Goal: Task Accomplishment & Management: Manage account settings

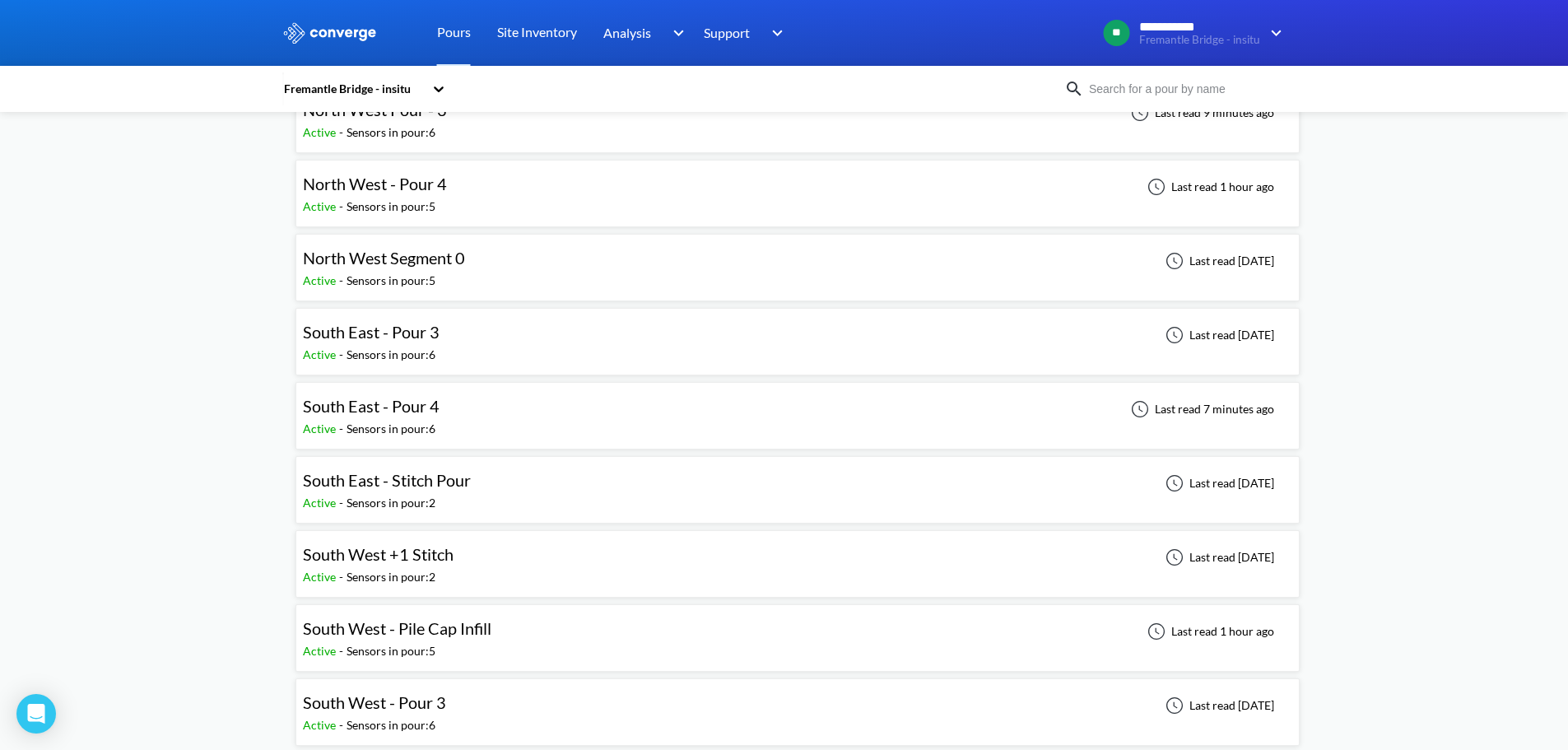
click at [208, 449] on div "**********" at bounding box center [784, 692] width 1568 height 2209
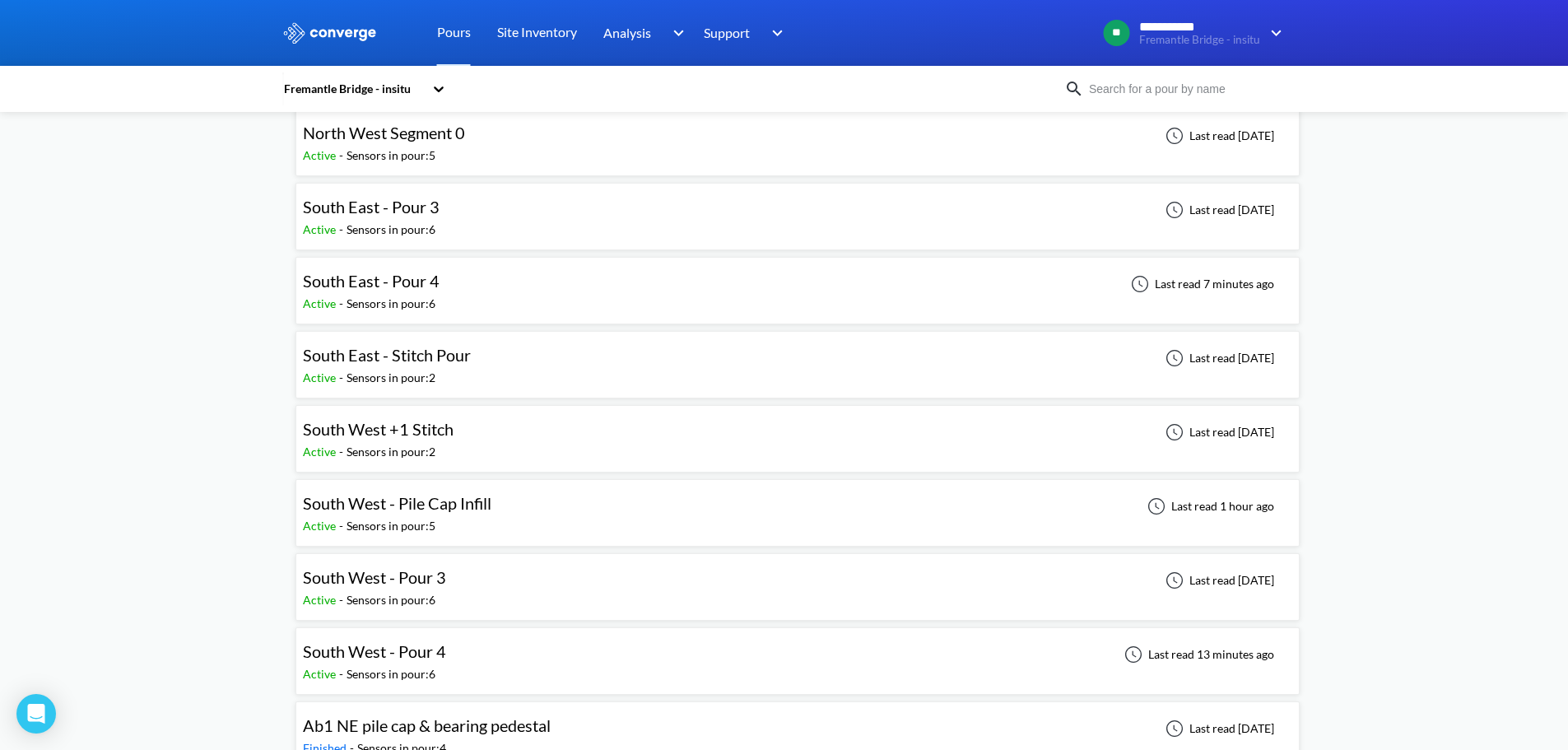
scroll to position [577, 0]
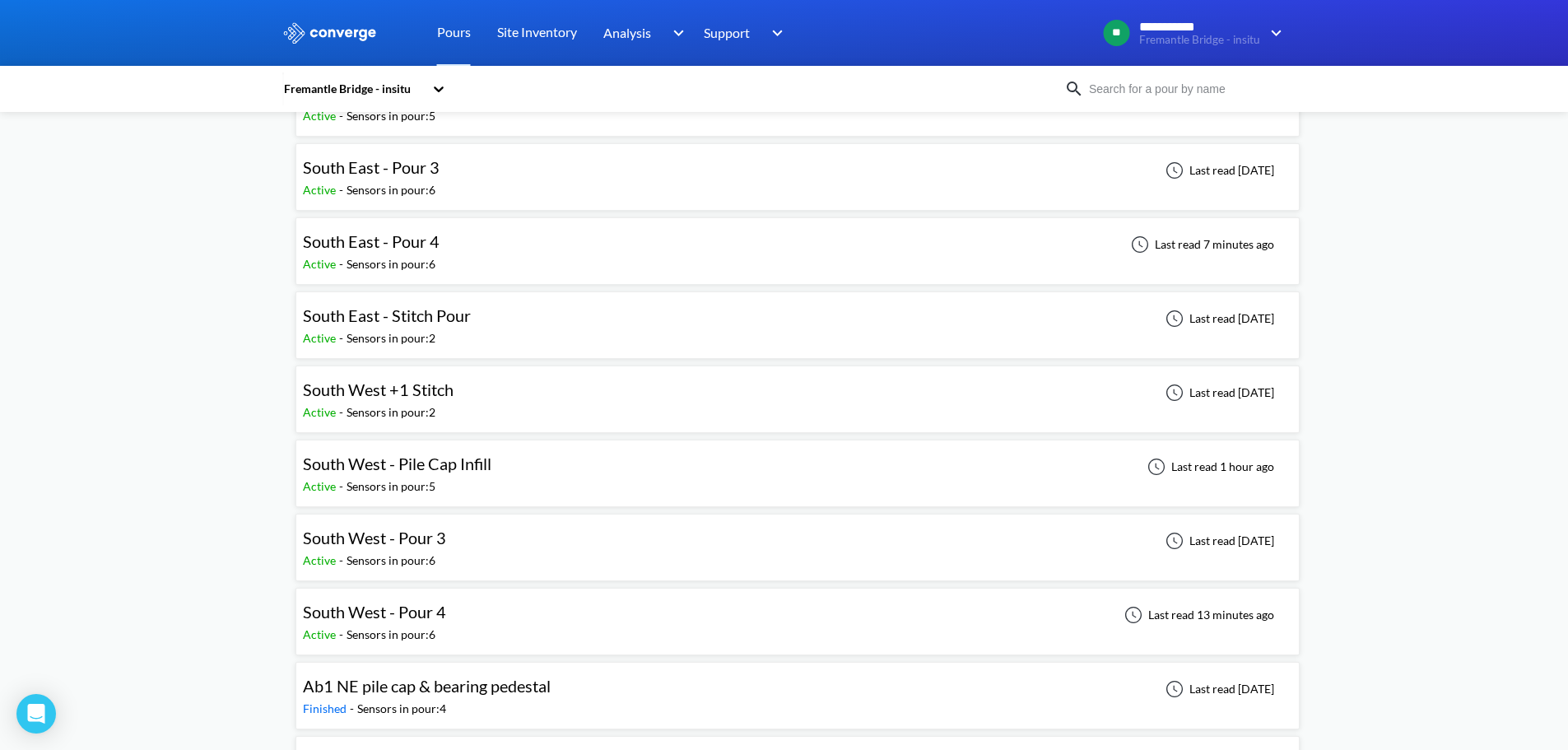
click at [505, 628] on div "South West - Pour 4 Active - Sensors in pour: 6 Last read 13 minutes ago" at bounding box center [797, 621] width 989 height 53
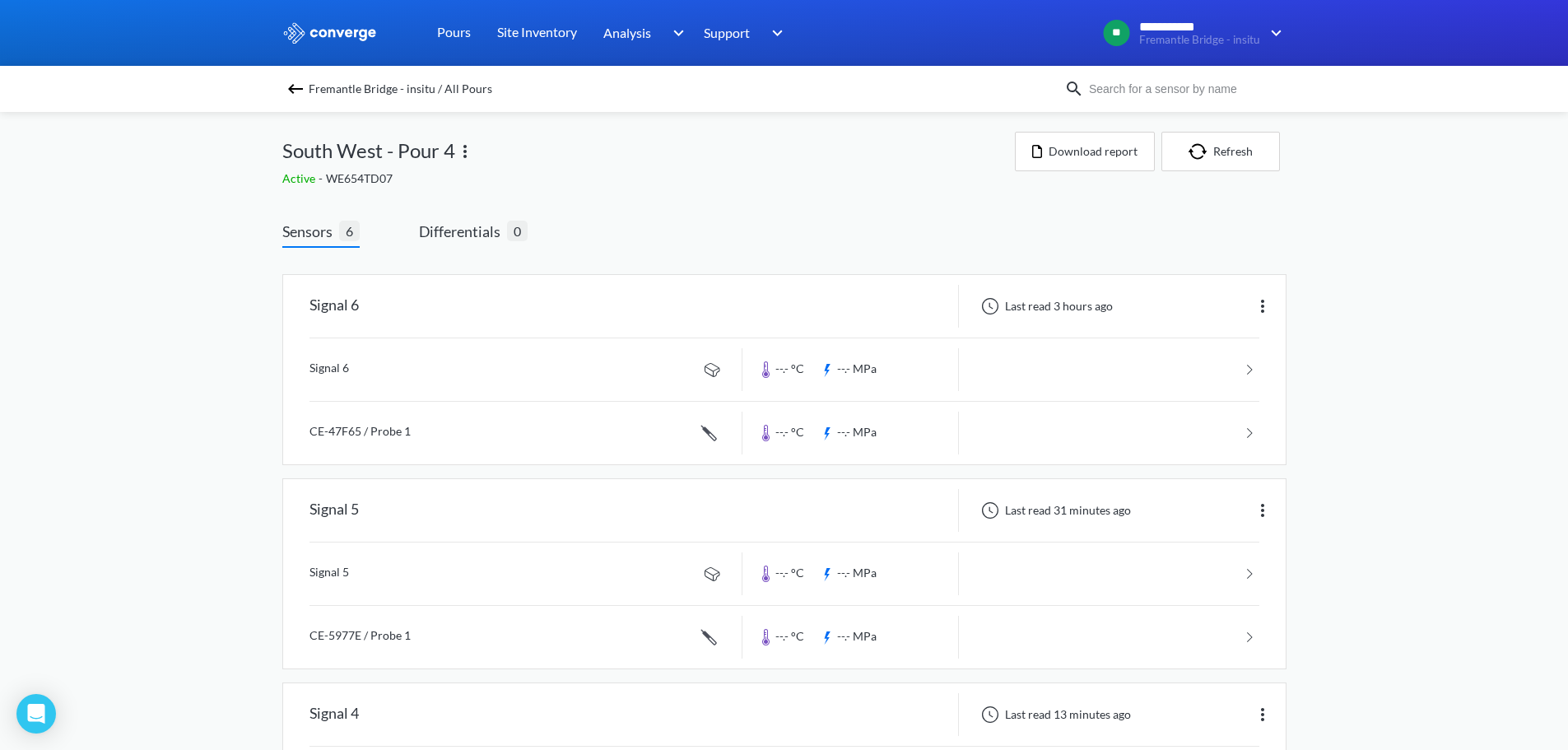
click at [706, 177] on div "Active - WE654TD07" at bounding box center [649, 179] width 733 height 18
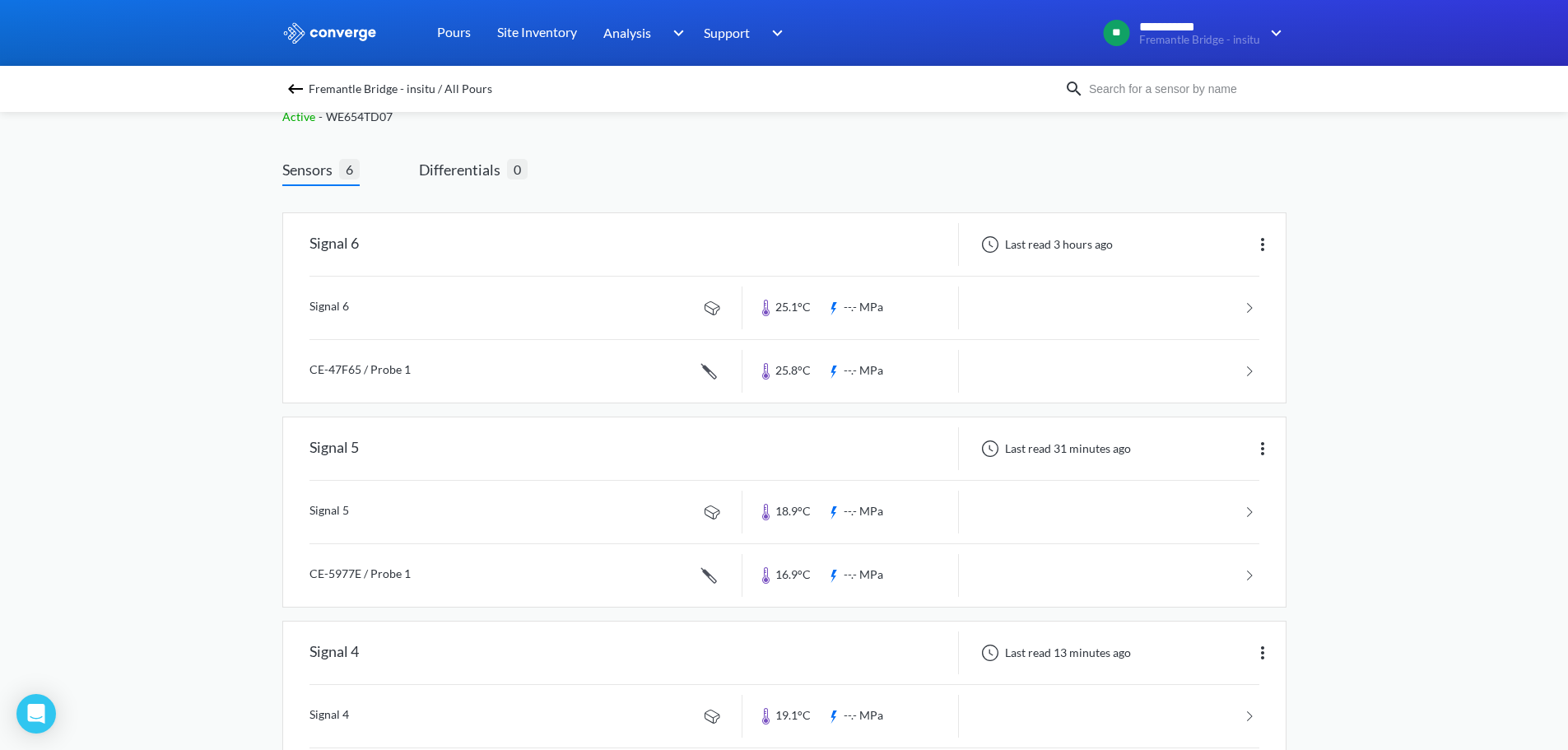
scroll to position [28, 0]
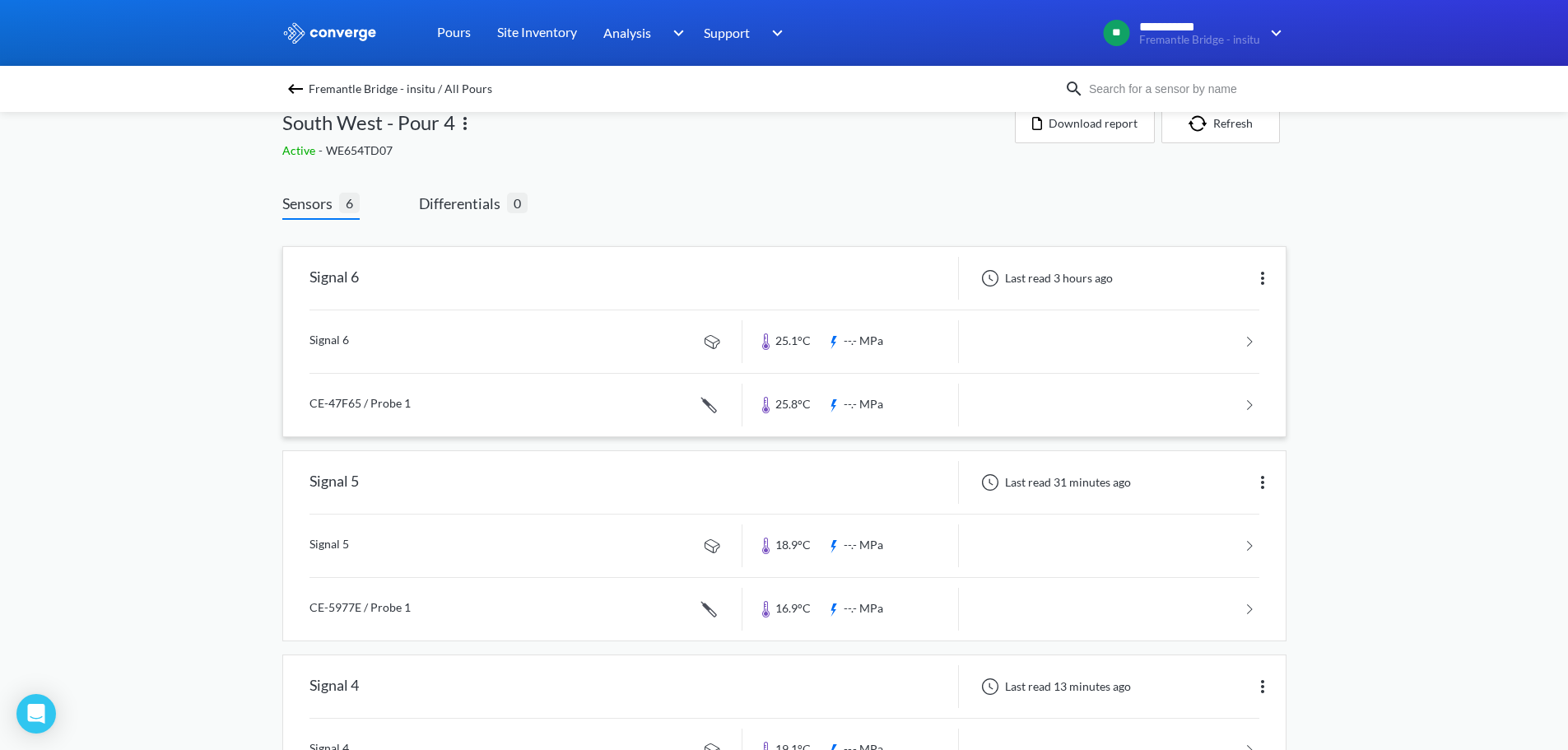
click at [1259, 283] on img at bounding box center [1263, 278] width 20 height 20
click at [1213, 285] on div "Edit" at bounding box center [1219, 277] width 105 height 31
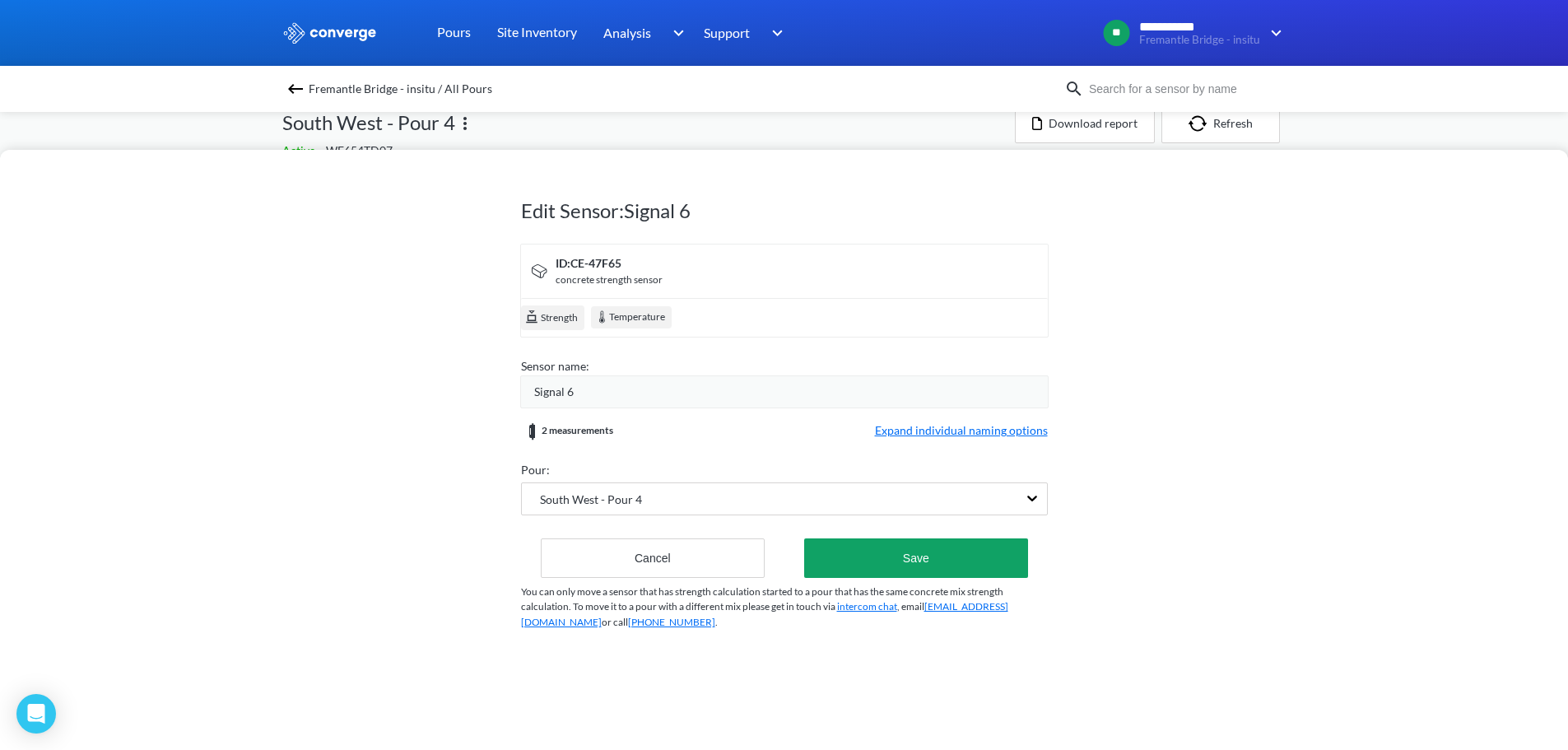
click at [993, 421] on span "Expand individual naming options" at bounding box center [961, 431] width 173 height 20
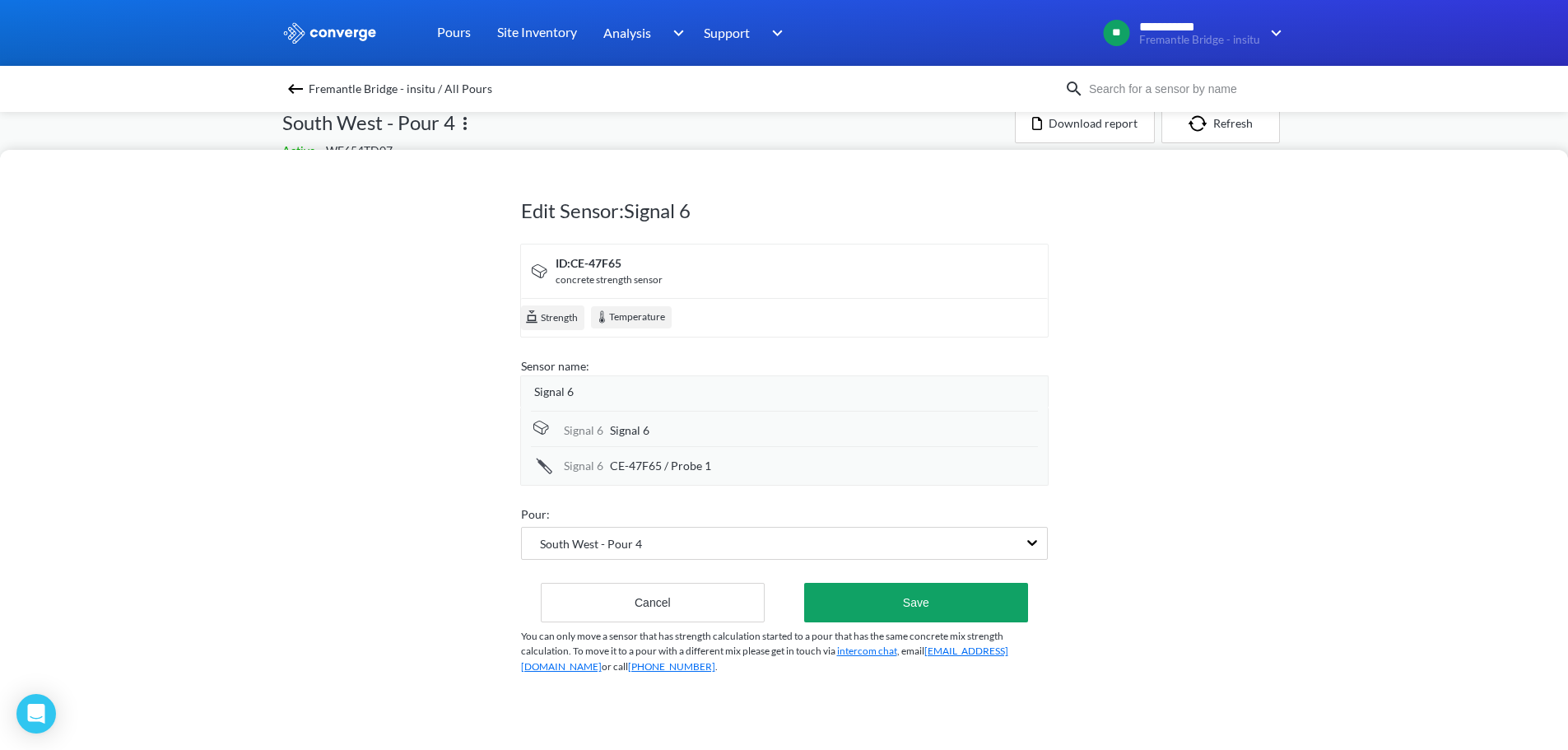
click at [645, 438] on span "Signal 6" at bounding box center [629, 430] width 39 height 18
click at [649, 435] on input "Signal 6" at bounding box center [823, 431] width 428 height 33
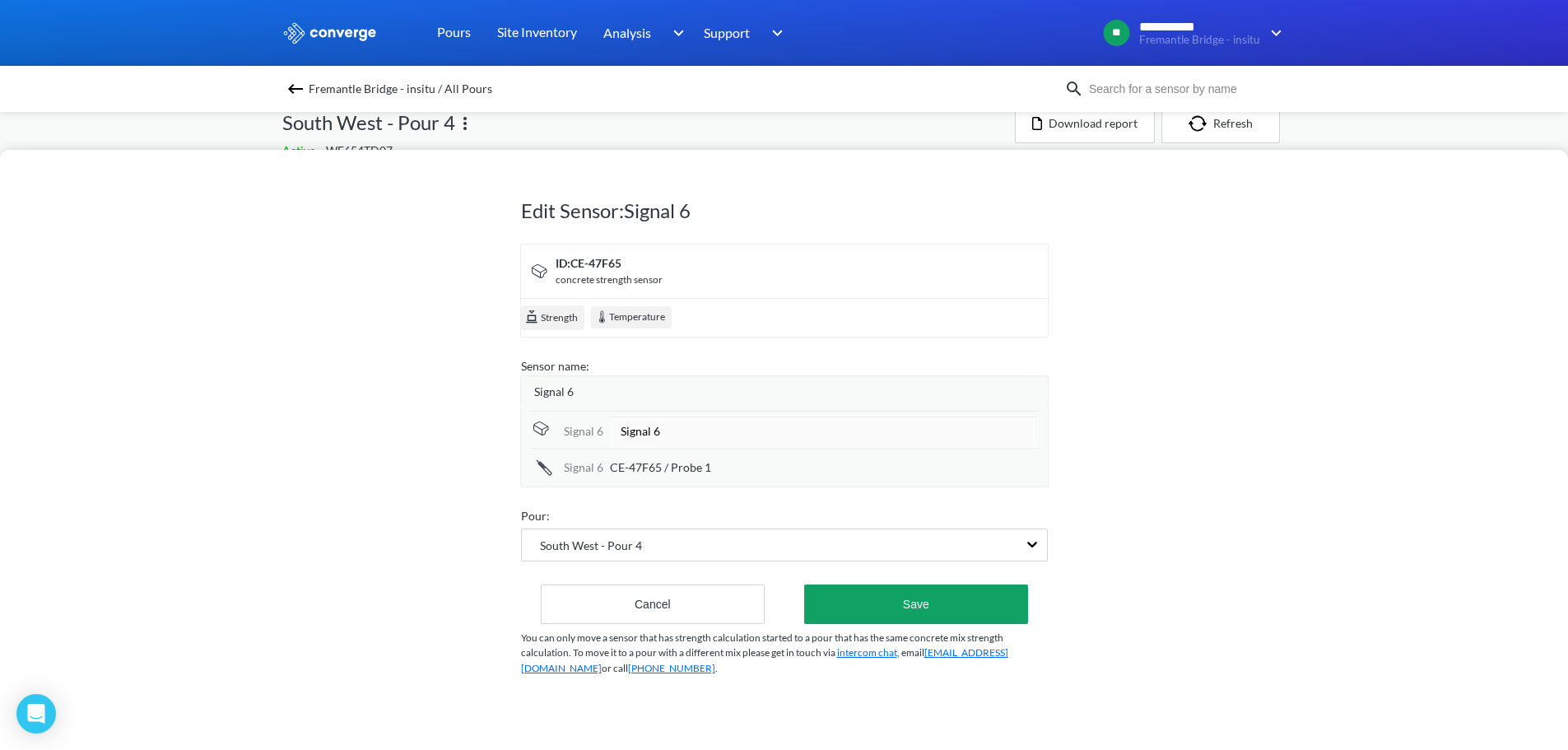
click at [649, 435] on input "Signal 6" at bounding box center [823, 431] width 428 height 33
type input "Ambient"
click at [652, 457] on span "CE-47F65 / Probe 1" at bounding box center [660, 467] width 101 height 18
click at [652, 458] on input "CE-47F65 / Probe 1" at bounding box center [823, 467] width 428 height 33
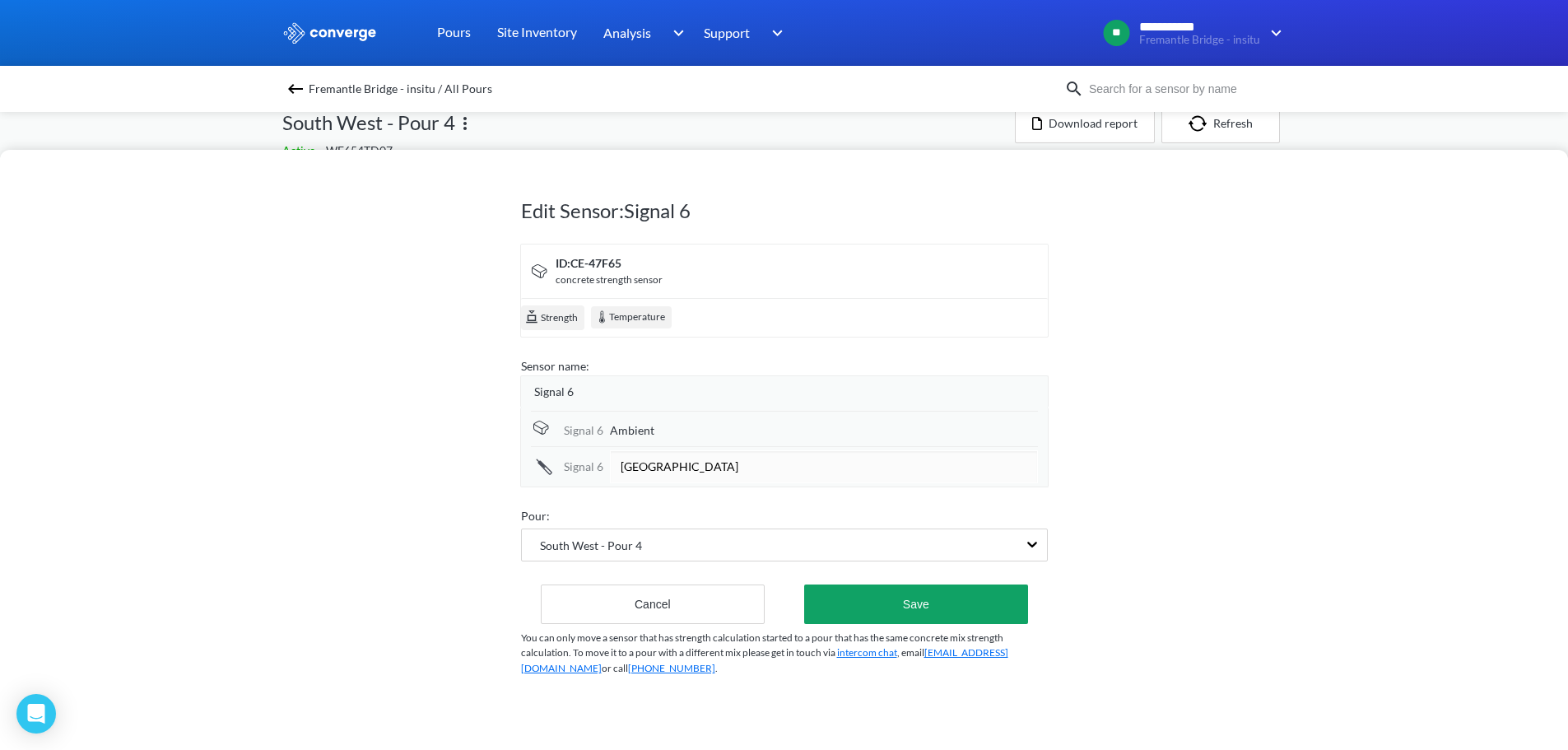
type input "Central Top Cover"
click at [918, 597] on button "Save" at bounding box center [915, 604] width 223 height 40
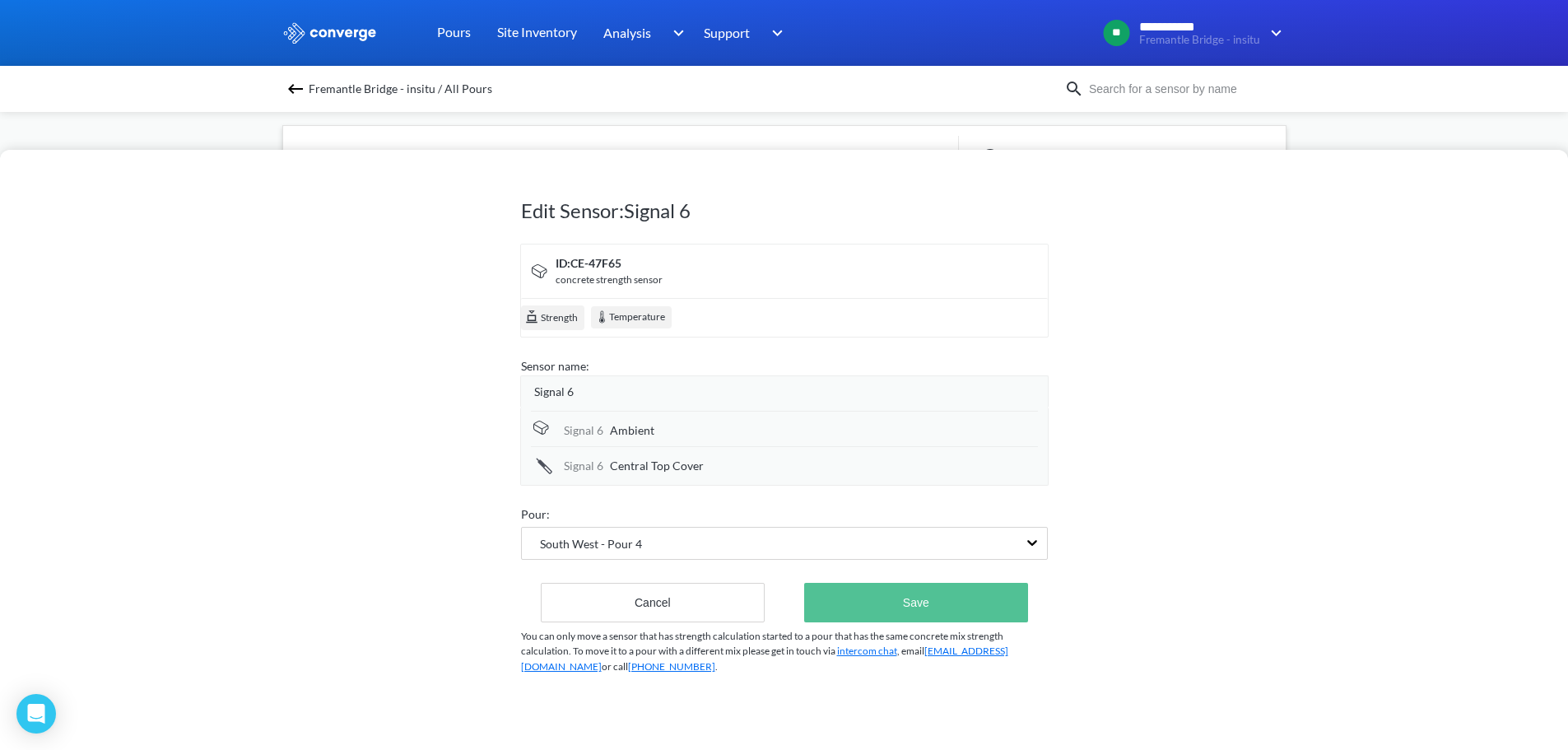
scroll to position [110, 0]
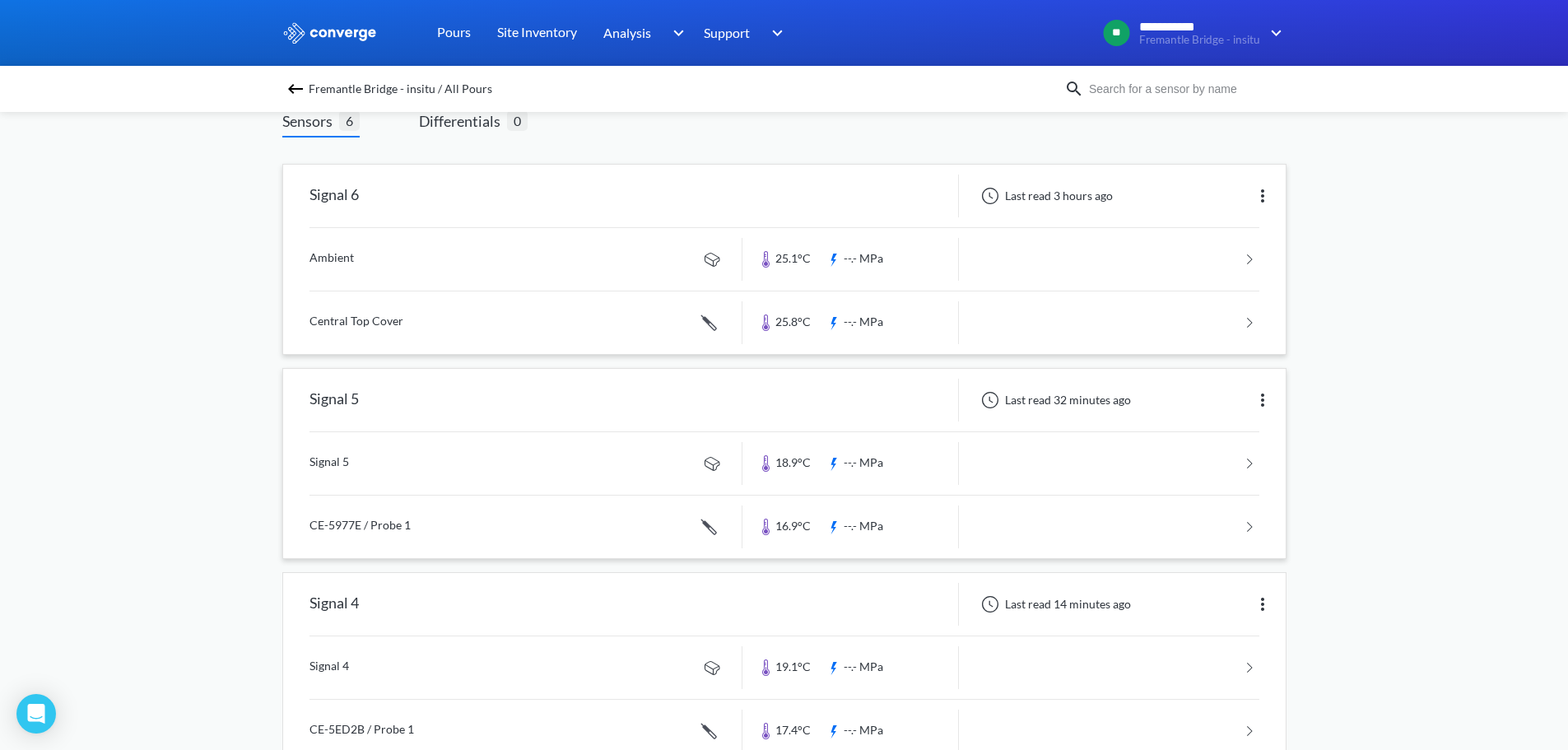
click at [559, 399] on div "Signal 5" at bounding box center [513, 399] width 459 height 43
click at [1262, 194] on img at bounding box center [1263, 196] width 20 height 20
click at [1213, 201] on div "Edit" at bounding box center [1219, 195] width 105 height 31
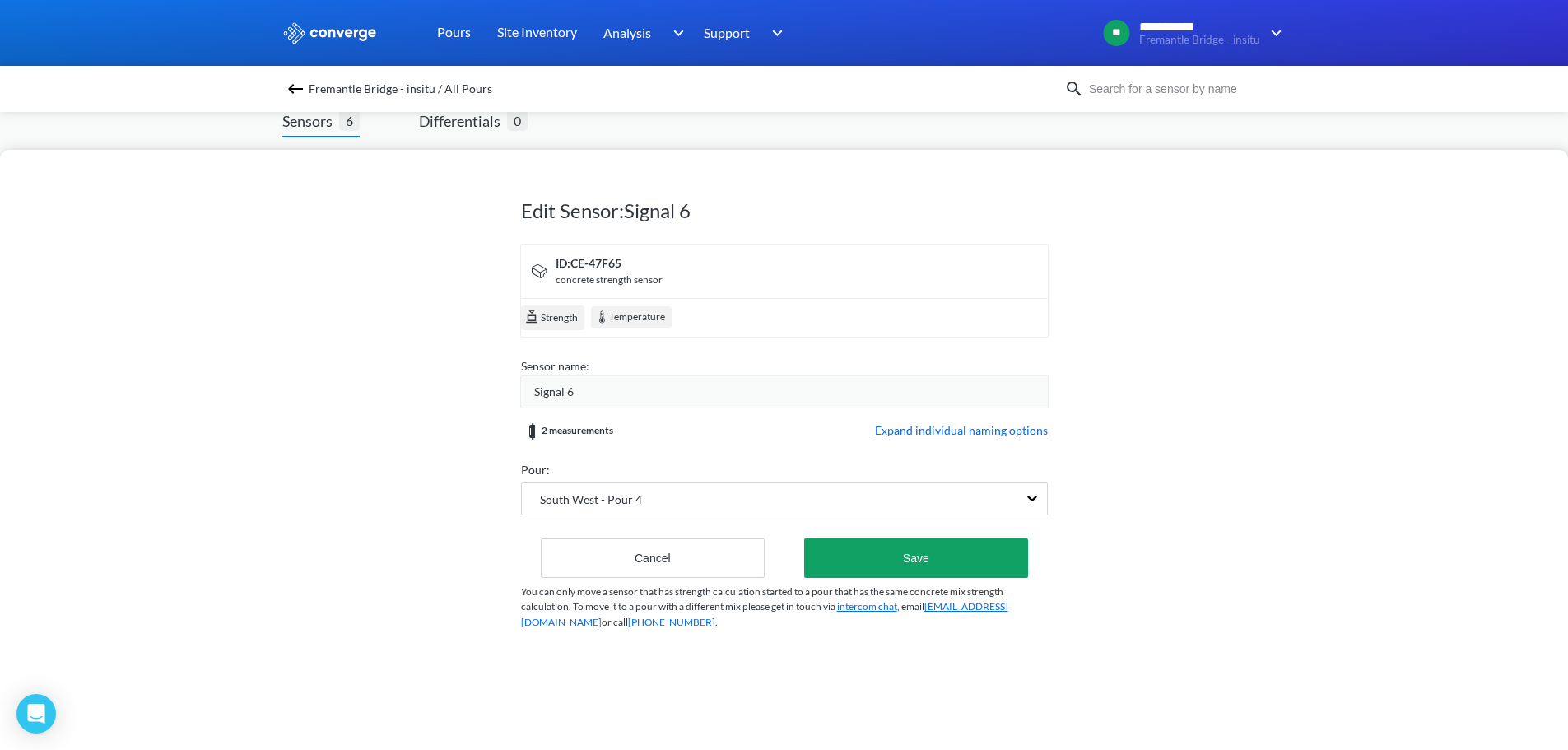
click at [590, 396] on div "Signal 6" at bounding box center [791, 392] width 513 height 18
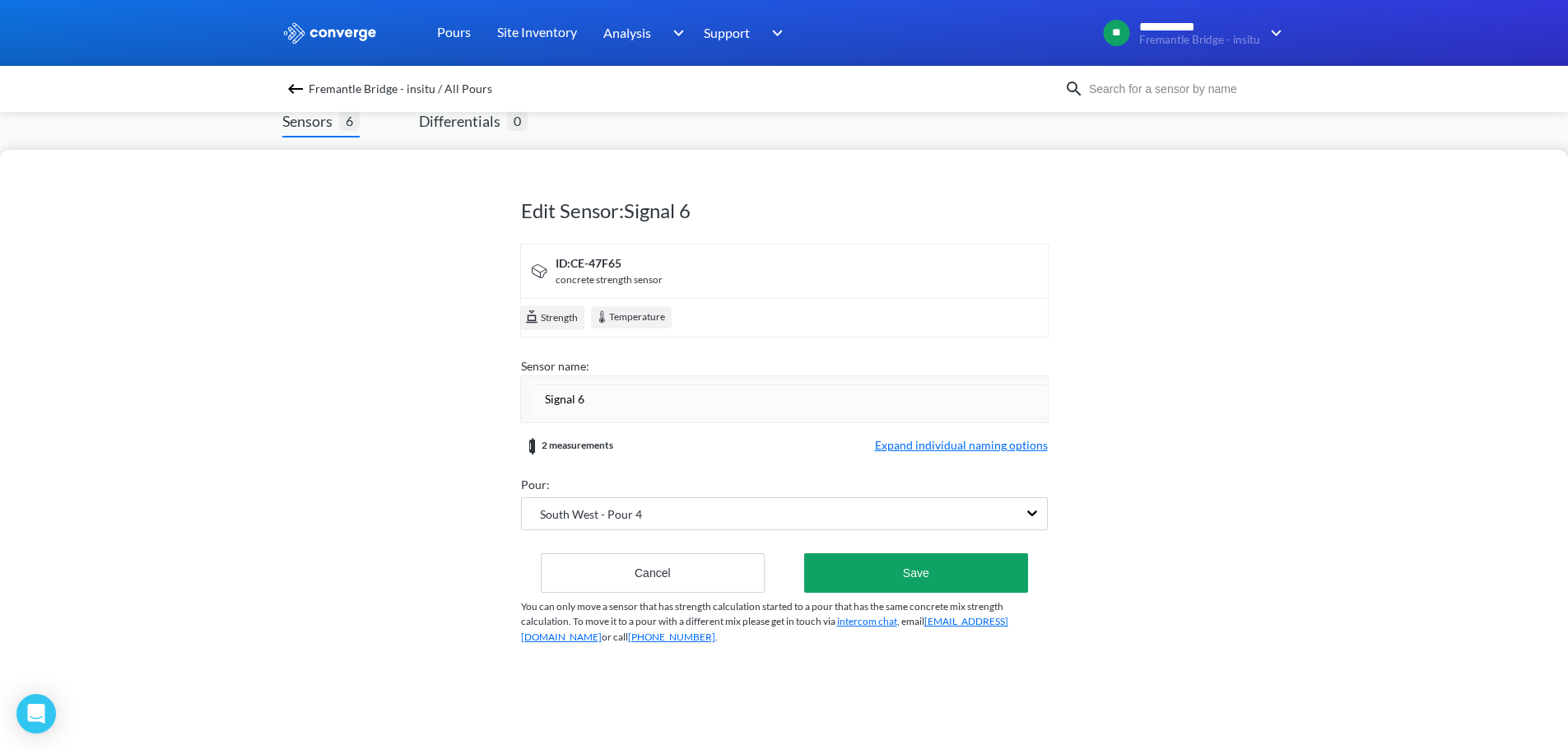
click at [590, 396] on input "Signal 6" at bounding box center [791, 399] width 513 height 33
type input "Sensor 6"
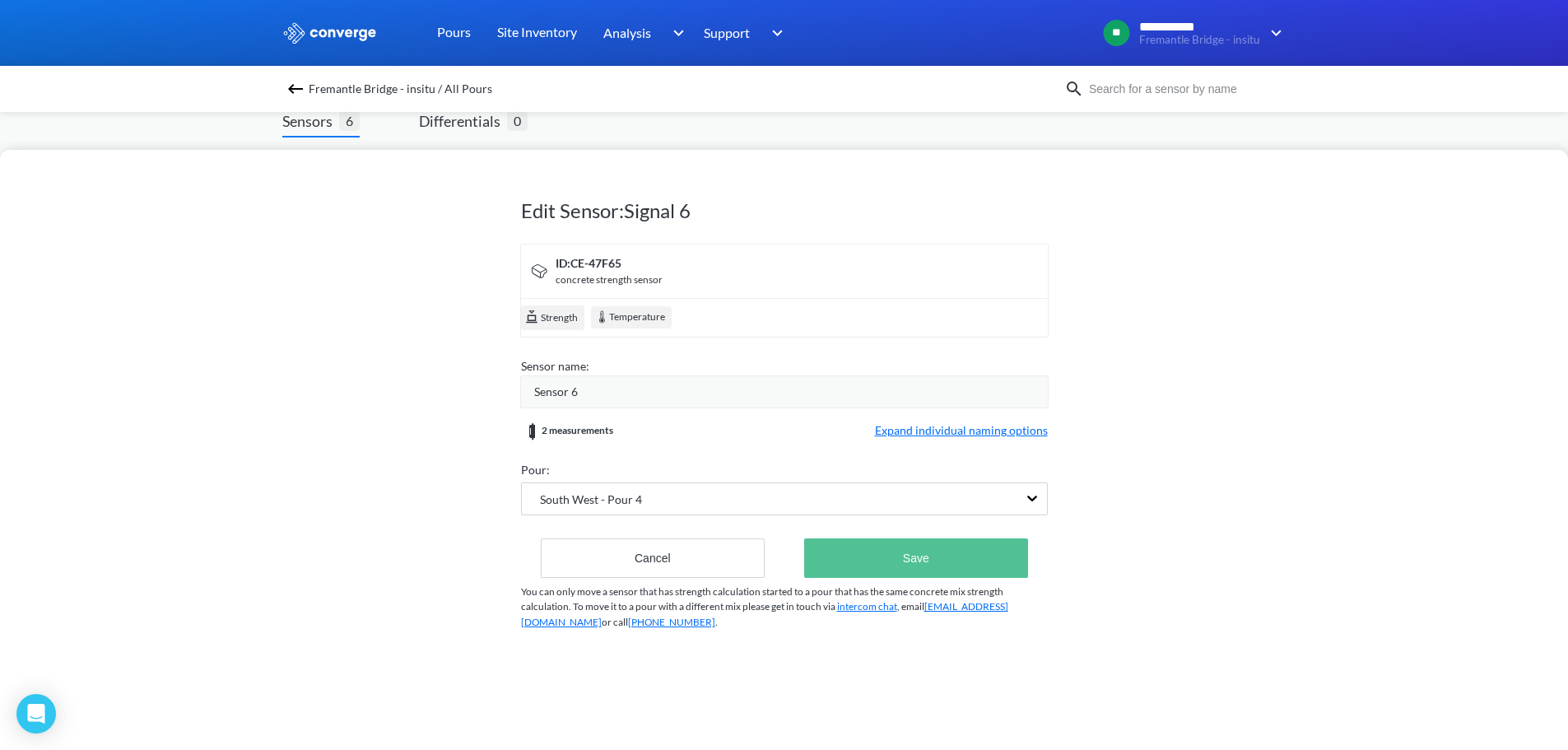
click at [895, 560] on button "Save" at bounding box center [915, 557] width 223 height 40
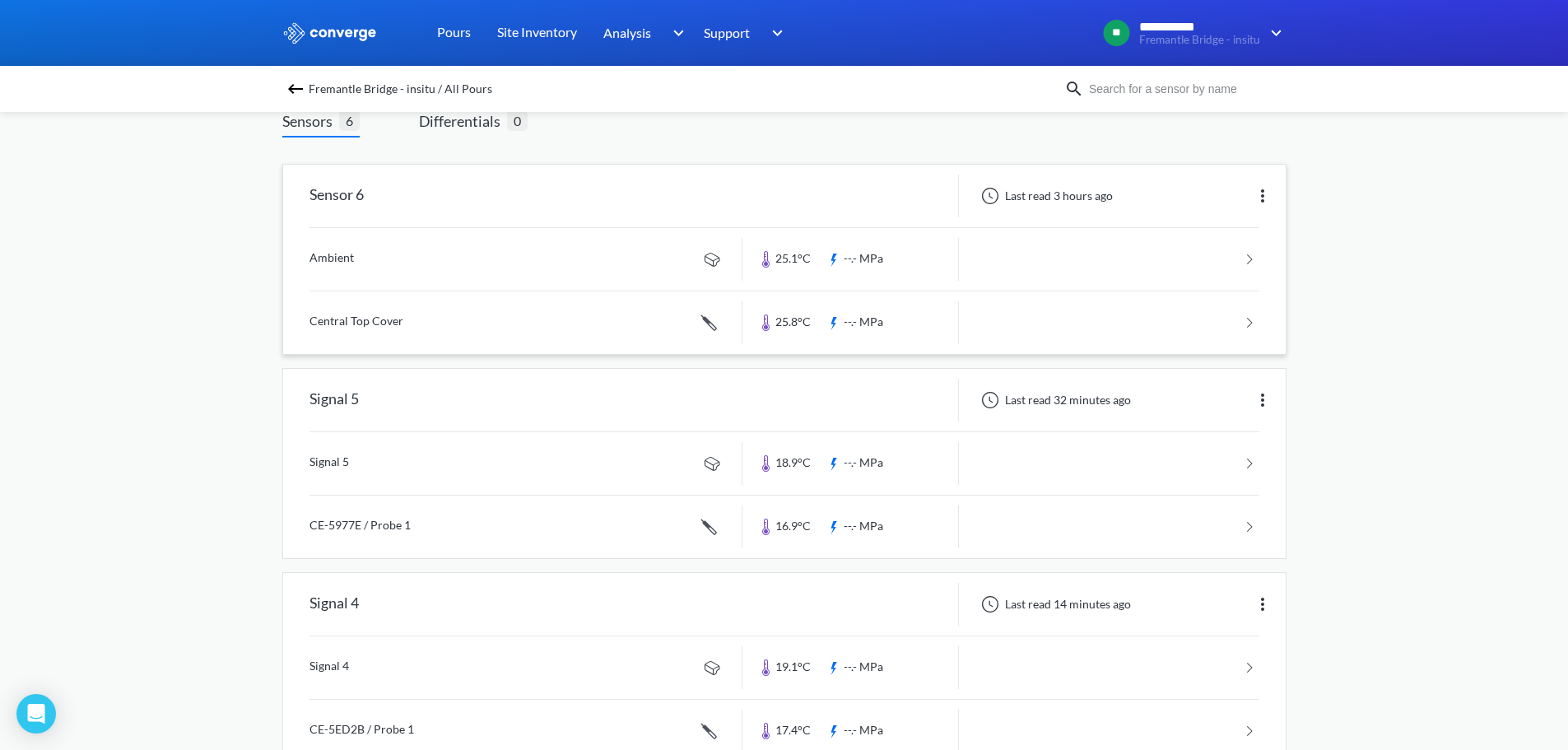
click at [122, 355] on div "**********" at bounding box center [784, 649] width 1568 height 1519
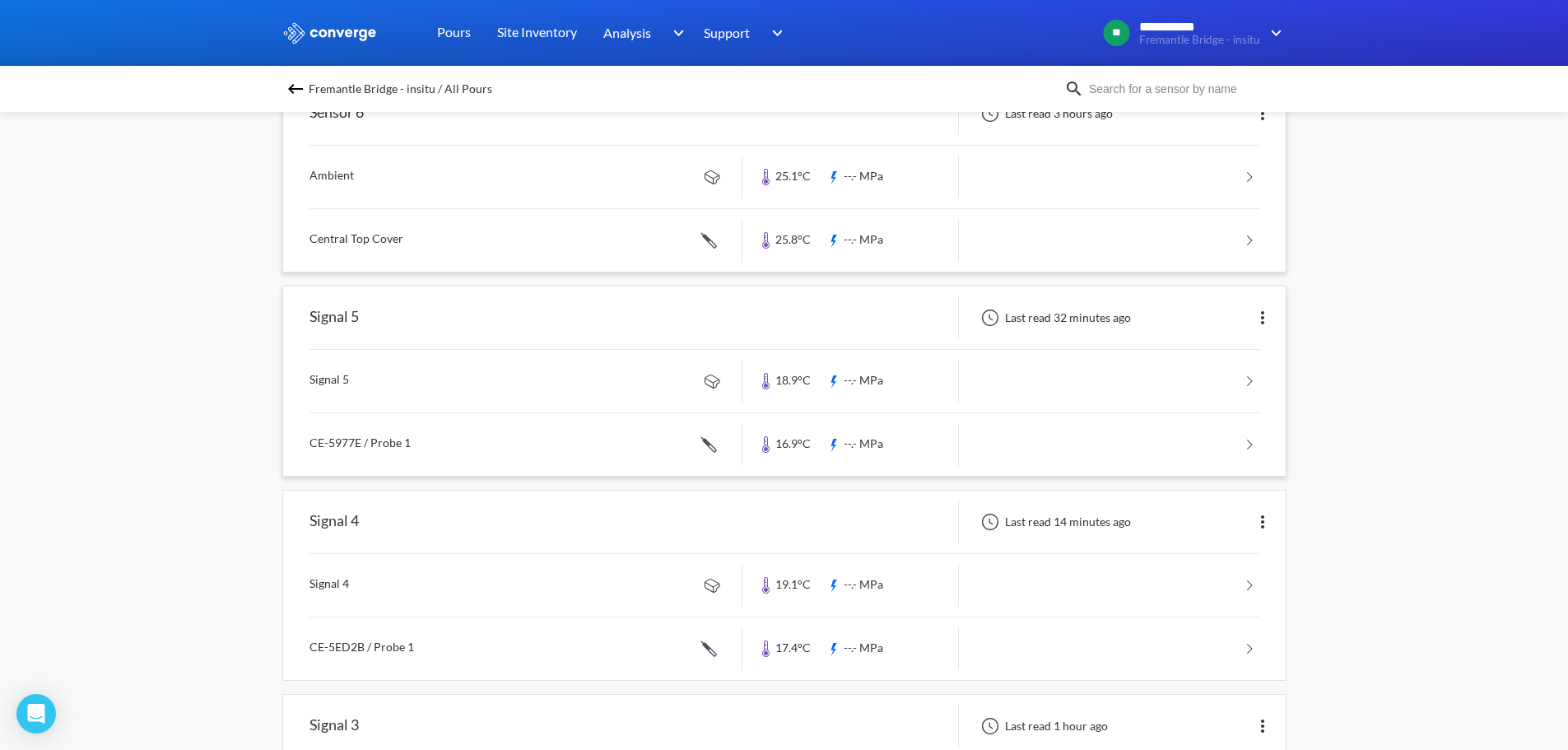
click at [1258, 314] on img at bounding box center [1263, 318] width 20 height 20
click at [1223, 327] on div "Edit" at bounding box center [1219, 317] width 105 height 31
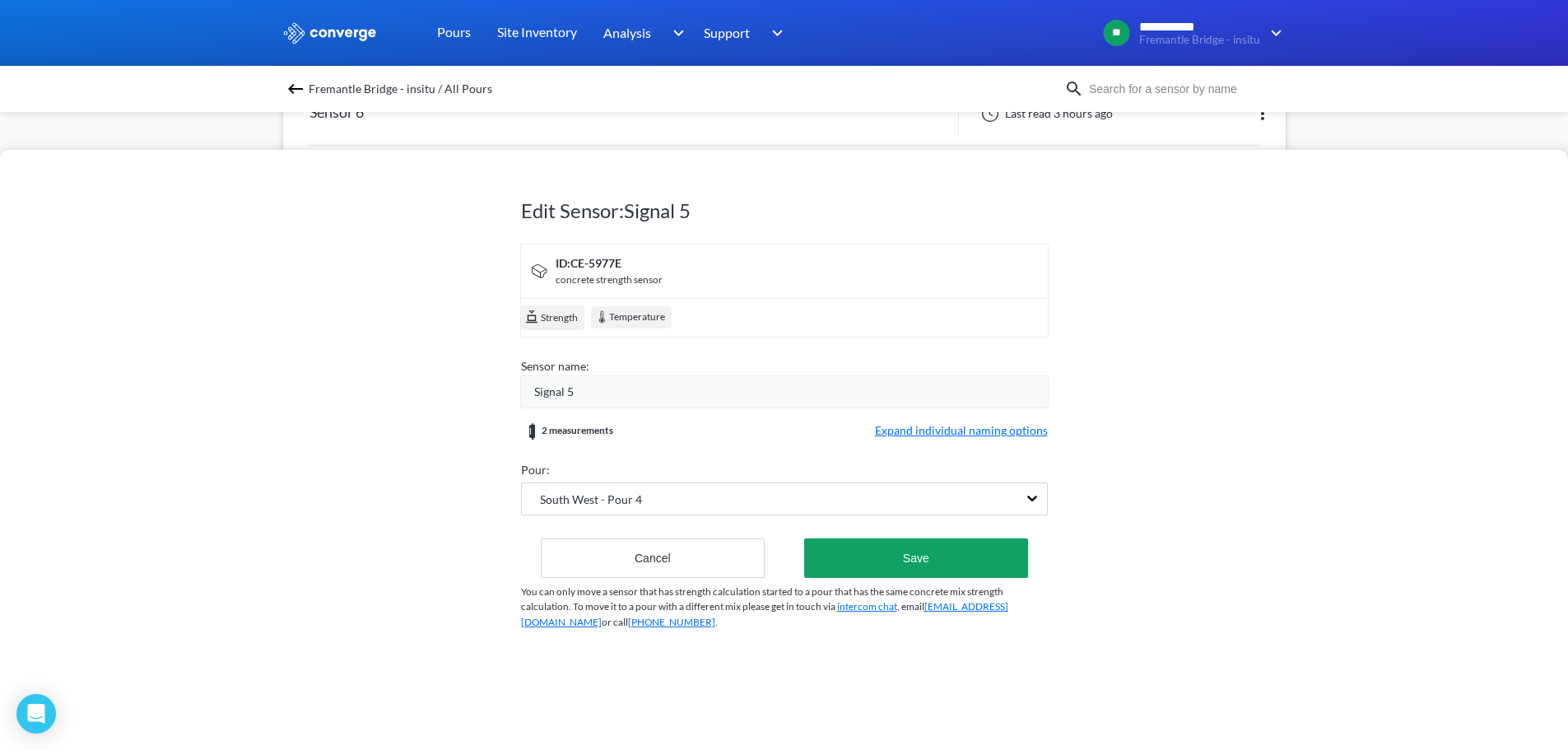
click at [594, 394] on div "Signal 5" at bounding box center [791, 392] width 513 height 18
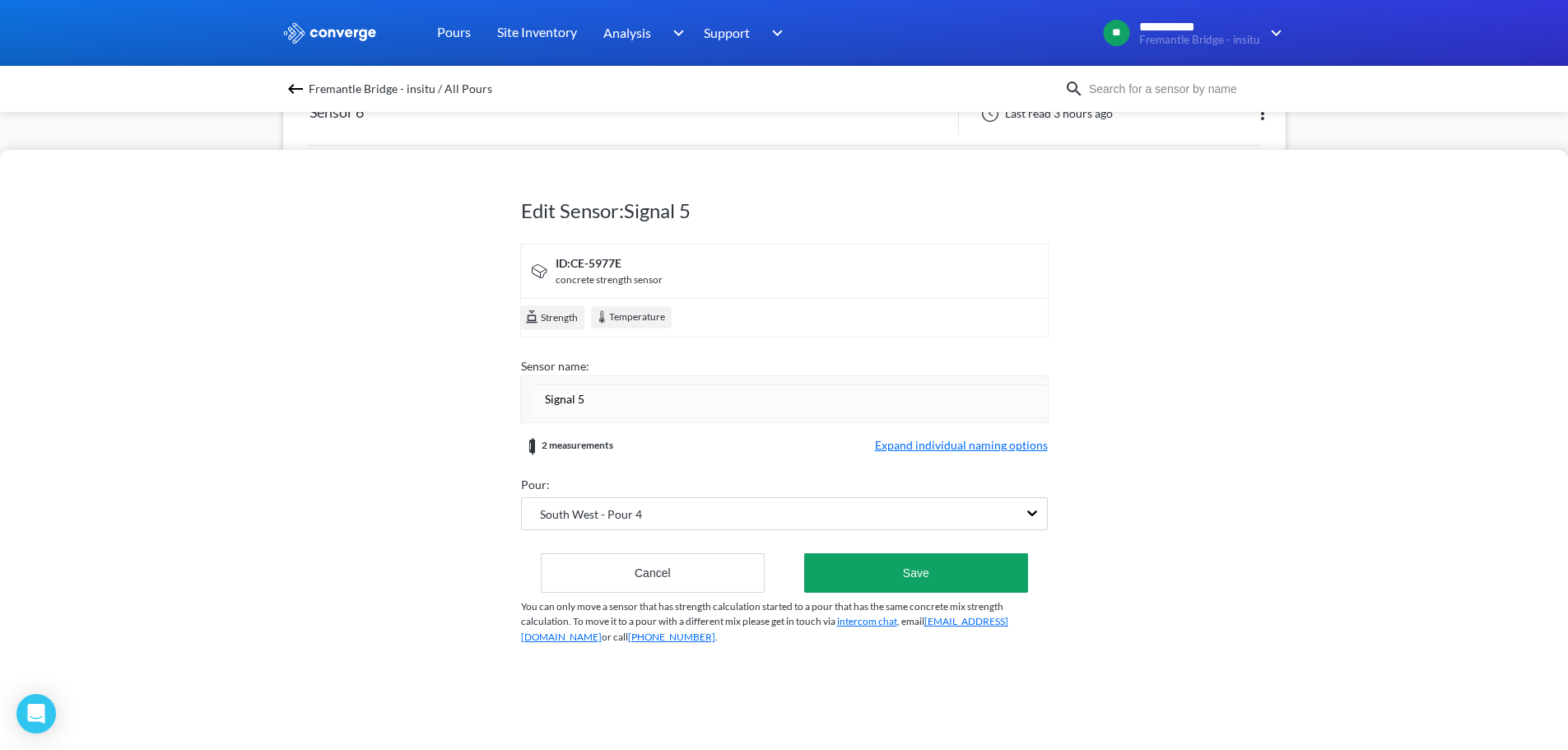
click at [594, 394] on input "Signal 5" at bounding box center [791, 399] width 513 height 33
type input "Sensor 5"
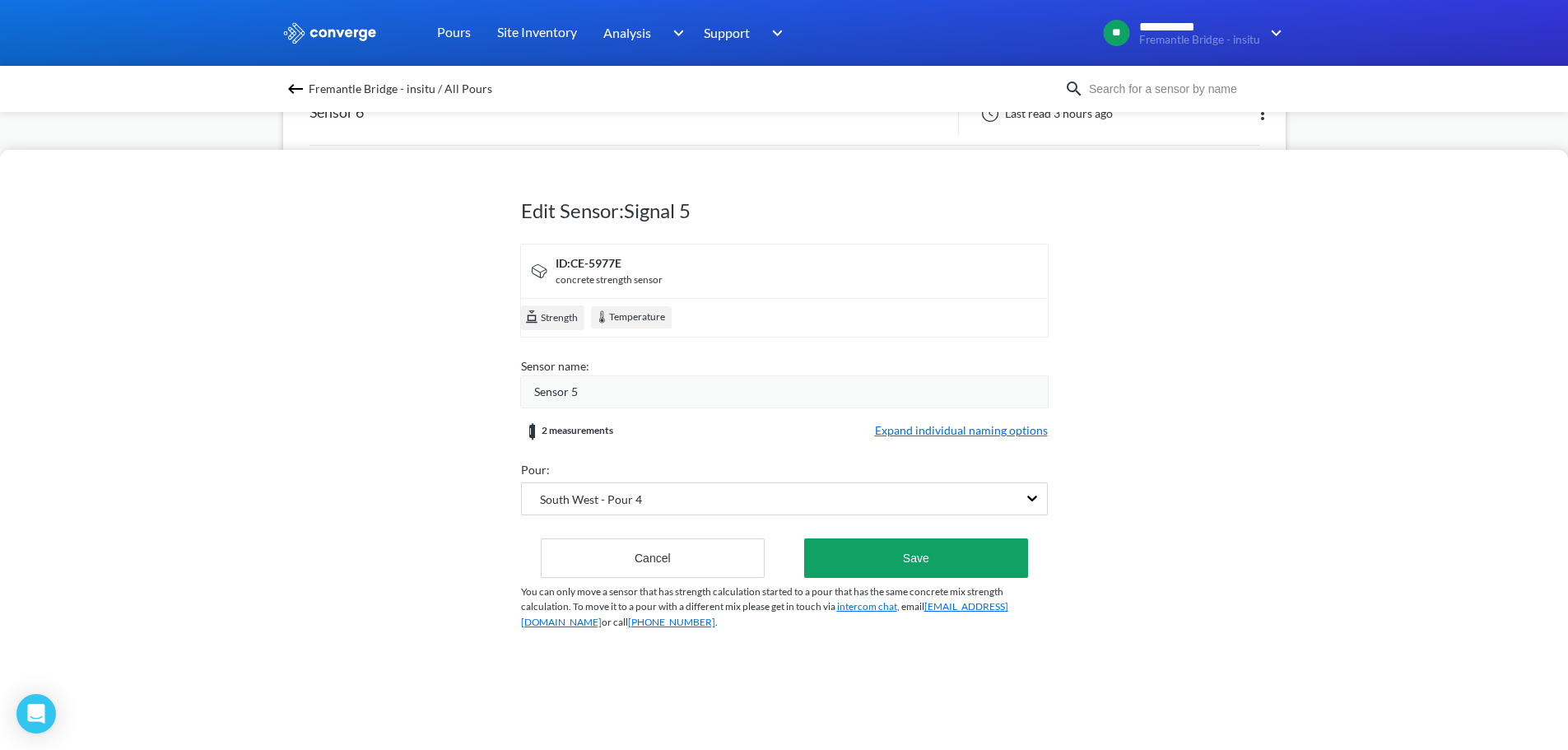
click at [866, 457] on form "ID: CE-5977E concrete strength sensor Strength Temperature Sensor name: Sensor …" at bounding box center [784, 411] width 527 height 335
click at [900, 436] on span "Expand individual naming options" at bounding box center [961, 431] width 173 height 20
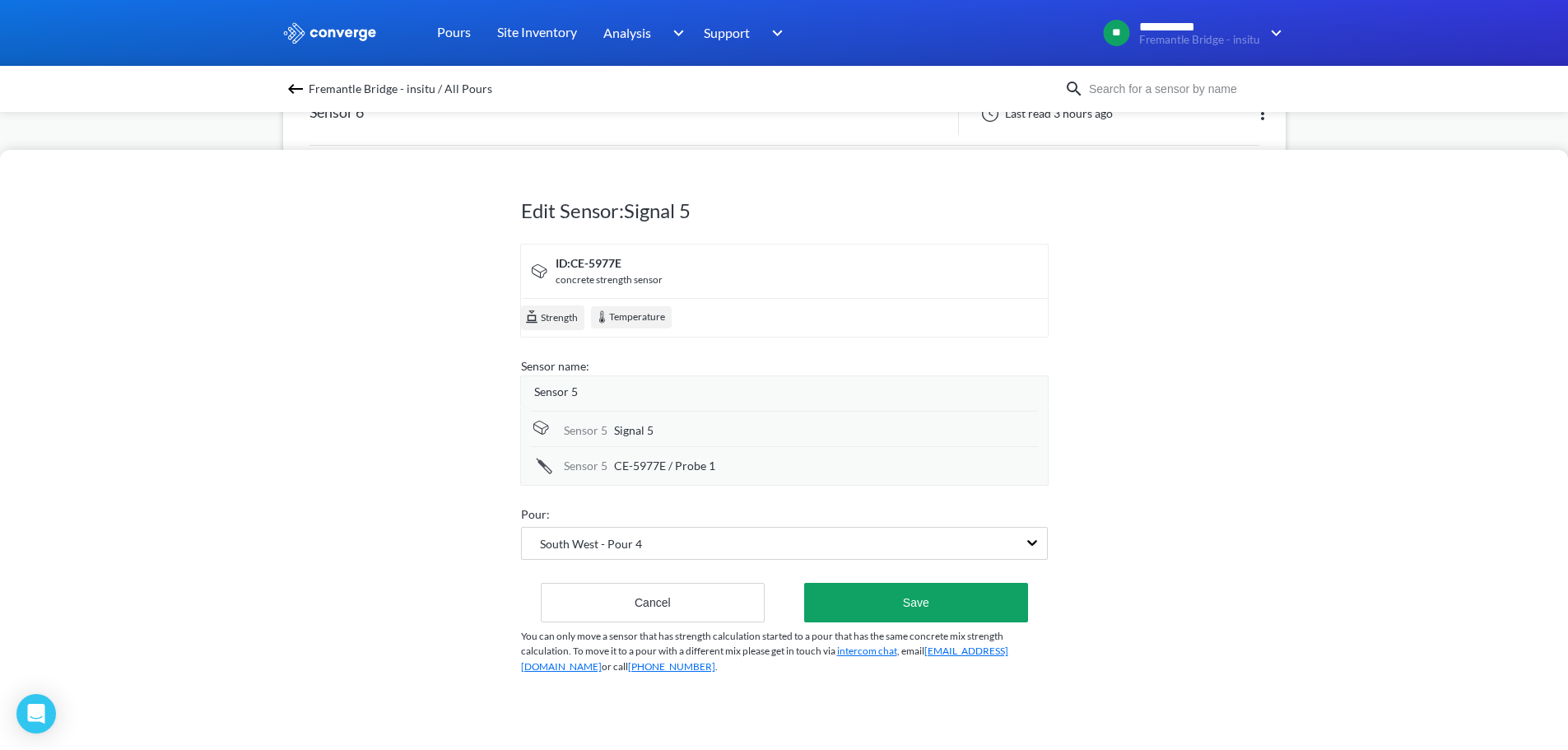
click at [655, 433] on div "Signal 5" at bounding box center [826, 430] width 424 height 18
click at [655, 433] on input "Signal 5" at bounding box center [826, 431] width 424 height 33
type input "Ambient (b)"
click at [672, 467] on span "CE-5977E / Probe 1" at bounding box center [665, 467] width 101 height 18
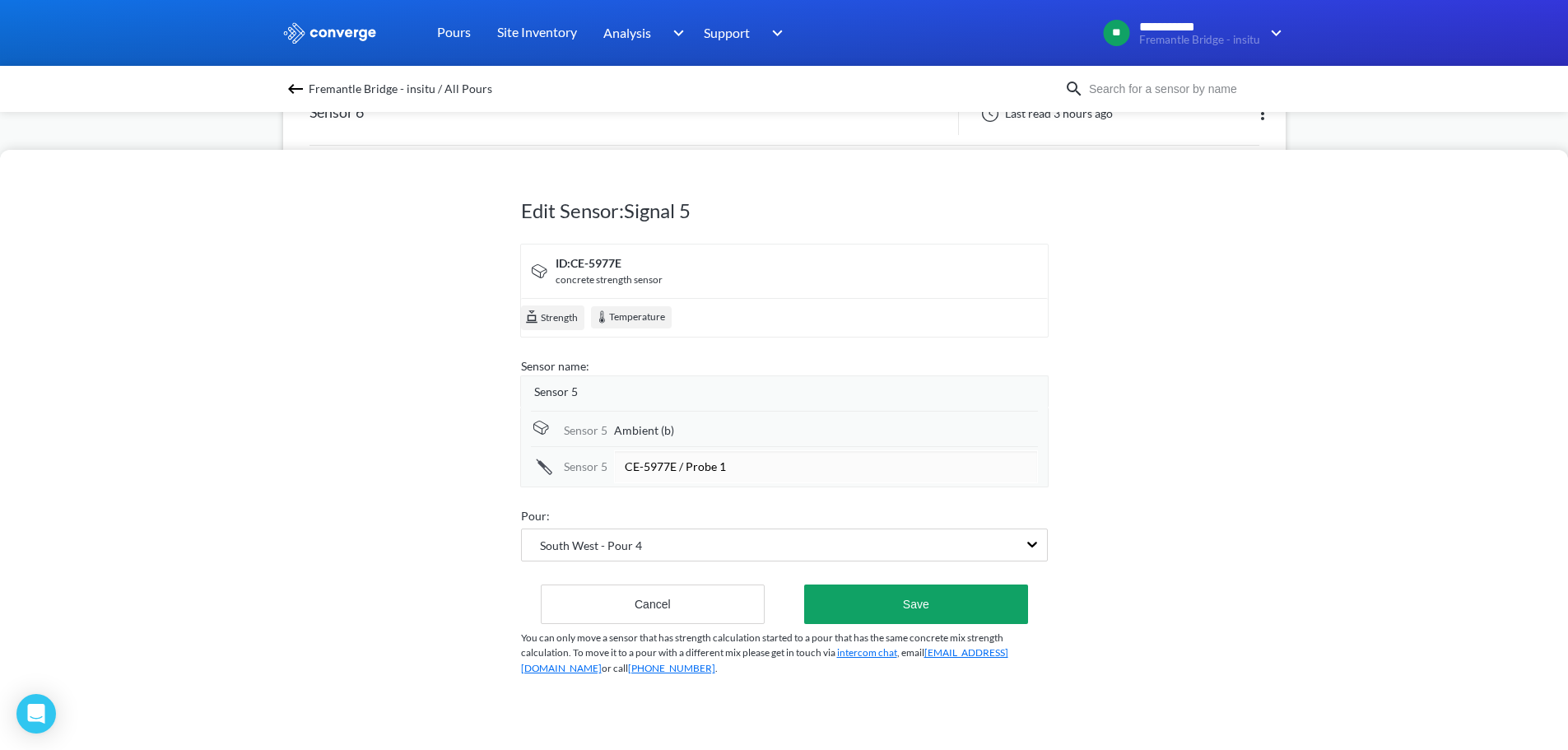
click at [672, 467] on input "CE-5977E / Probe 1" at bounding box center [826, 467] width 424 height 33
type input "Climbing Anchor (b)"
click at [893, 598] on button "Save" at bounding box center [915, 604] width 223 height 40
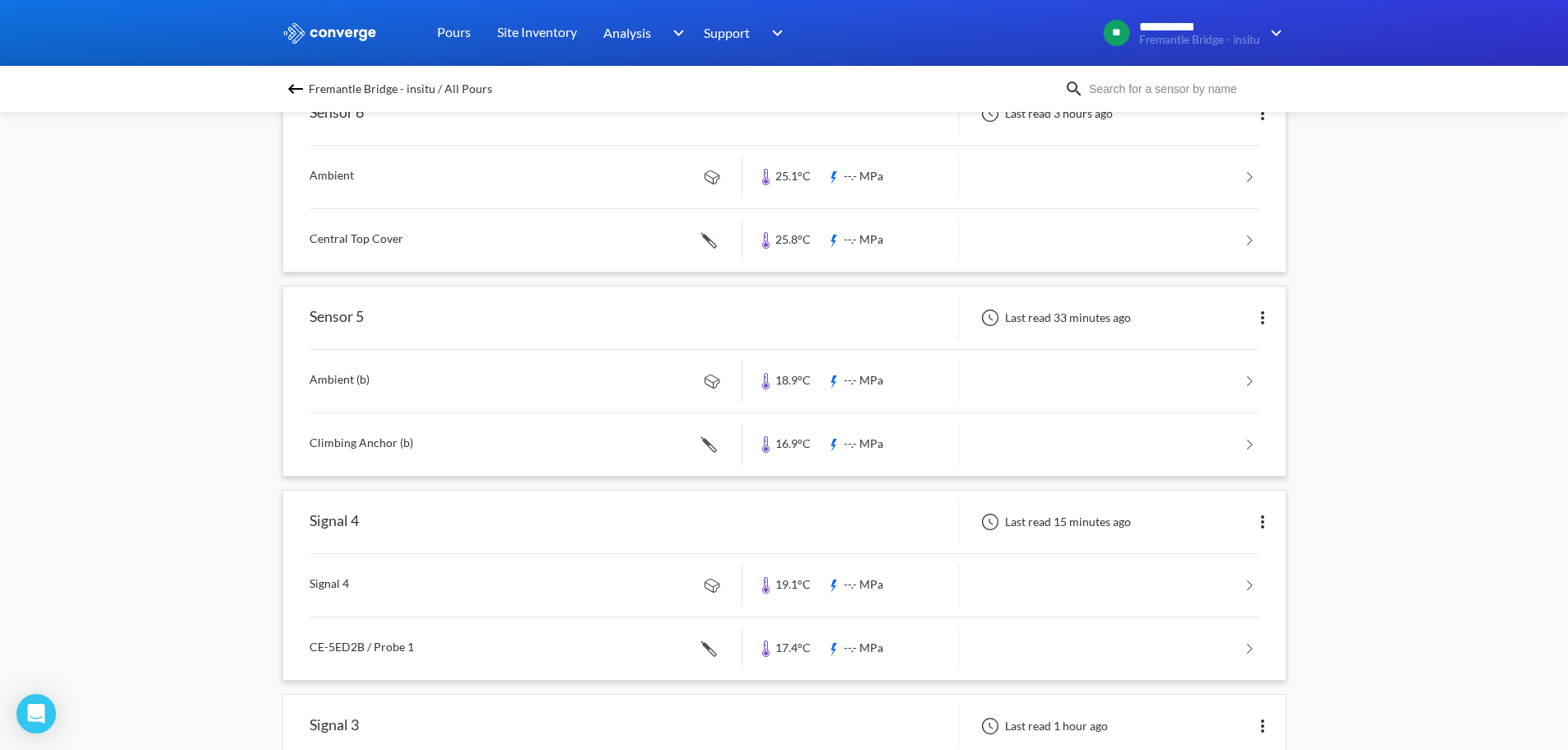
click at [1262, 522] on img at bounding box center [1263, 522] width 20 height 20
click at [1231, 529] on div "Edit" at bounding box center [1219, 521] width 105 height 31
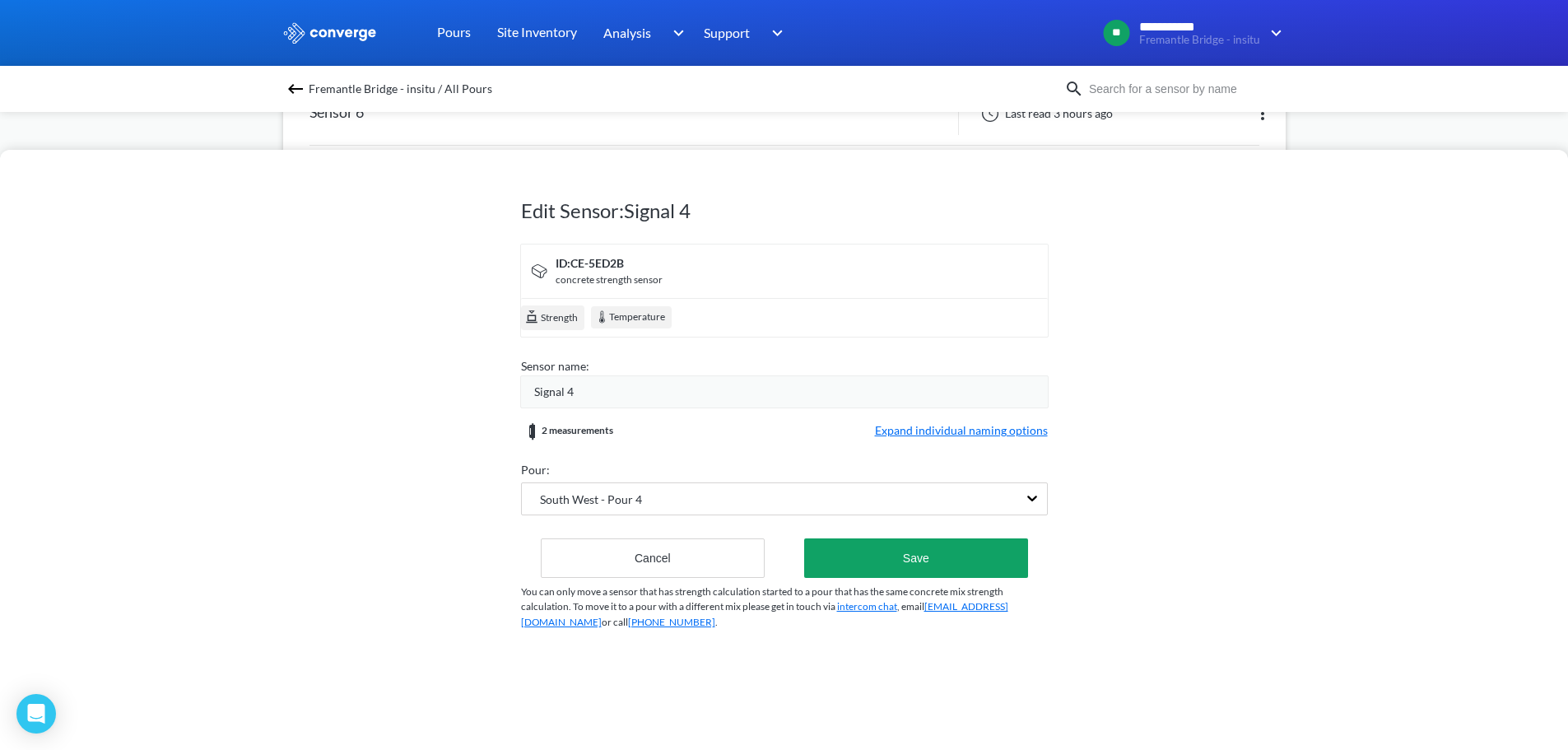
click at [602, 398] on div "Signal 4" at bounding box center [791, 392] width 513 height 18
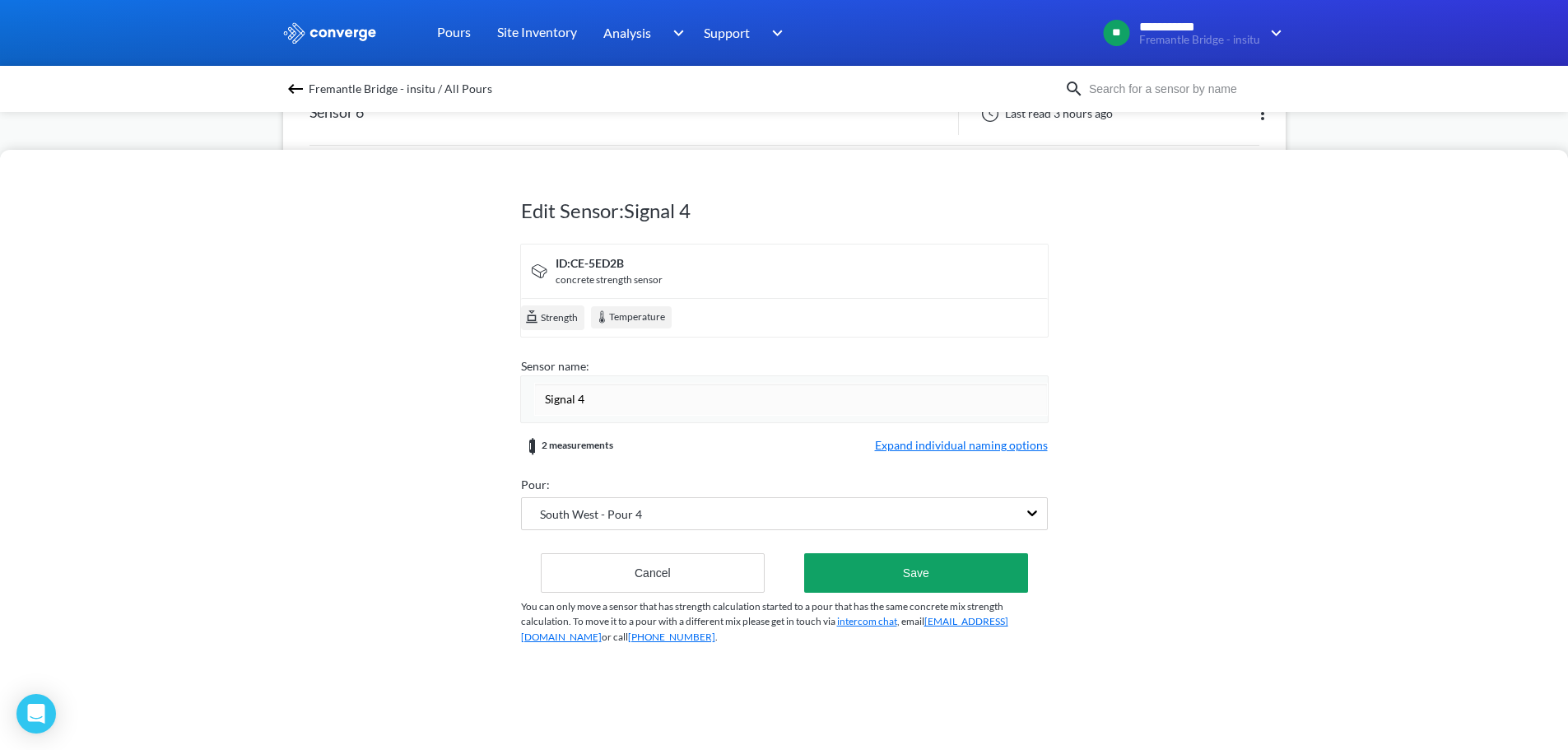
click at [602, 398] on input "Signal 4" at bounding box center [791, 399] width 513 height 33
type input "Sensor 4"
click at [687, 425] on form "ID: CE-5ED2B concrete strength sensor Strength Temperature Sensor name: Sensor …" at bounding box center [784, 418] width 527 height 349
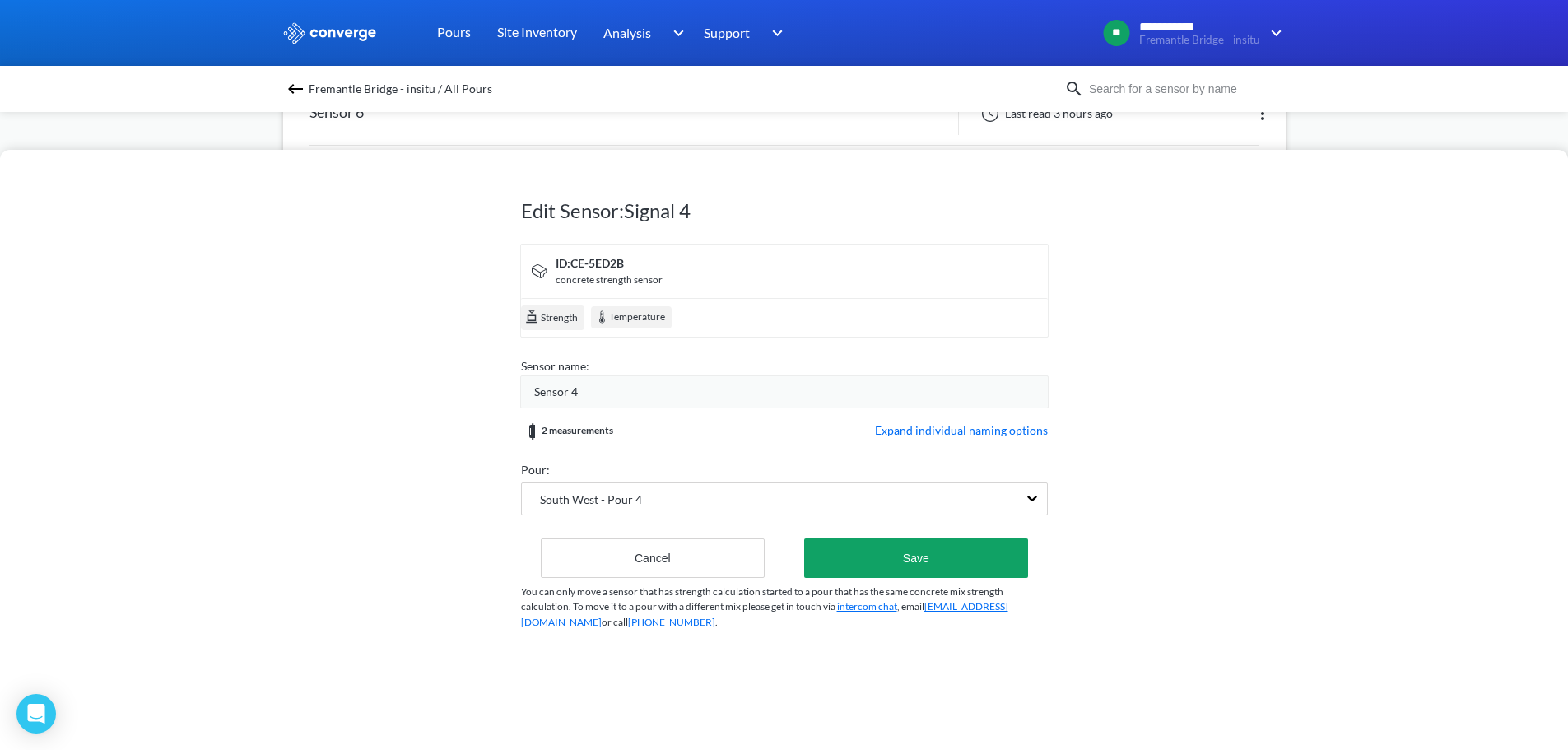
click at [918, 431] on span "Expand individual naming options" at bounding box center [961, 431] width 173 height 20
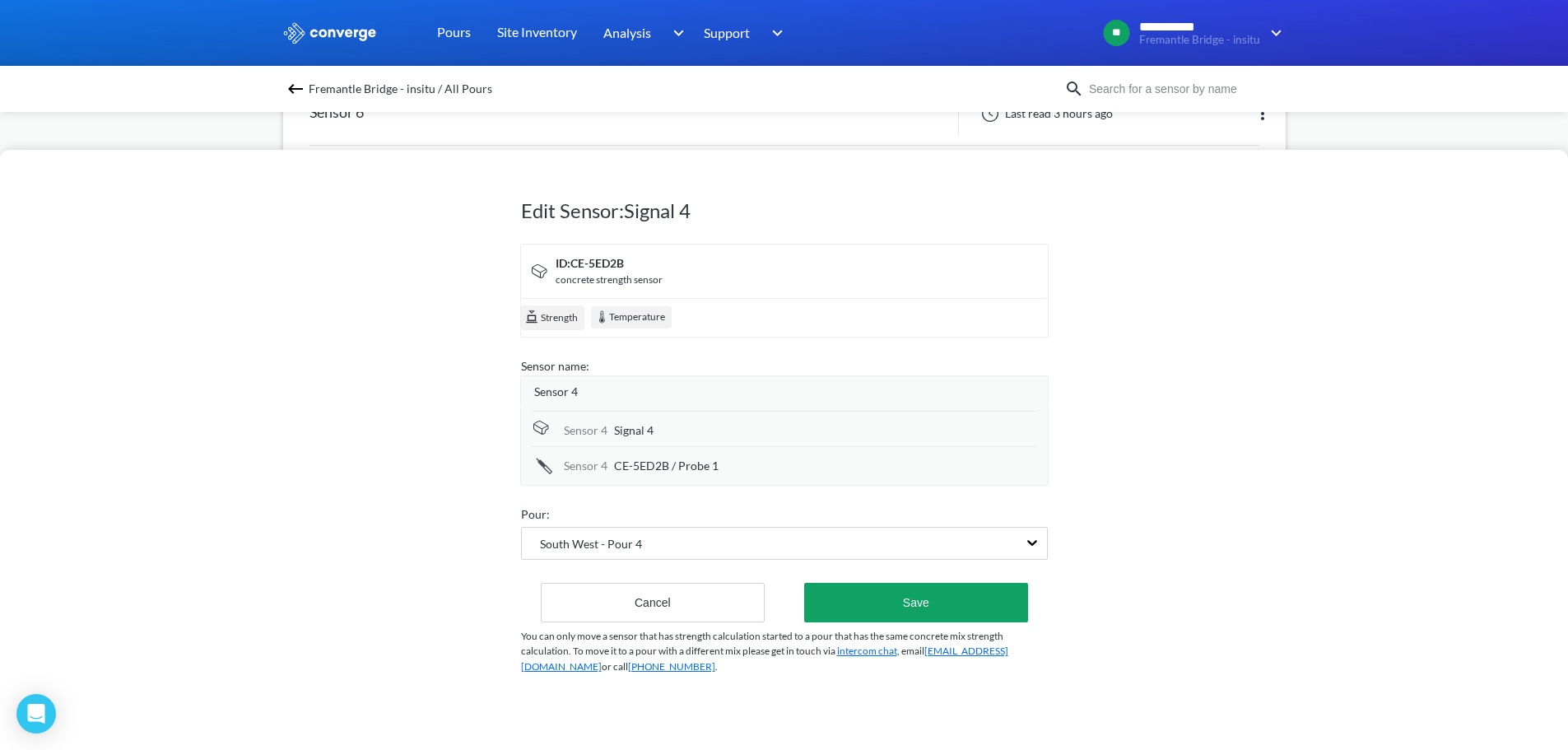
click at [656, 434] on div "Signal 4" at bounding box center [826, 430] width 424 height 18
click at [656, 434] on input "Signal 4" at bounding box center [826, 431] width 424 height 33
type input "Ambient (a)"
click at [663, 467] on span "CE-5ED2B / Probe 1" at bounding box center [666, 467] width 104 height 18
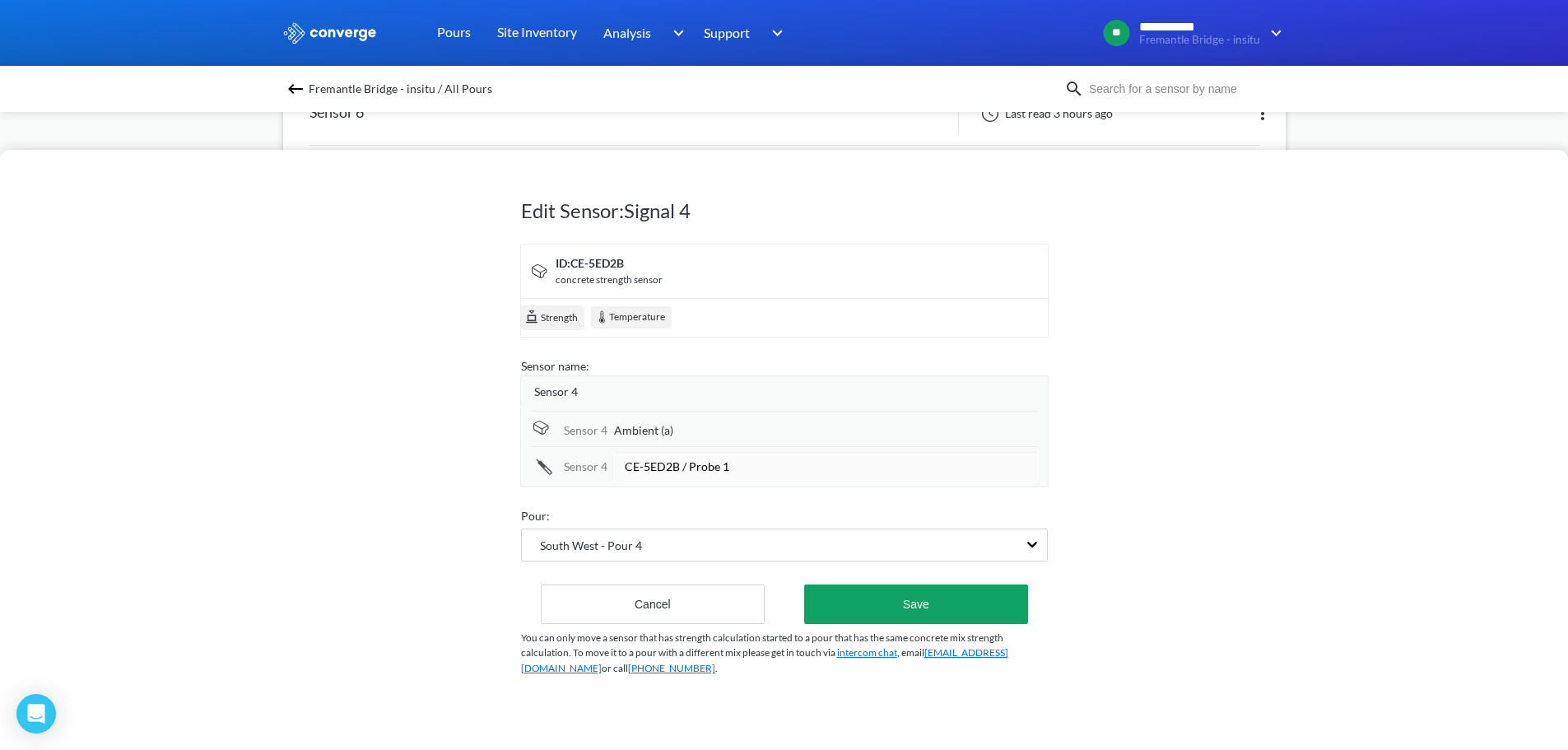
click at [663, 467] on input "CE-5ED2B / Probe 1" at bounding box center [826, 467] width 424 height 33
type input "Climbing Anchor (a)"
click at [895, 591] on button "Save" at bounding box center [915, 602] width 223 height 40
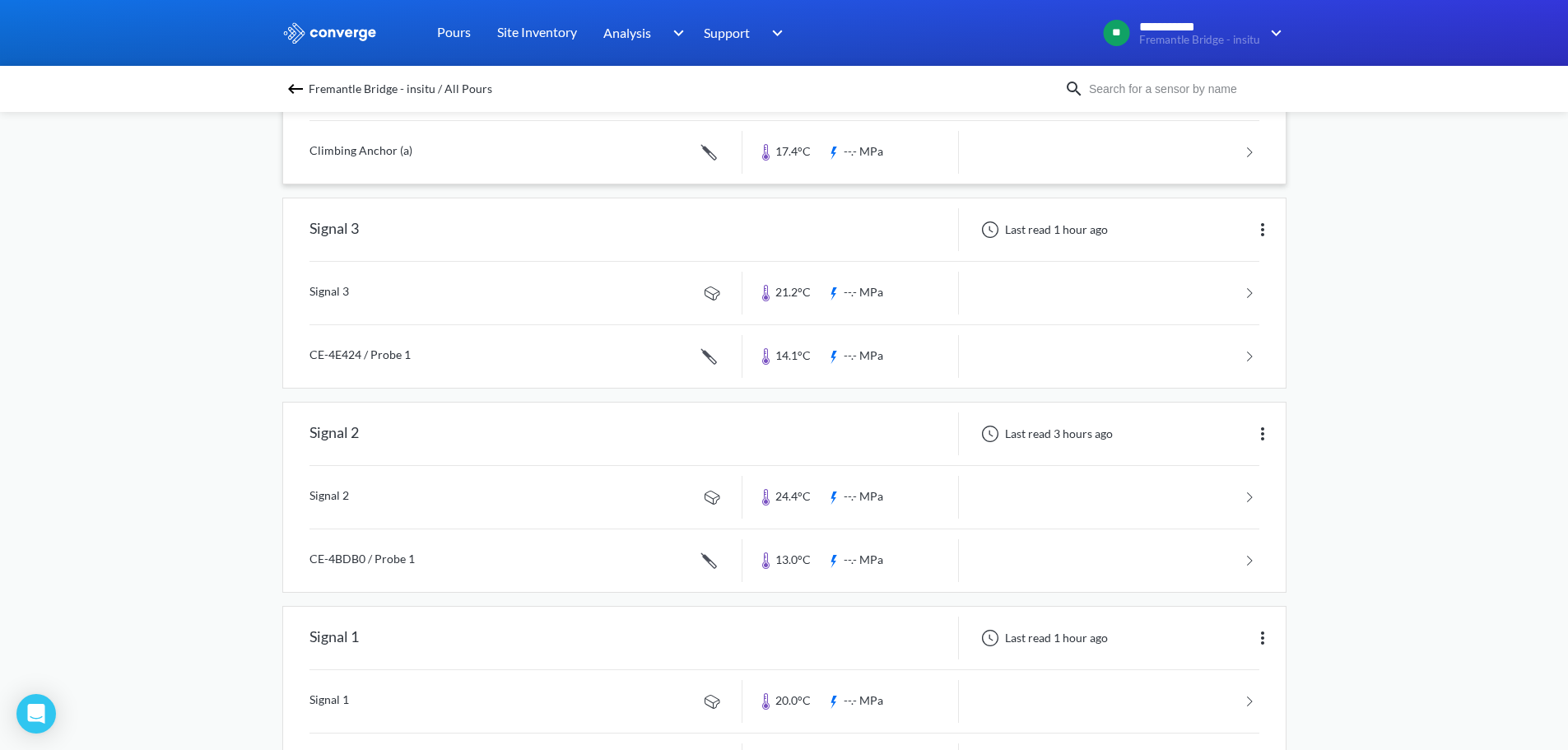
scroll to position [741, 0]
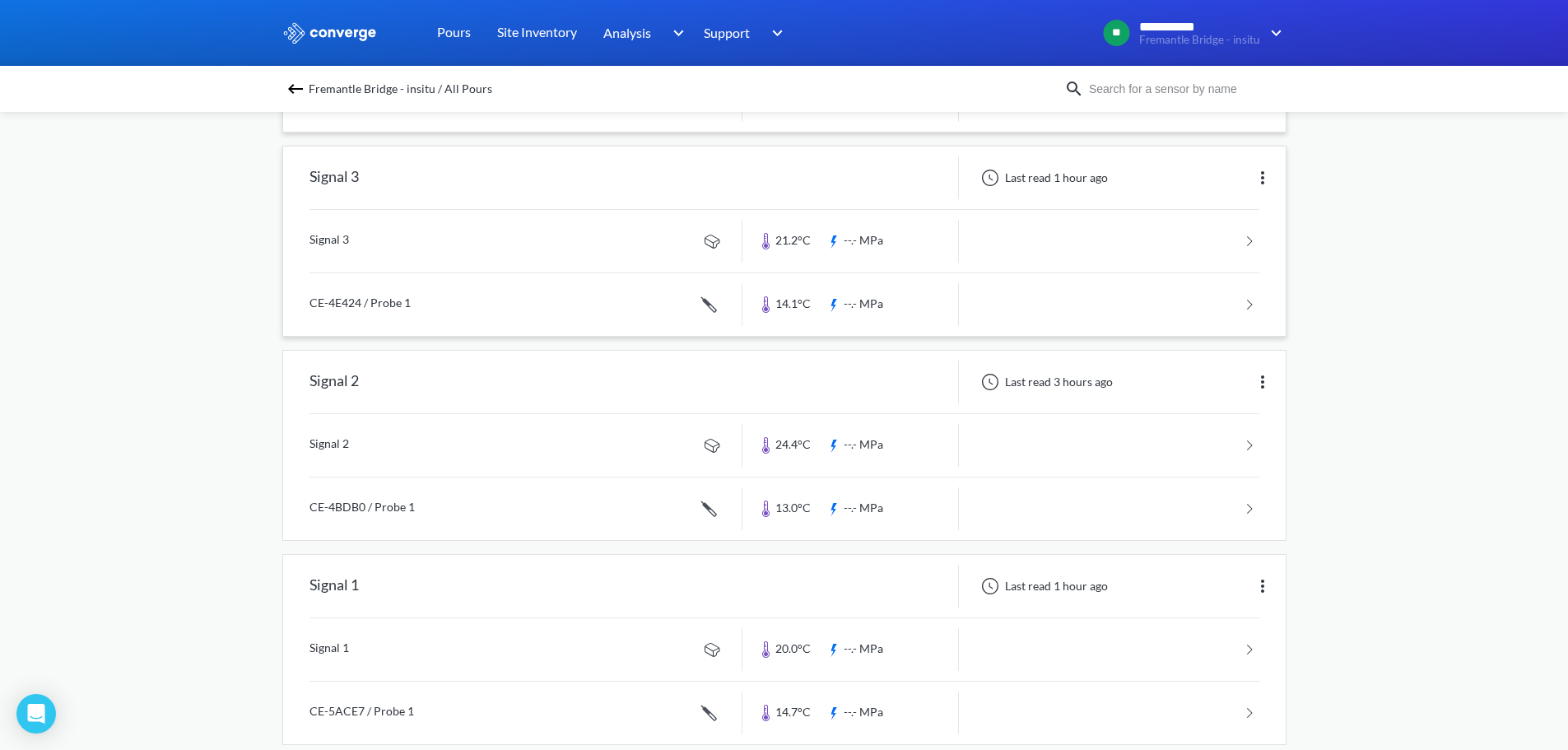
click at [1268, 178] on img at bounding box center [1263, 178] width 20 height 20
click at [1203, 178] on div "Edit" at bounding box center [1219, 177] width 105 height 31
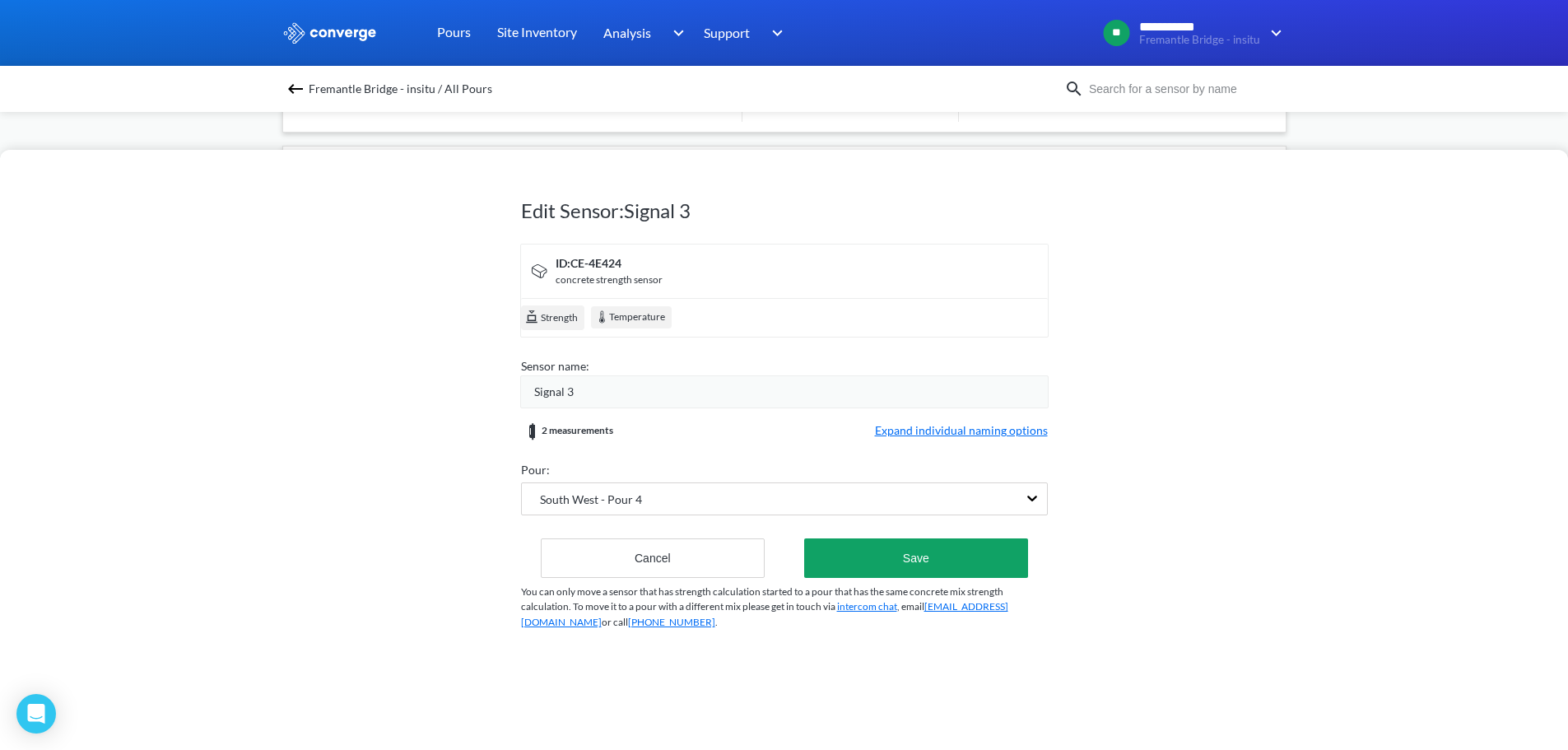
click at [601, 385] on div "Signal 3" at bounding box center [791, 392] width 513 height 18
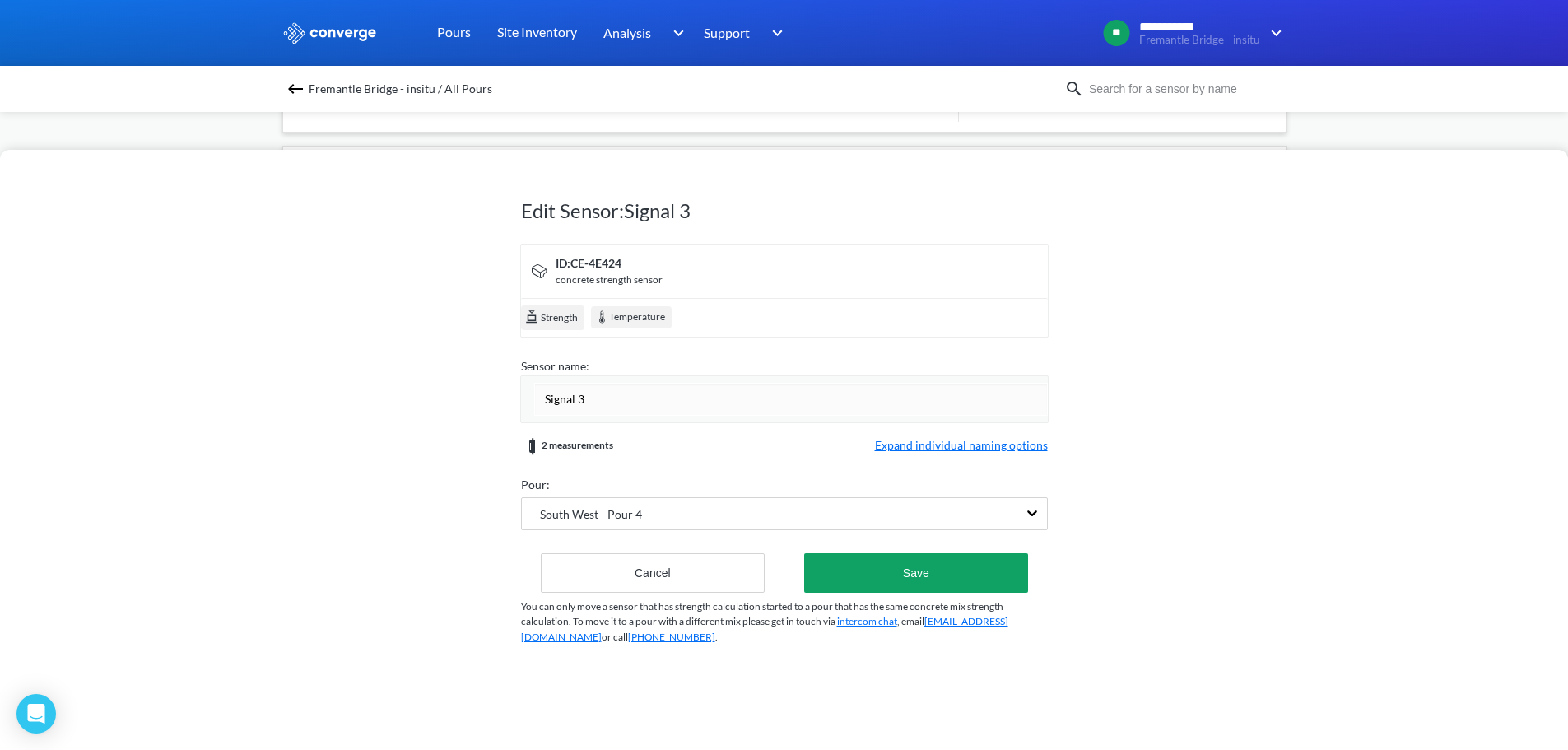
click at [601, 385] on input "Signal 3" at bounding box center [791, 399] width 513 height 33
type input "Sensor 3"
click at [926, 452] on form "ID: CE-4E424 concrete strength sensor Strength Temperature Sensor name: Sensor …" at bounding box center [784, 418] width 527 height 349
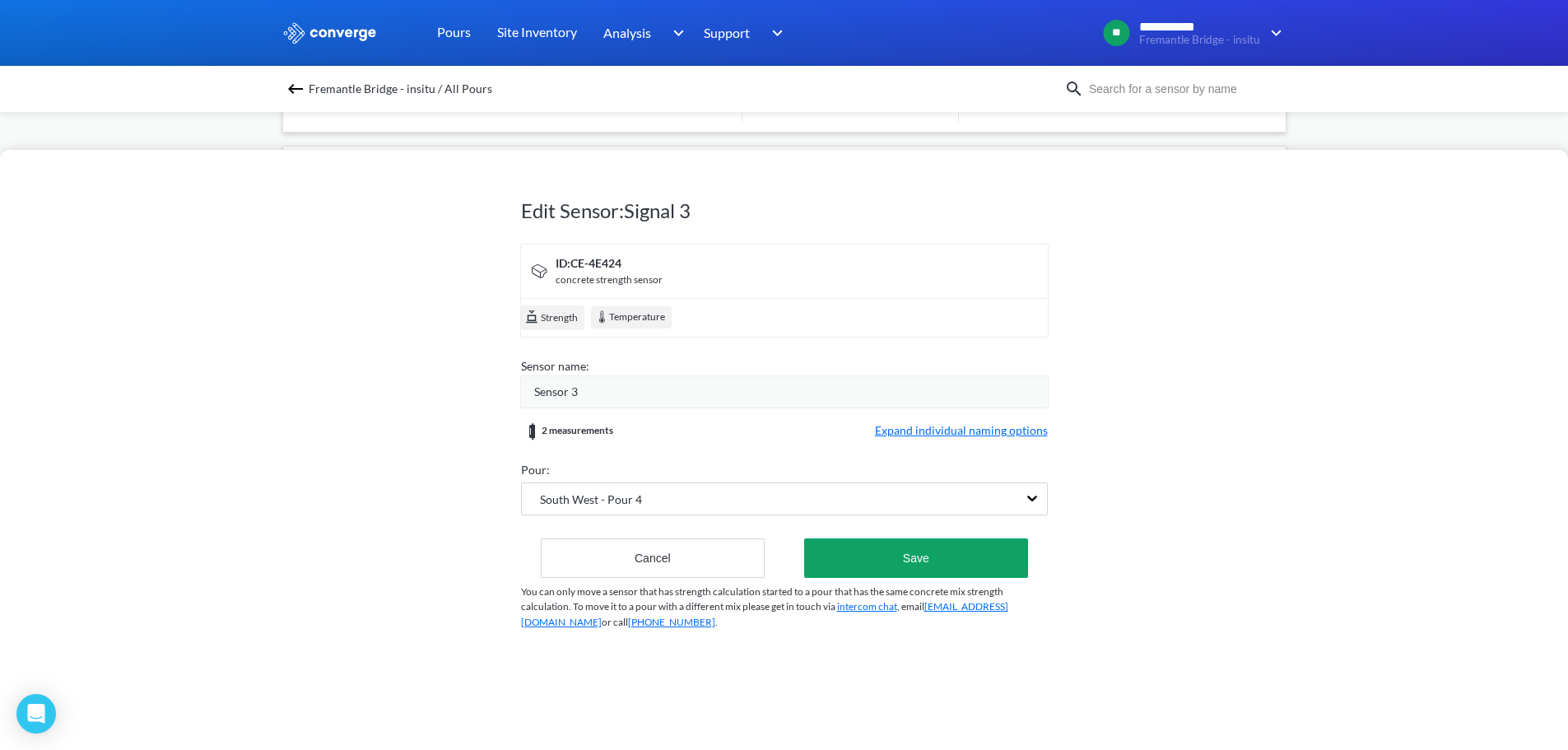
click at [897, 430] on span "Expand individual naming options" at bounding box center [961, 431] width 173 height 20
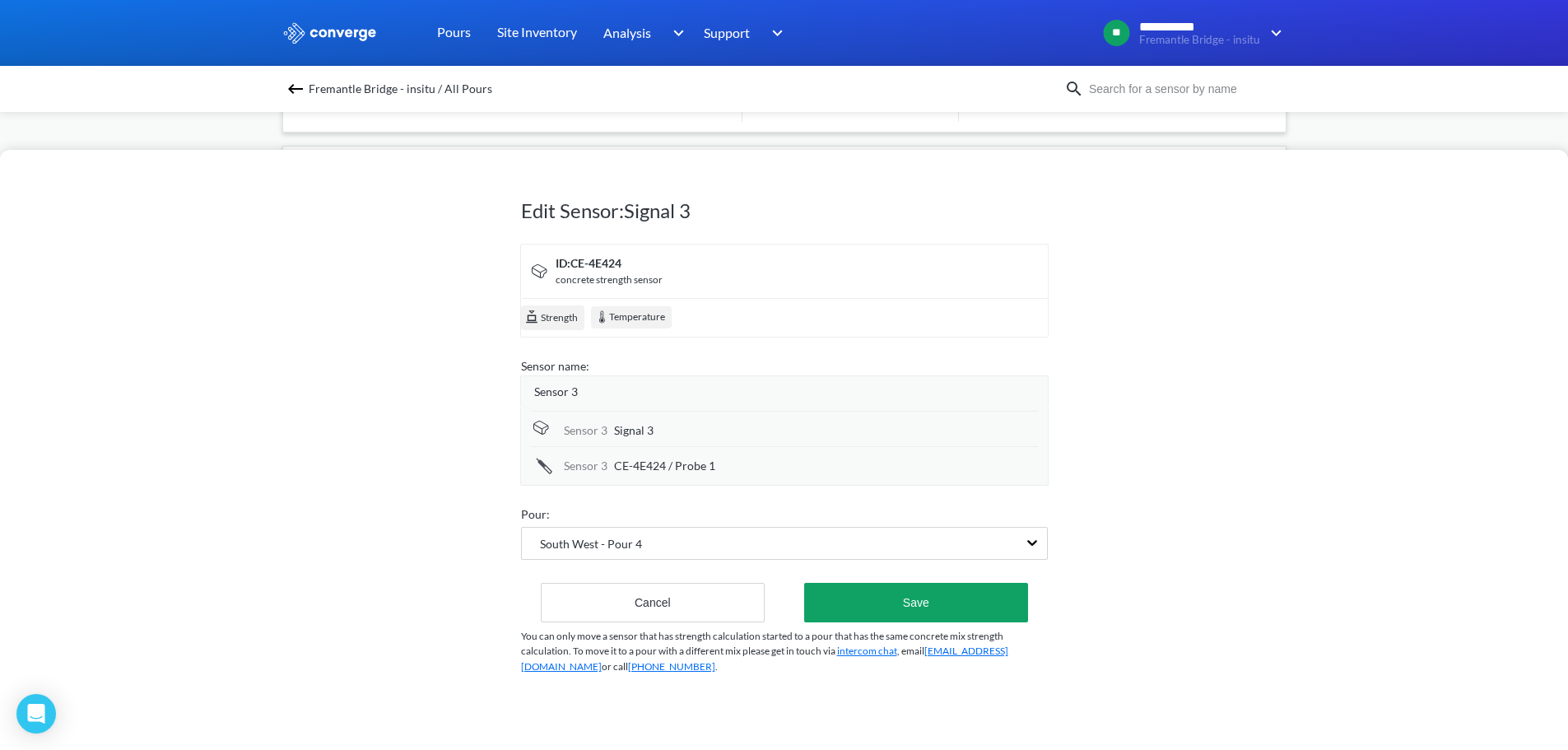
click at [656, 441] on div "Sensor 3 Signal 3" at bounding box center [784, 429] width 507 height 35
click at [659, 430] on div "Signal 3" at bounding box center [826, 430] width 424 height 18
click at [659, 430] on input "Signal 3" at bounding box center [826, 431] width 424 height 33
click at [659, 430] on input "Signal 3" at bounding box center [826, 431] width 424 height 33
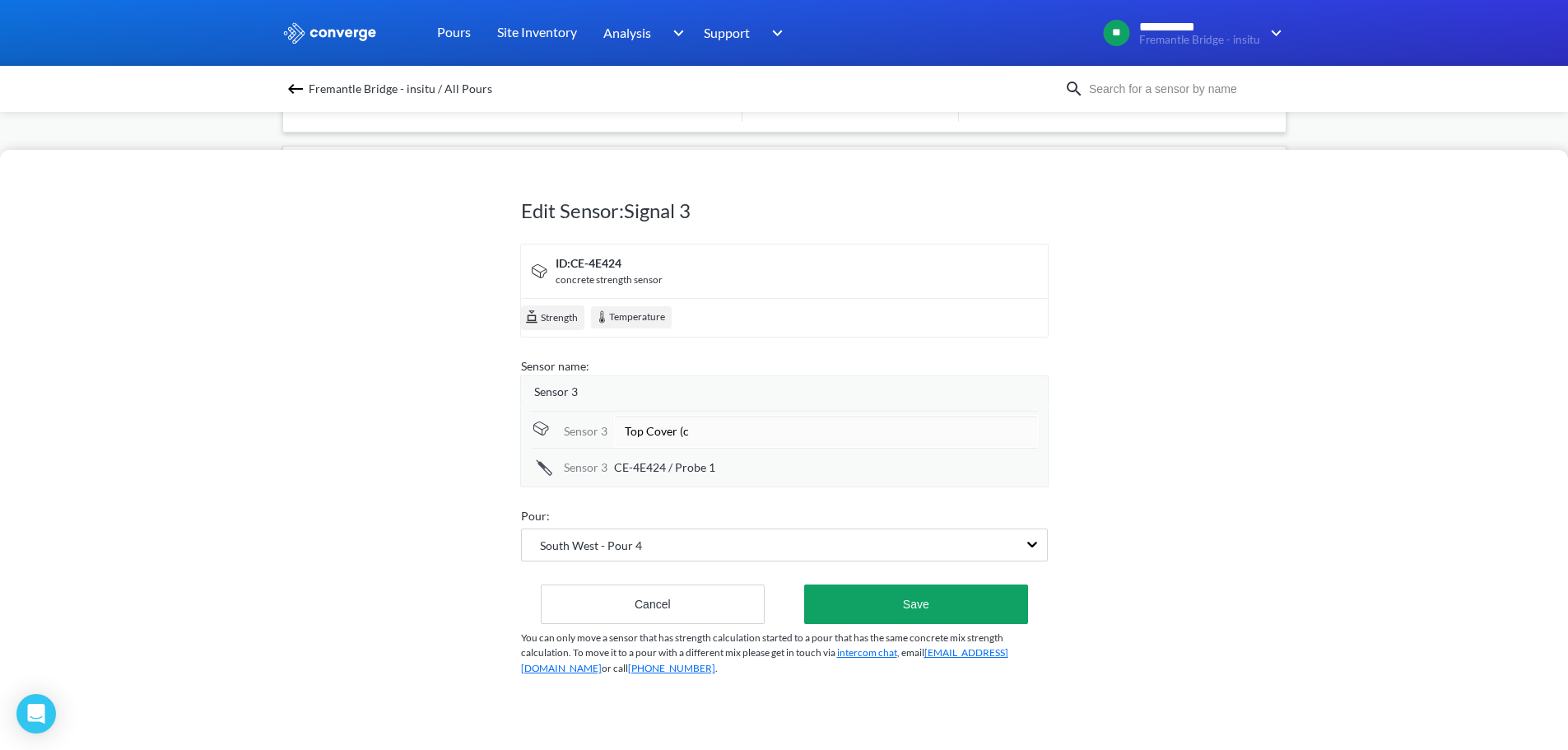
type input "Top Cover (c)"
click at [654, 466] on span "CE-4E424 / Probe 1" at bounding box center [665, 467] width 101 height 18
click at [654, 466] on input "CE-4E424 / Probe 1" at bounding box center [826, 467] width 424 height 33
type input "C"
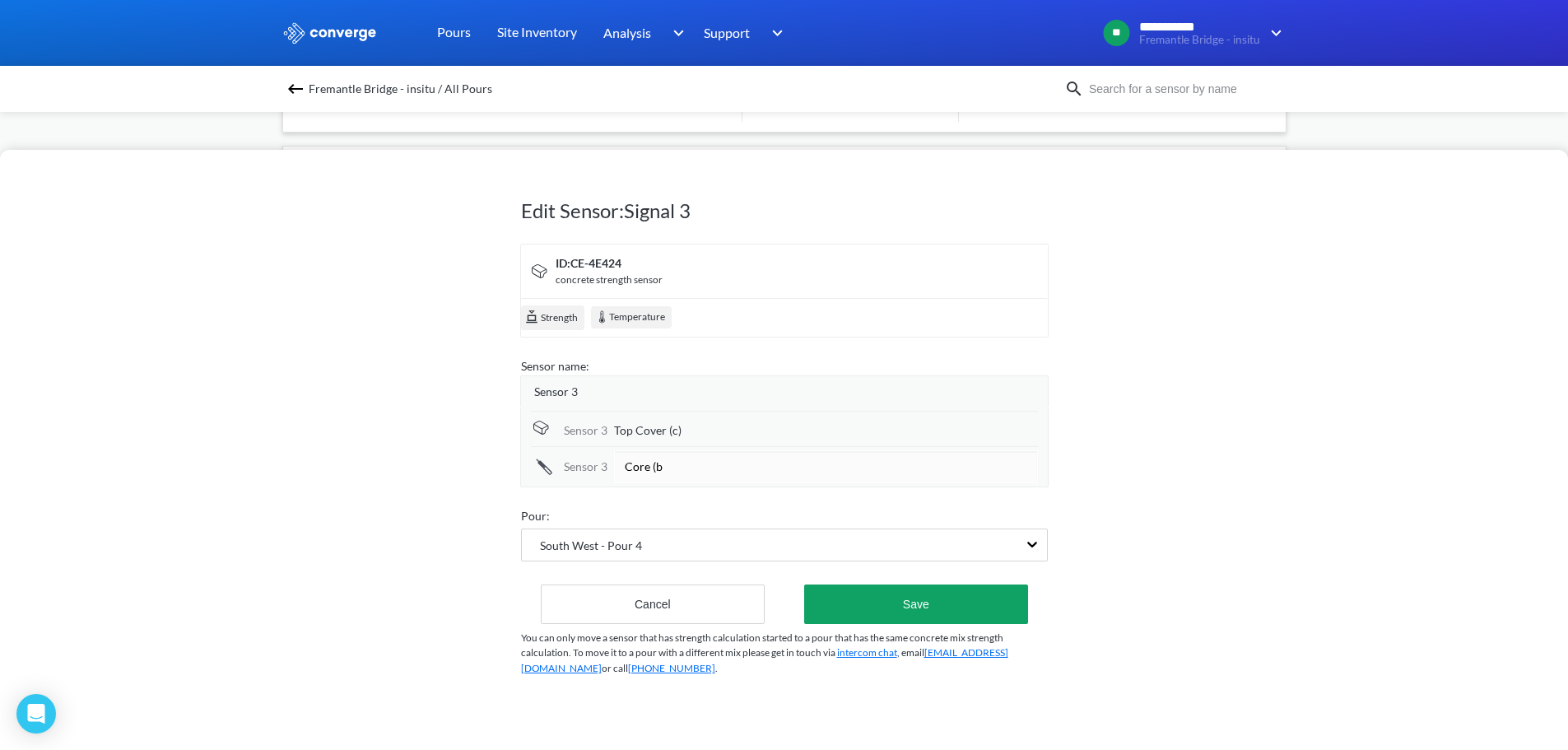
type input "Core (b)"
click at [1163, 453] on div "Edit Sensor: Signal 3 ID: CE-4E424 concrete strength sensor Strength Temperatur…" at bounding box center [784, 450] width 1568 height 600
click at [929, 591] on button "Save" at bounding box center [915, 602] width 223 height 40
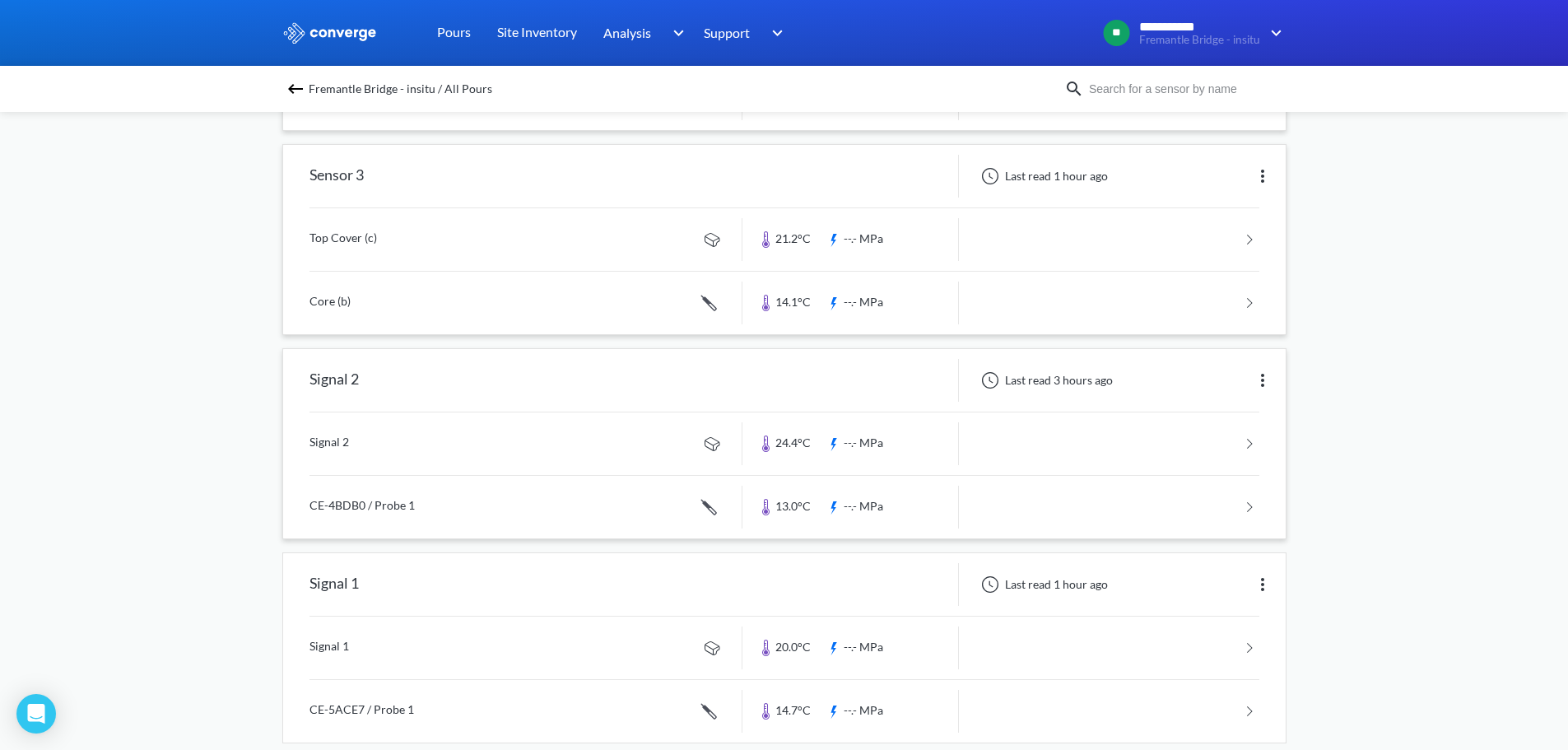
scroll to position [769, 0]
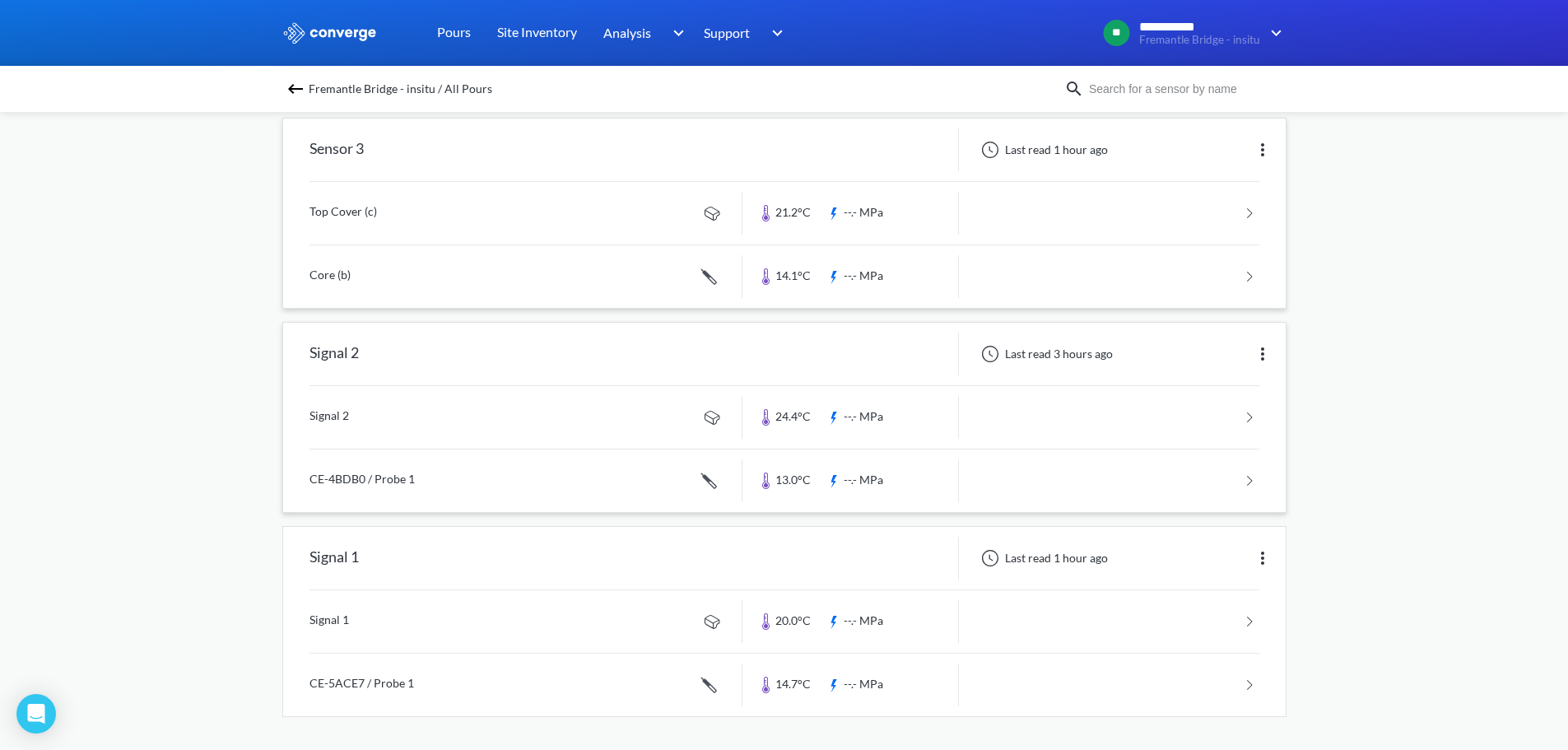
click at [1260, 355] on img at bounding box center [1263, 354] width 20 height 20
click at [1208, 363] on div "Edit" at bounding box center [1219, 353] width 105 height 31
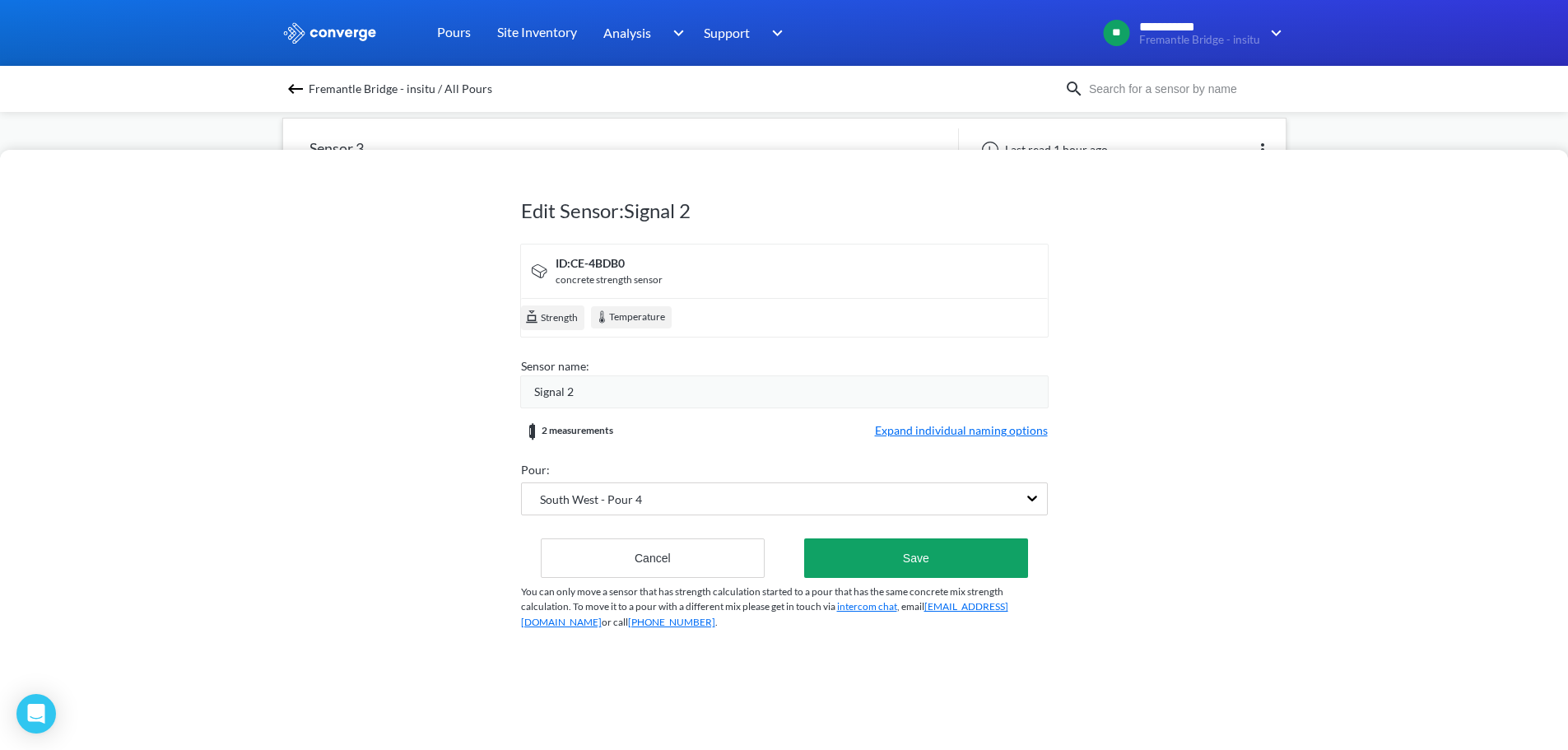
click at [576, 383] on div "Signal 2" at bounding box center [791, 392] width 513 height 18
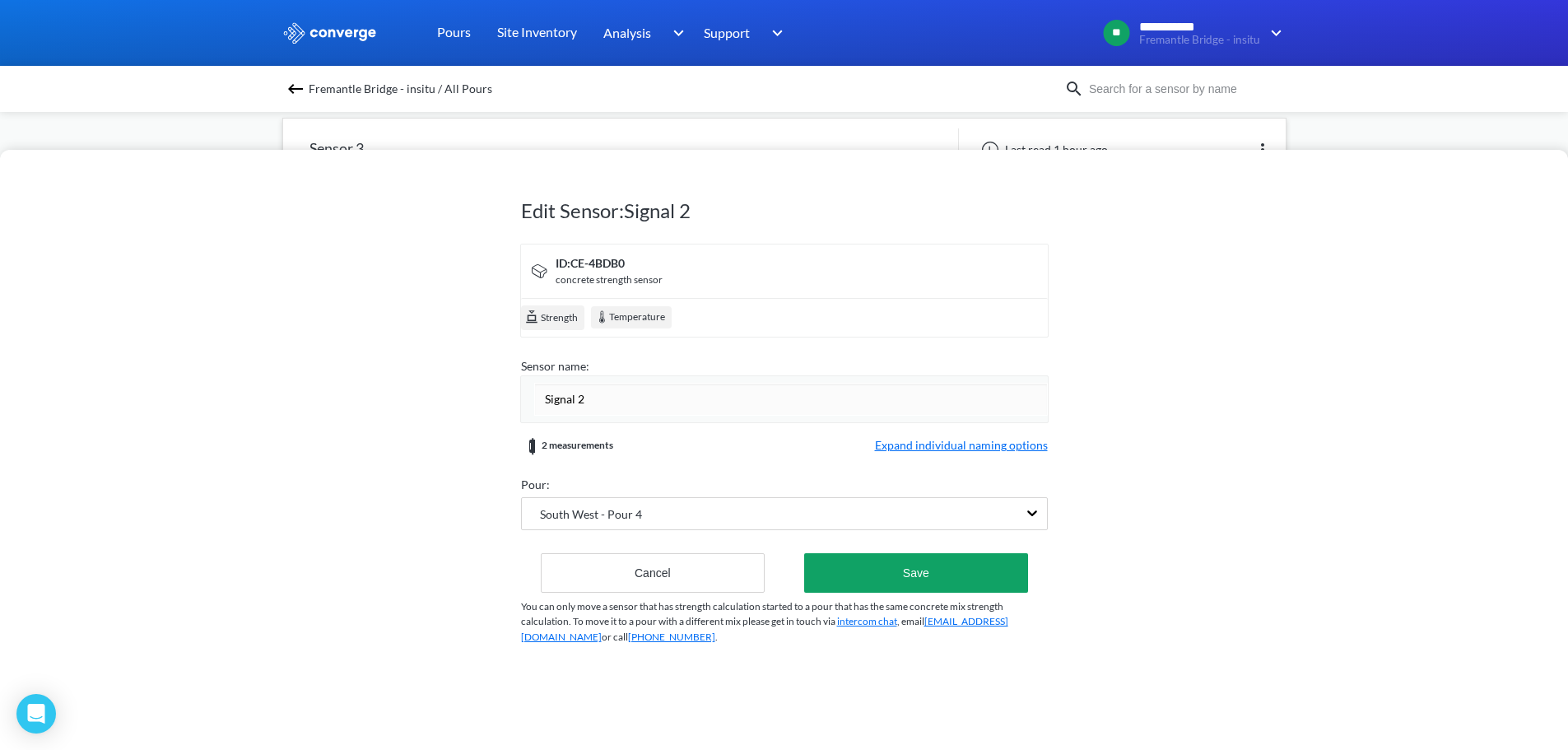
click at [576, 383] on input "Signal 2" at bounding box center [791, 399] width 513 height 33
type input "Sensor 2"
click at [786, 454] on form "ID: CE-4BDB0 concrete strength sensor Strength Temperature Sensor name: Sensor …" at bounding box center [784, 418] width 527 height 349
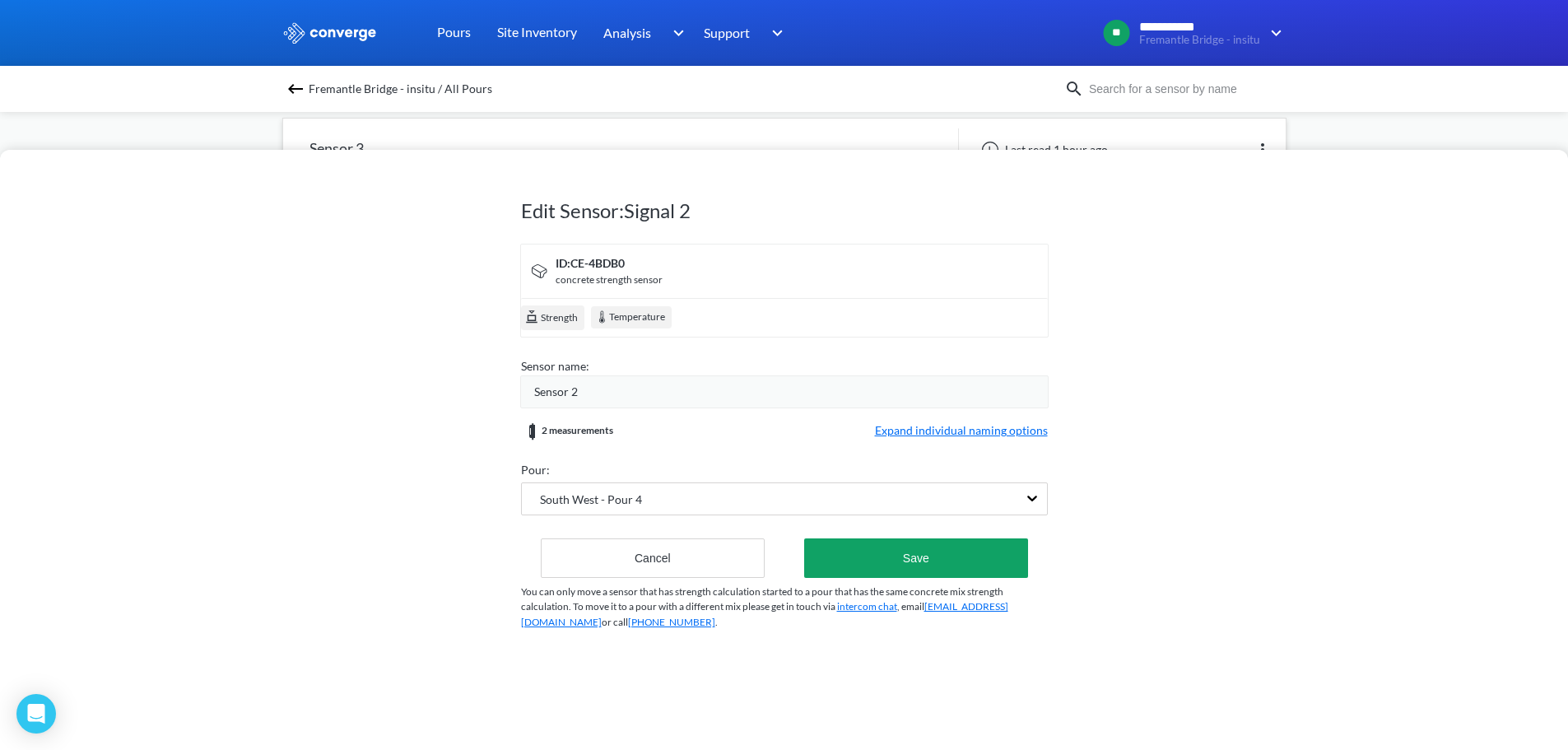
click at [974, 435] on span "Expand individual naming options" at bounding box center [961, 431] width 173 height 20
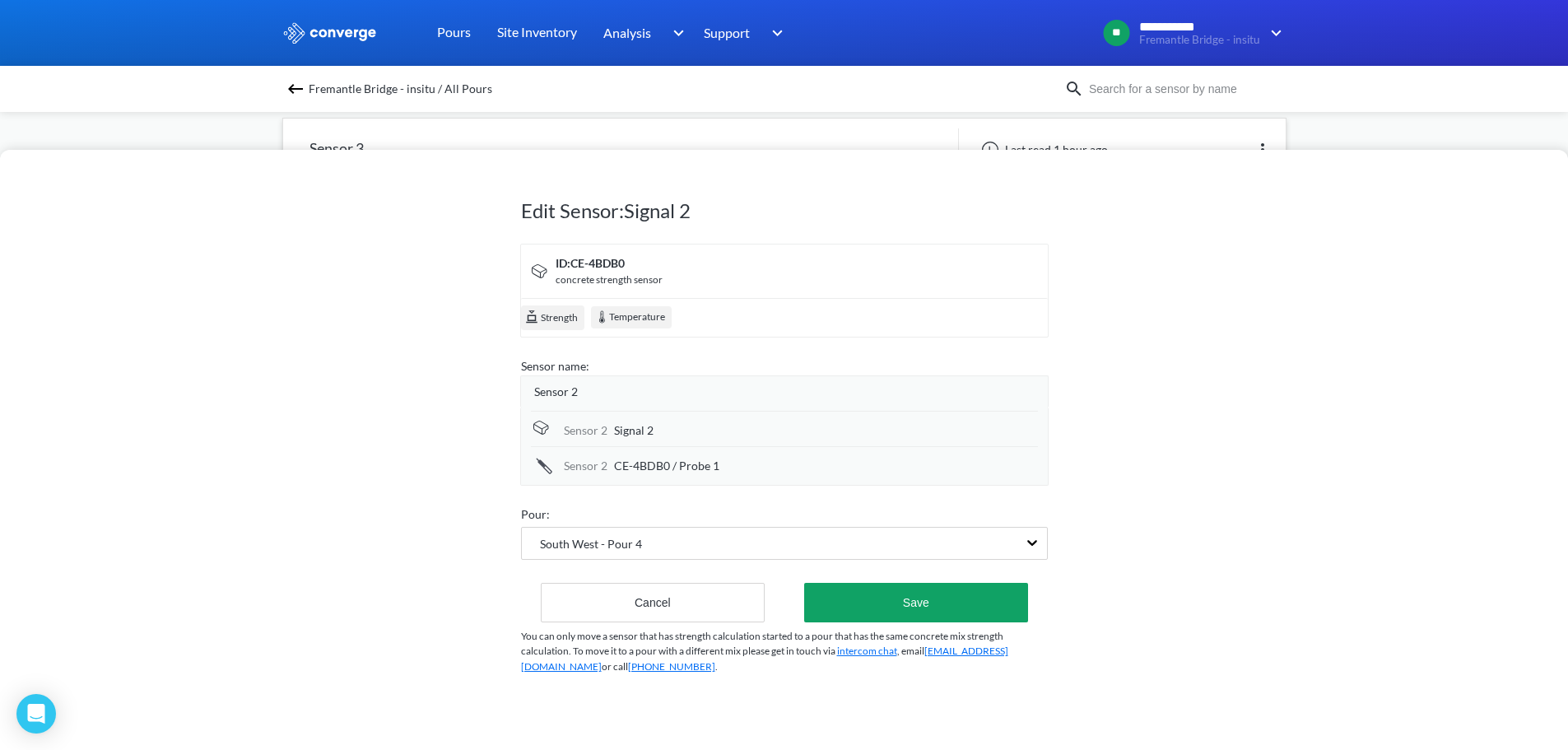
click at [671, 436] on div "Signal 2" at bounding box center [826, 430] width 424 height 18
click at [671, 436] on input "Signal 2" at bounding box center [826, 431] width 424 height 33
type input "Top Cover (b)"
click at [671, 462] on span "CE-4BDB0 / Probe 1" at bounding box center [666, 467] width 105 height 18
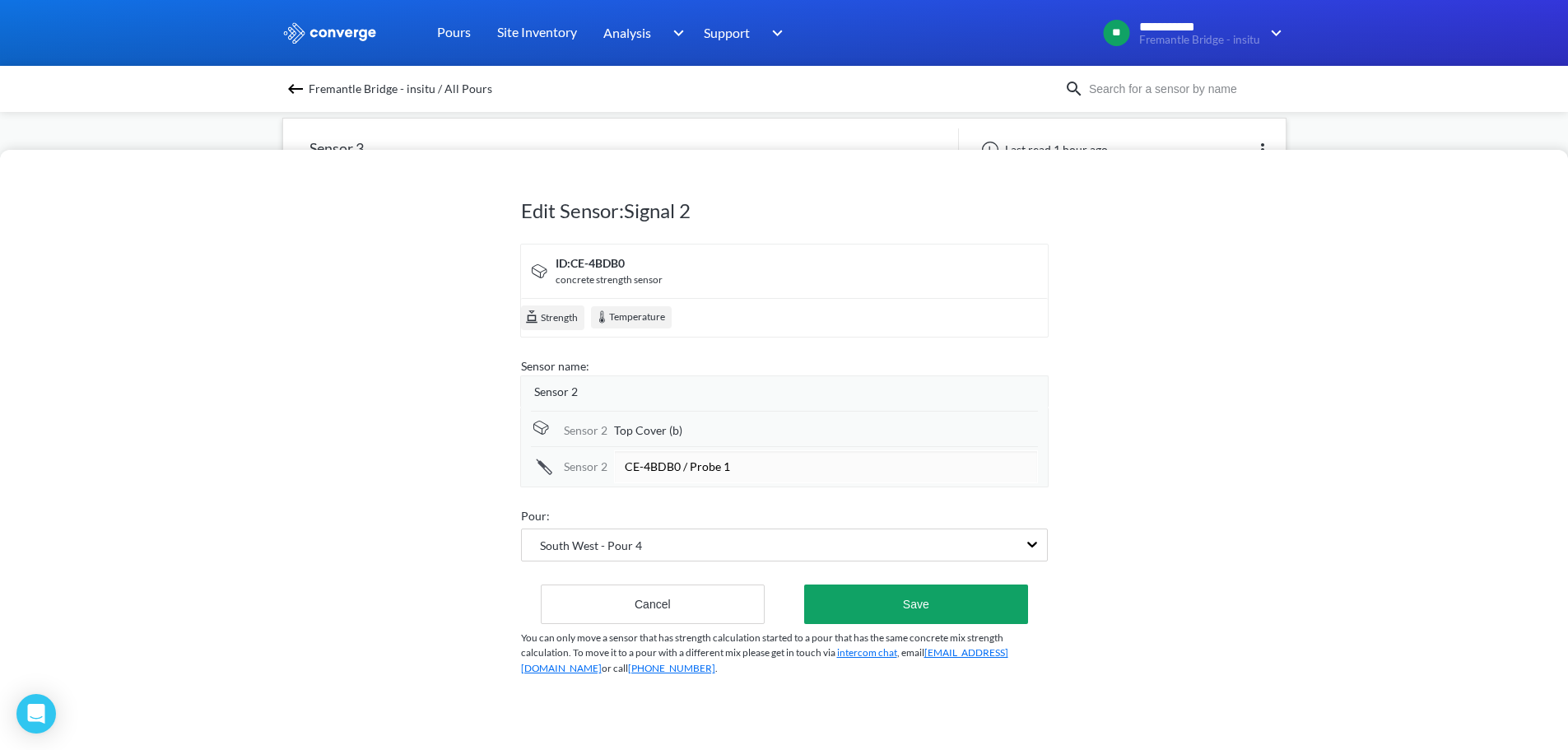
click at [671, 462] on input "CE-4BDB0 / Probe 1" at bounding box center [826, 467] width 424 height 33
type input "Core (a)"
click at [897, 591] on button "Save" at bounding box center [915, 604] width 223 height 40
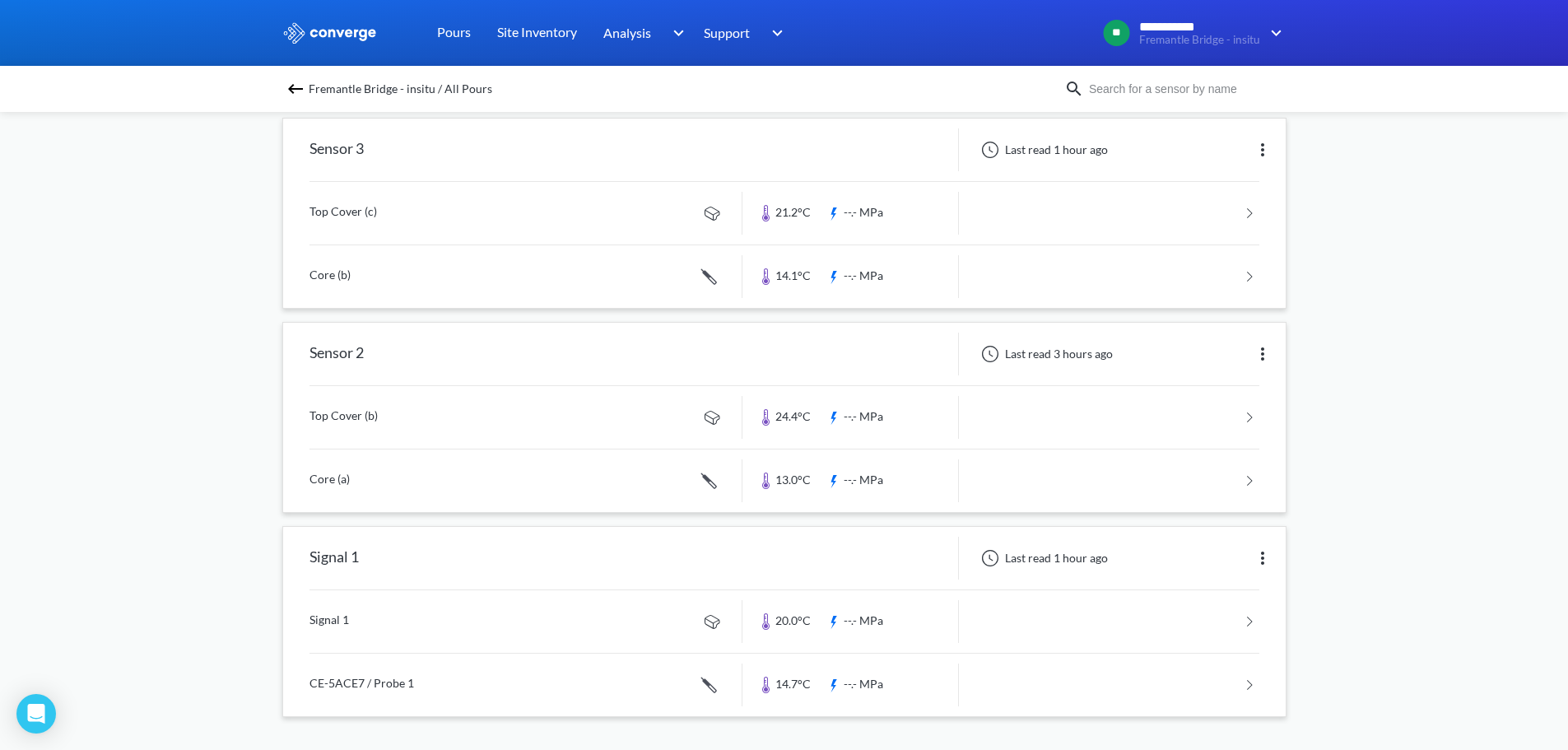
click at [1261, 557] on img at bounding box center [1263, 558] width 20 height 20
click at [1198, 563] on div "Edit" at bounding box center [1219, 557] width 105 height 31
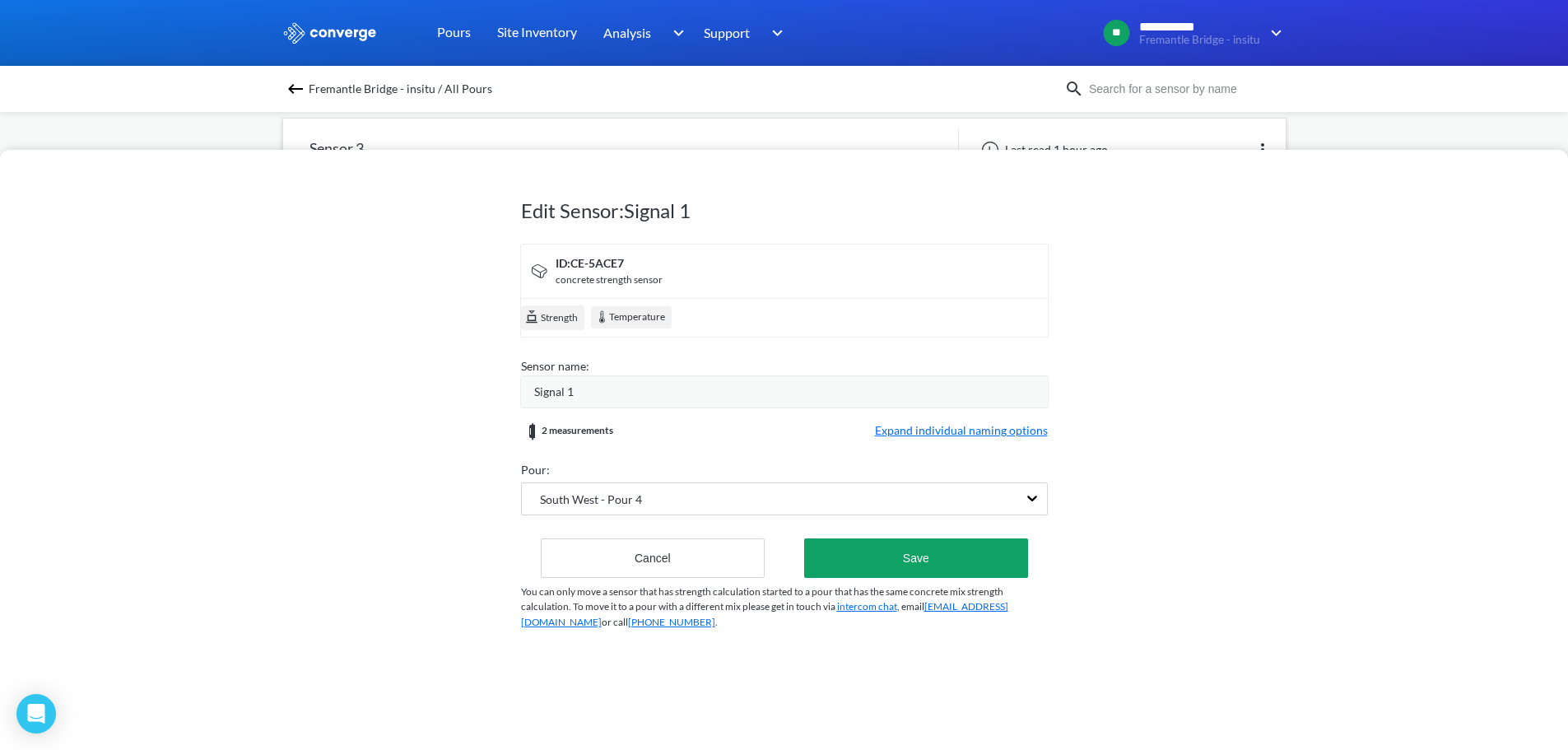
click at [681, 399] on div "Signal 1" at bounding box center [791, 392] width 513 height 18
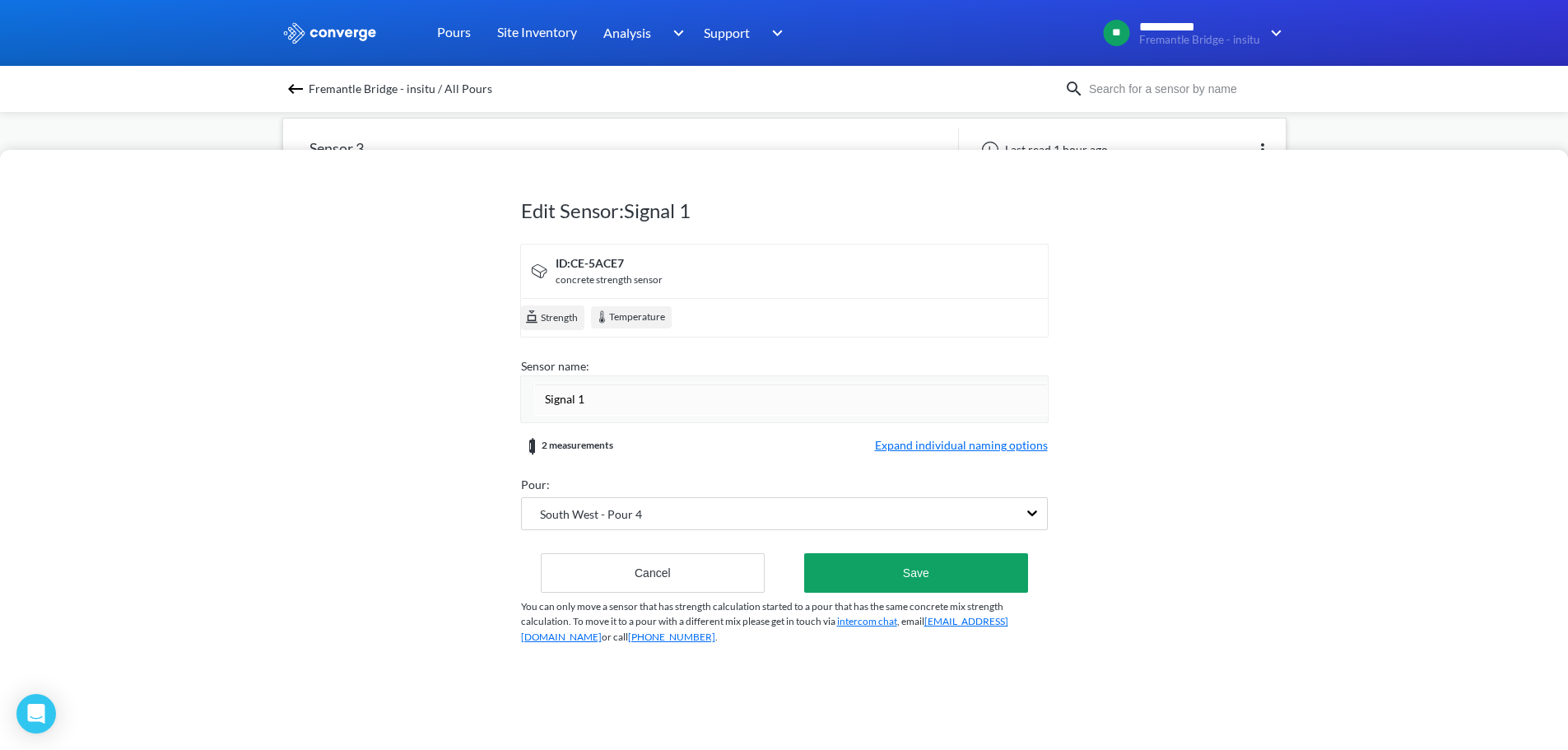
click at [681, 399] on input "Signal 1" at bounding box center [791, 399] width 513 height 33
type input "Sensor 1"
click at [727, 452] on form "ID: CE-5ACE7 concrete strength sensor Strength Temperature Sensor name: Sensor …" at bounding box center [784, 418] width 527 height 349
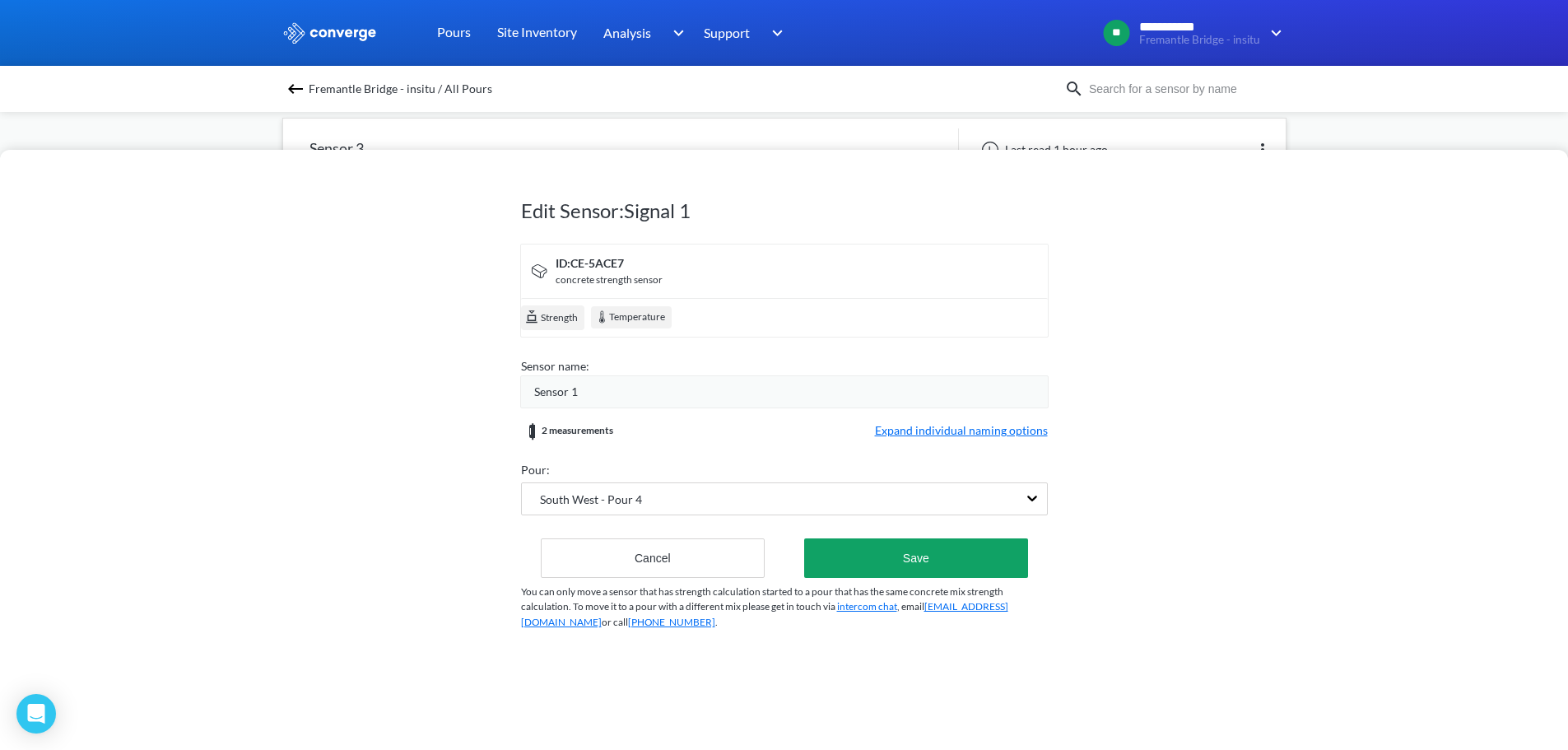
click at [931, 431] on span "Expand individual naming options" at bounding box center [961, 431] width 173 height 20
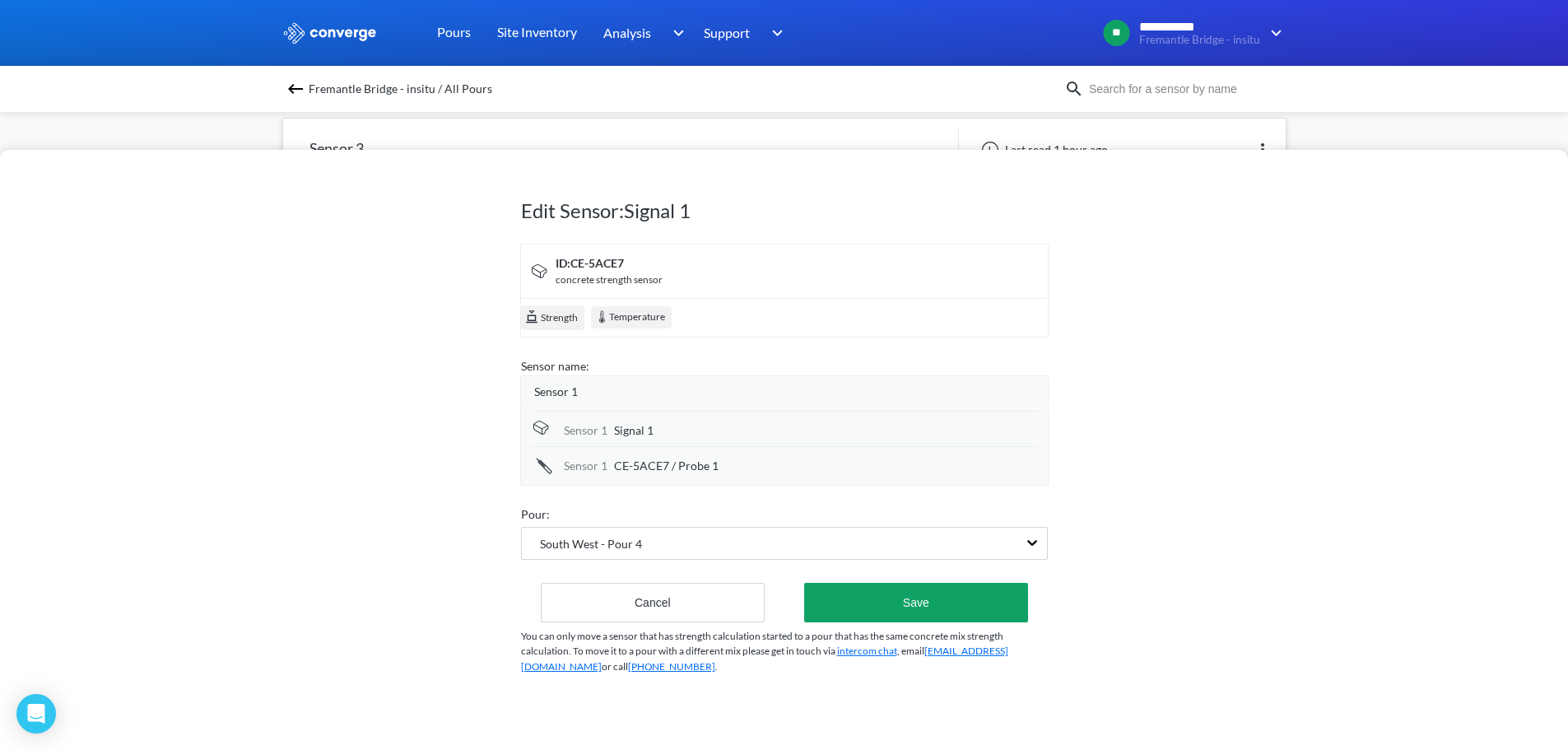
click at [637, 433] on span "Signal 1" at bounding box center [634, 430] width 39 height 18
click at [637, 433] on input "Signal 1" at bounding box center [826, 431] width 424 height 33
type input "1"
type input "Top Cover (a)"
click at [660, 462] on span "CE-5ACE7 / Probe 1" at bounding box center [666, 467] width 104 height 18
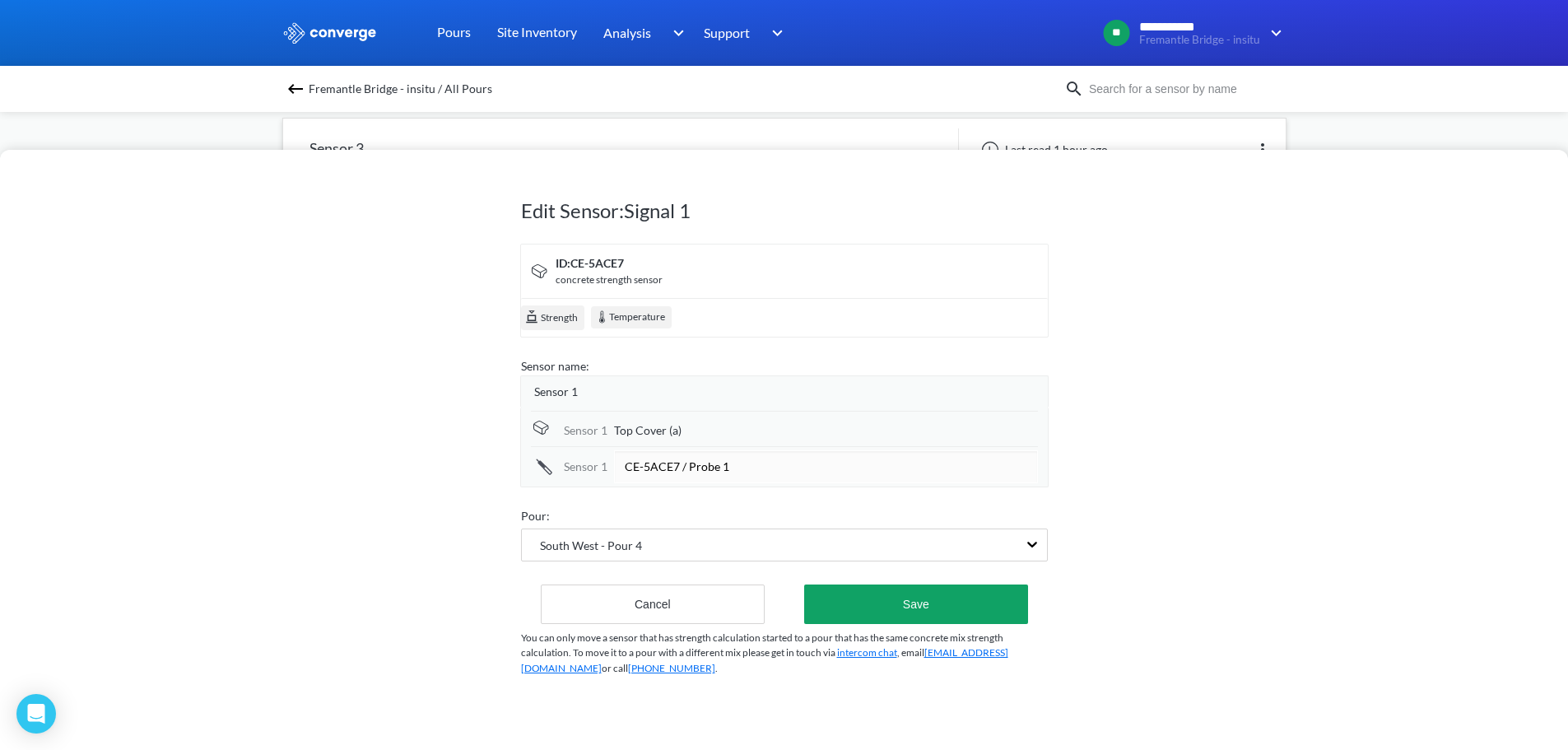
click at [660, 462] on input "CE-5ACE7 / Probe 1" at bounding box center [826, 467] width 424 height 33
type input "Side Cover (a)"
click at [1371, 454] on div "Edit Sensor: Signal 1 ID: CE-5ACE7 concrete strength sensor Strength Temperatur…" at bounding box center [784, 450] width 1568 height 600
click at [885, 605] on button "Save" at bounding box center [915, 602] width 223 height 40
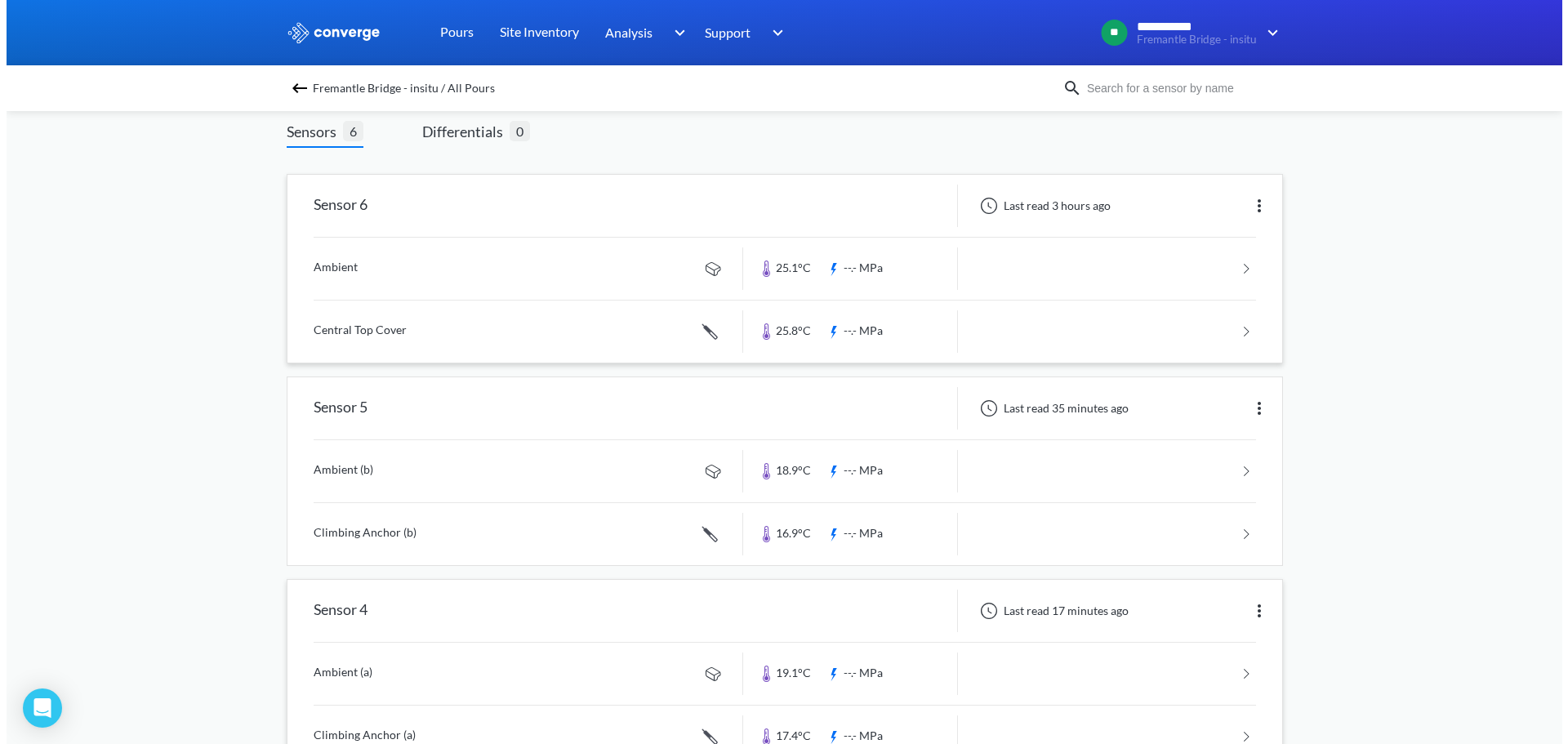
scroll to position [0, 0]
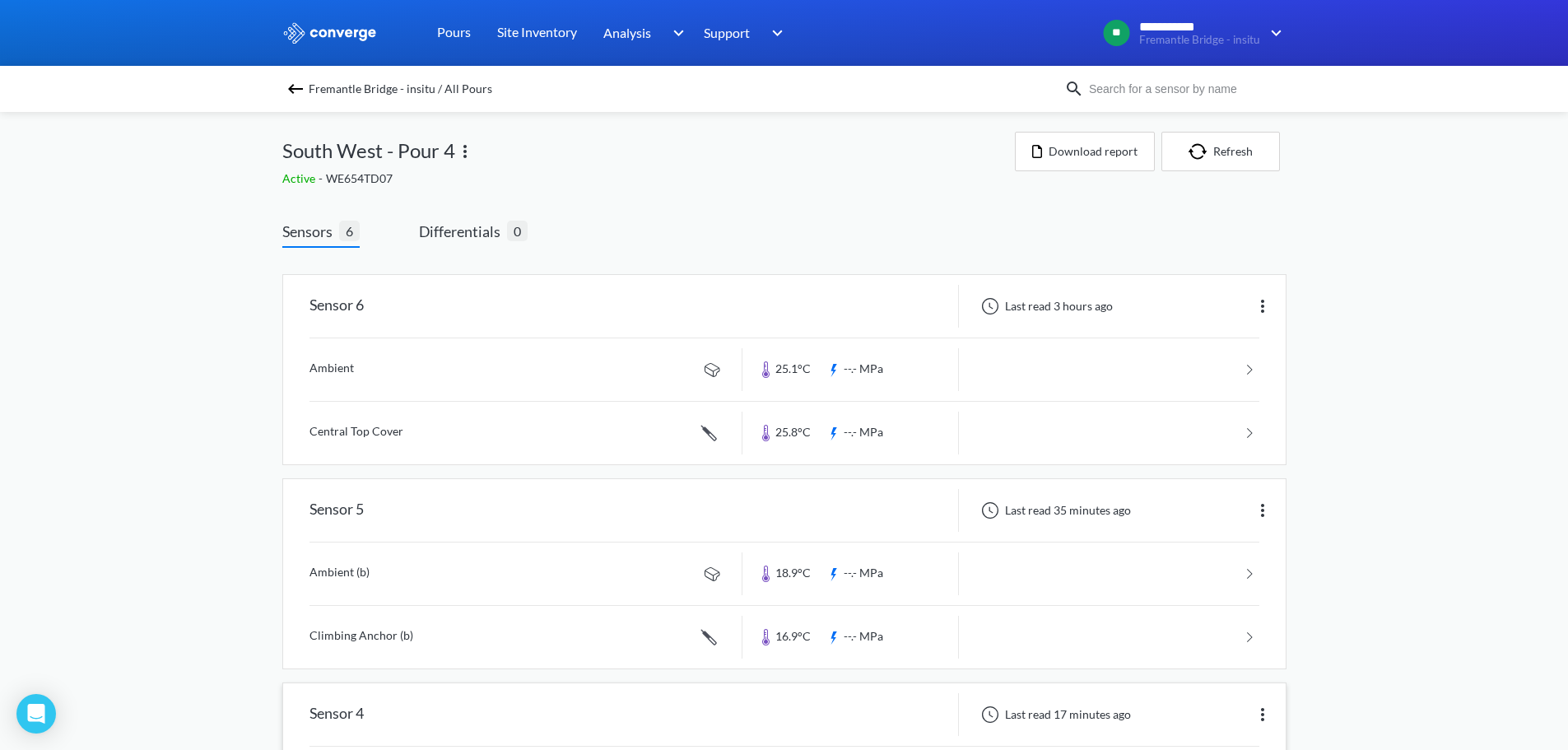
click at [477, 227] on span "Differentials" at bounding box center [462, 230] width 88 height 23
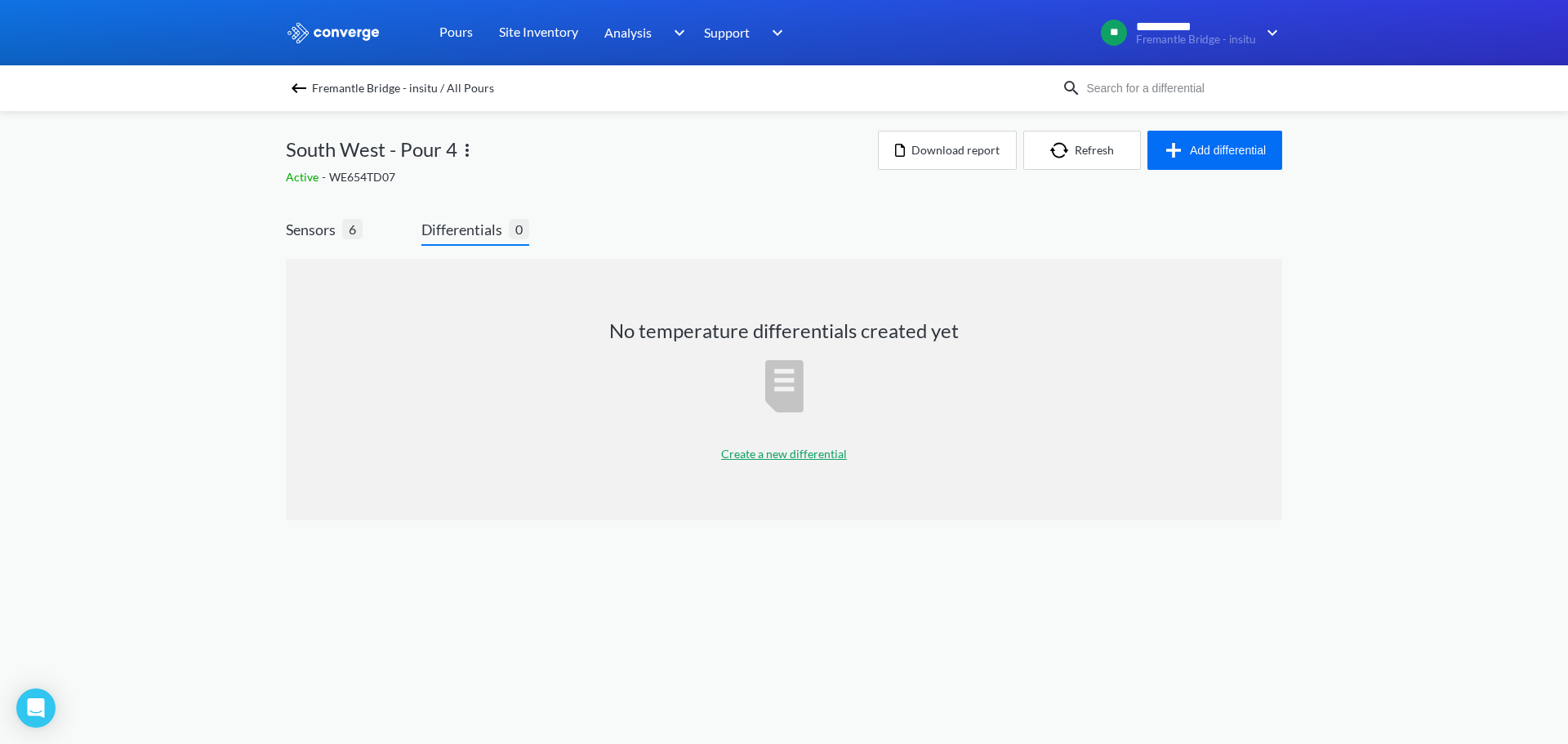
click at [812, 445] on p "Create a new differential" at bounding box center [784, 455] width 126 height 18
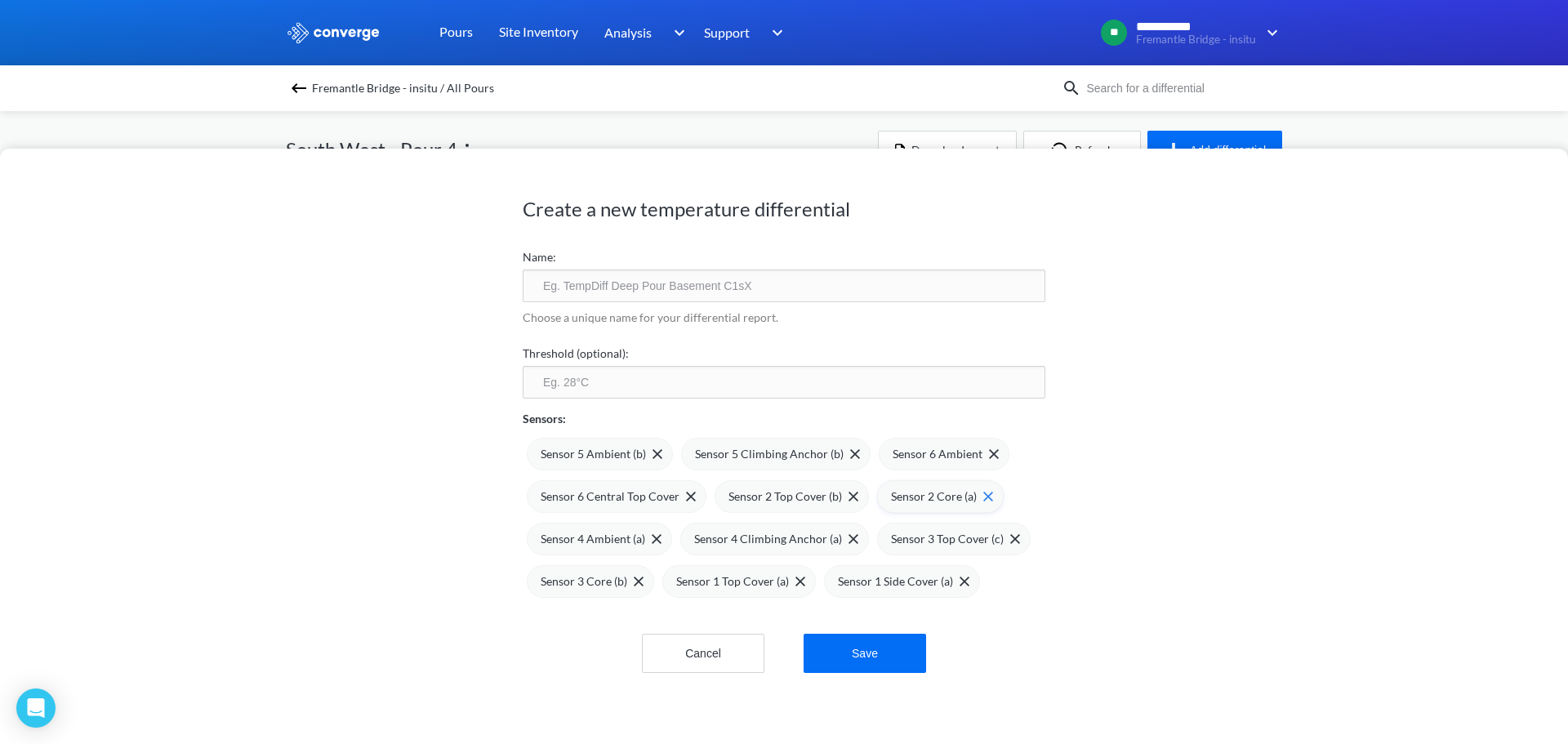
click at [904, 500] on span "Sensor 2 Core (a)" at bounding box center [933, 497] width 86 height 18
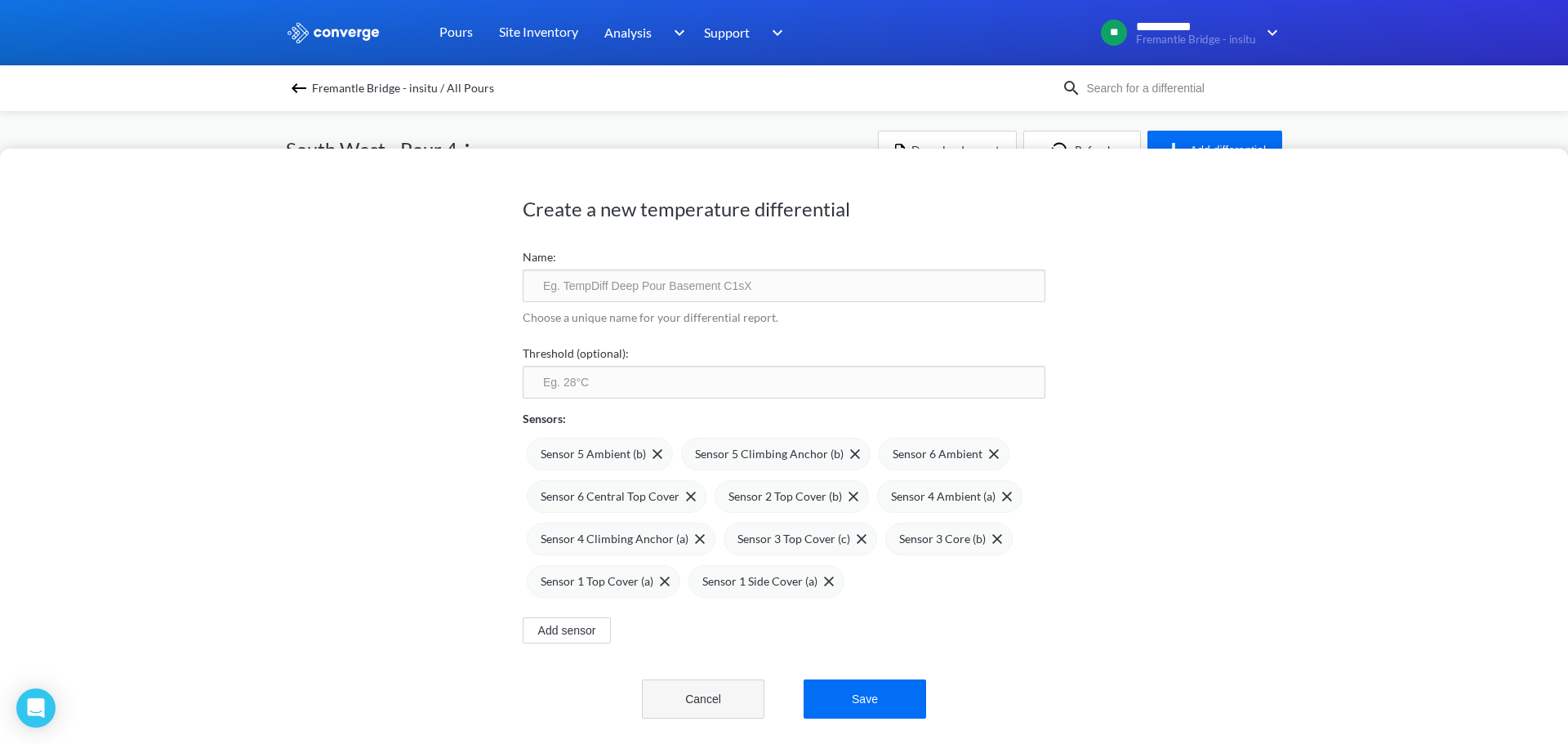
click at [682, 691] on button "Cancel" at bounding box center [703, 699] width 123 height 39
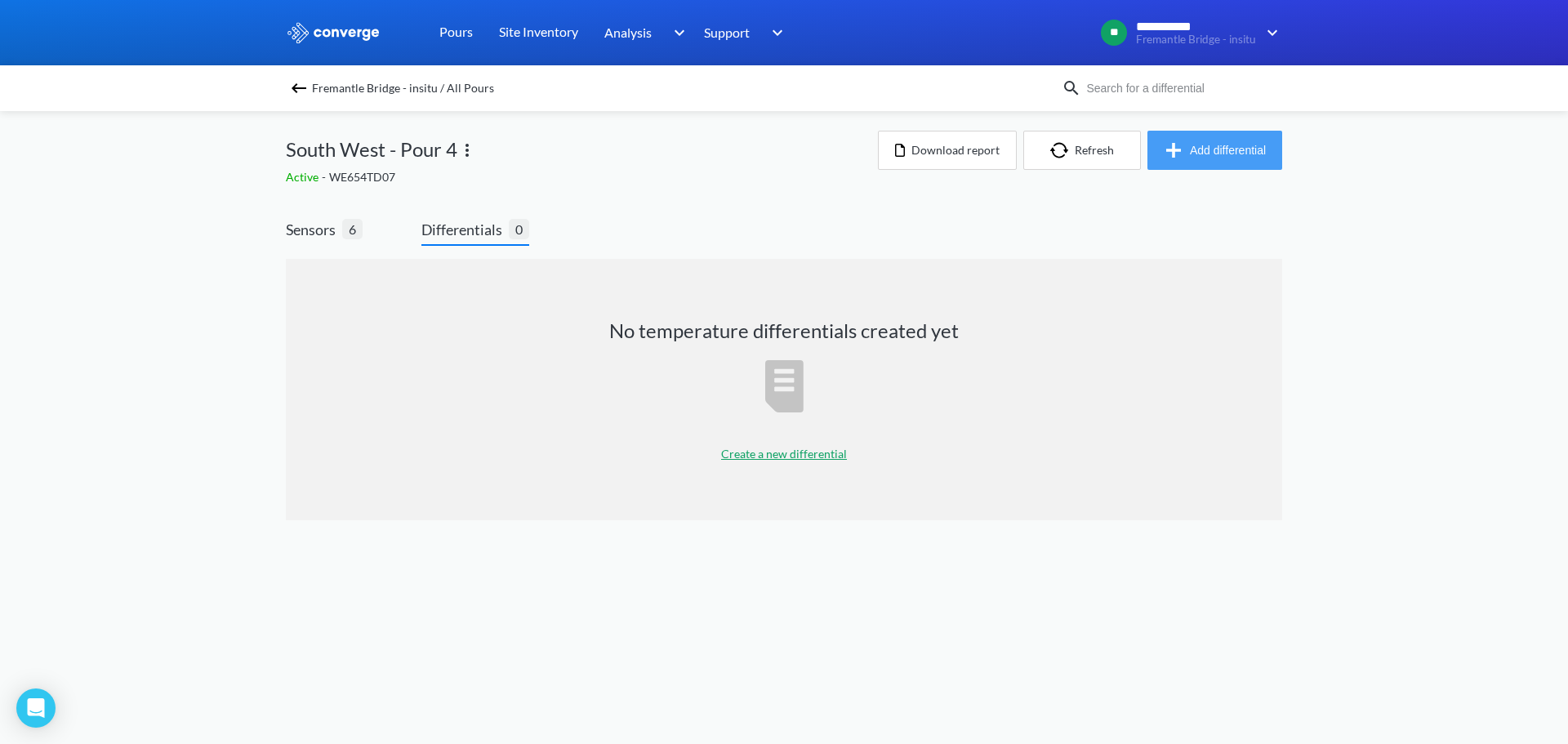
click at [1222, 156] on button "Add differential" at bounding box center [1215, 150] width 135 height 39
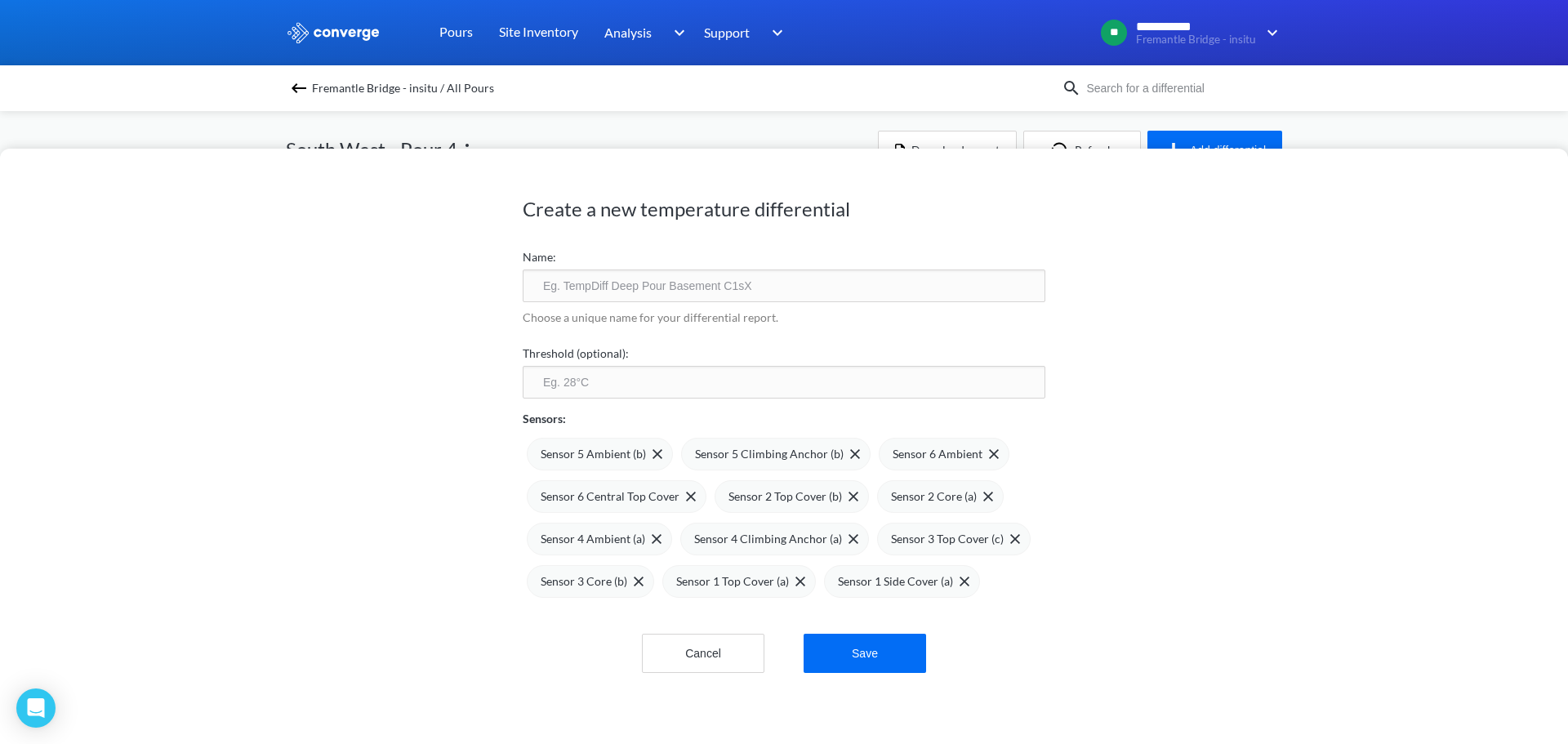
click at [670, 279] on input "text" at bounding box center [784, 285] width 523 height 33
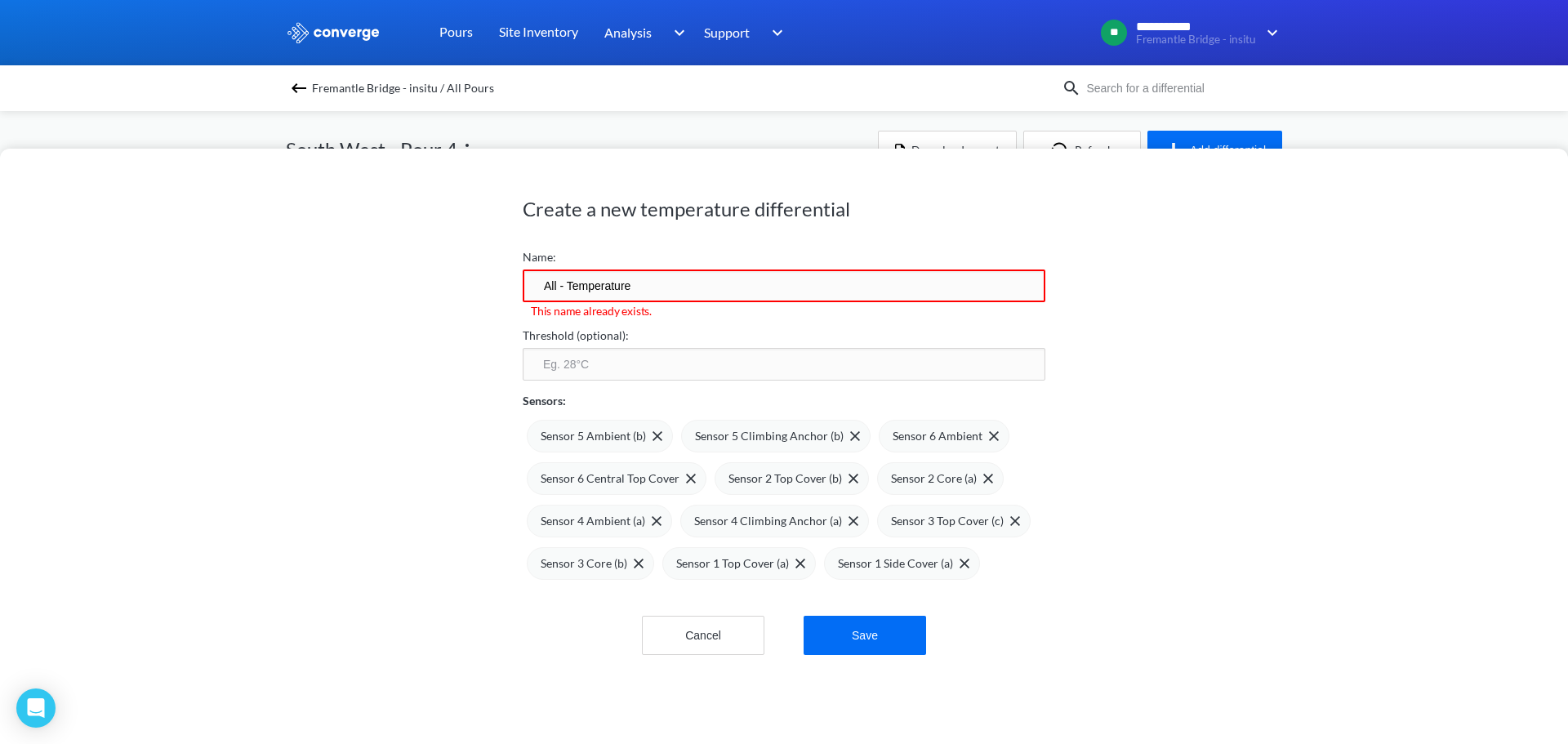
type input "All - Temperature"
click at [656, 351] on input "number" at bounding box center [784, 364] width 523 height 33
type input "20"
click at [669, 279] on input "All - Temperature" at bounding box center [784, 285] width 523 height 33
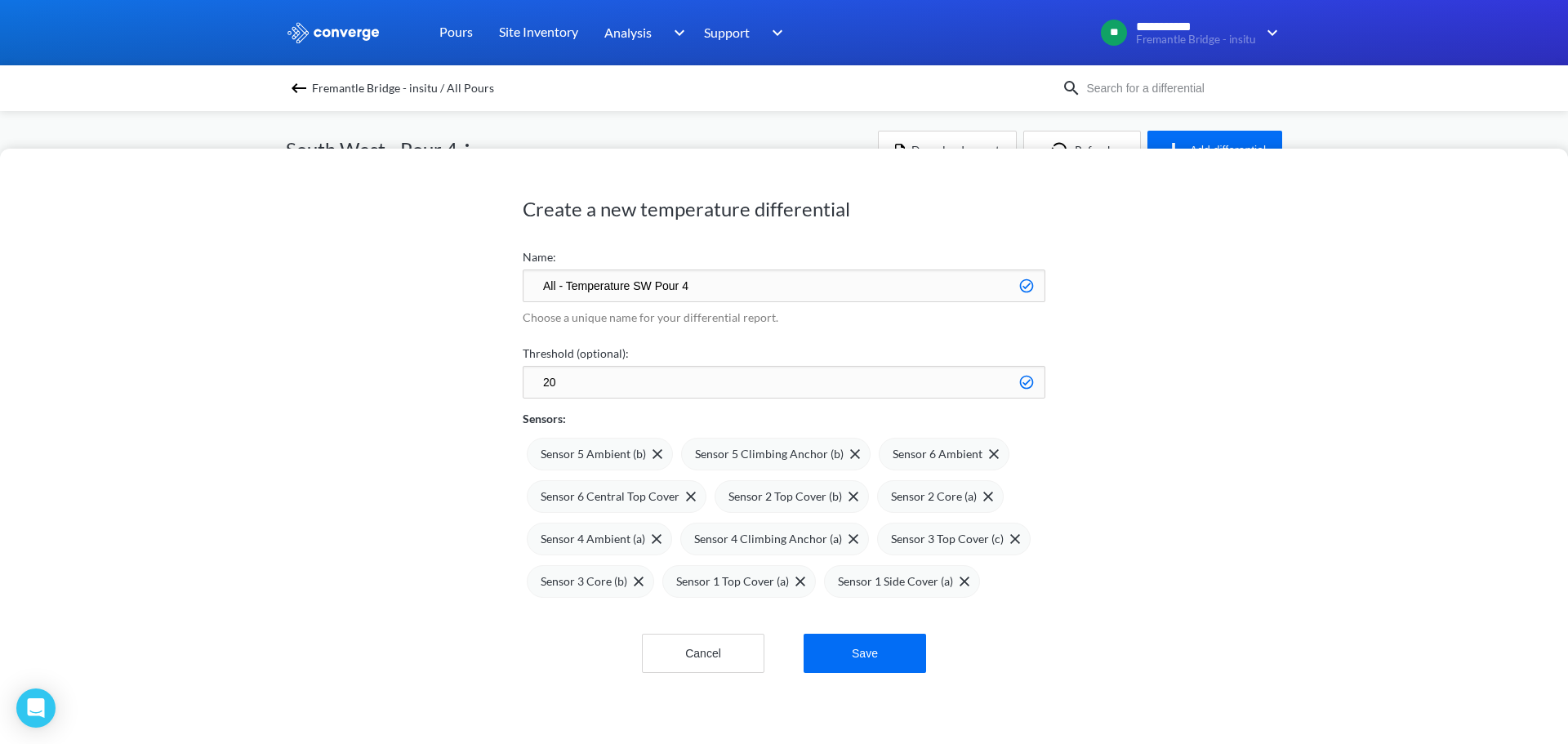
type input "All - Temperature SW Pour 4"
click at [461, 477] on div "Create a new temperature differential Name: All - Temperature SW Pour 4 Choose …" at bounding box center [784, 446] width 1568 height 596
click at [655, 465] on div "Sensor 5 Ambient (b)" at bounding box center [600, 454] width 146 height 33
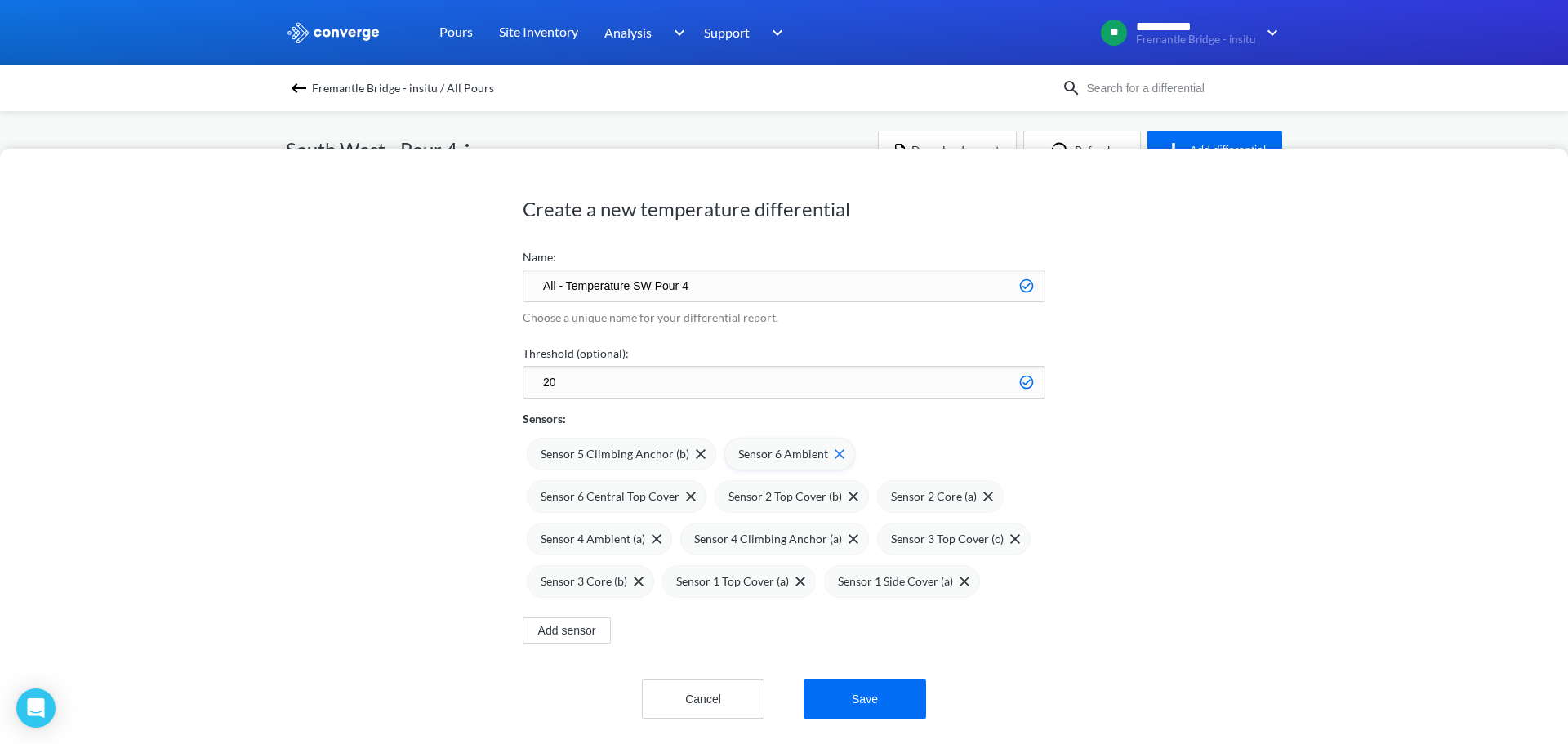
click at [835, 450] on div "Sensor 6 Ambient" at bounding box center [790, 454] width 131 height 33
click at [696, 458] on img at bounding box center [701, 455] width 10 height 10
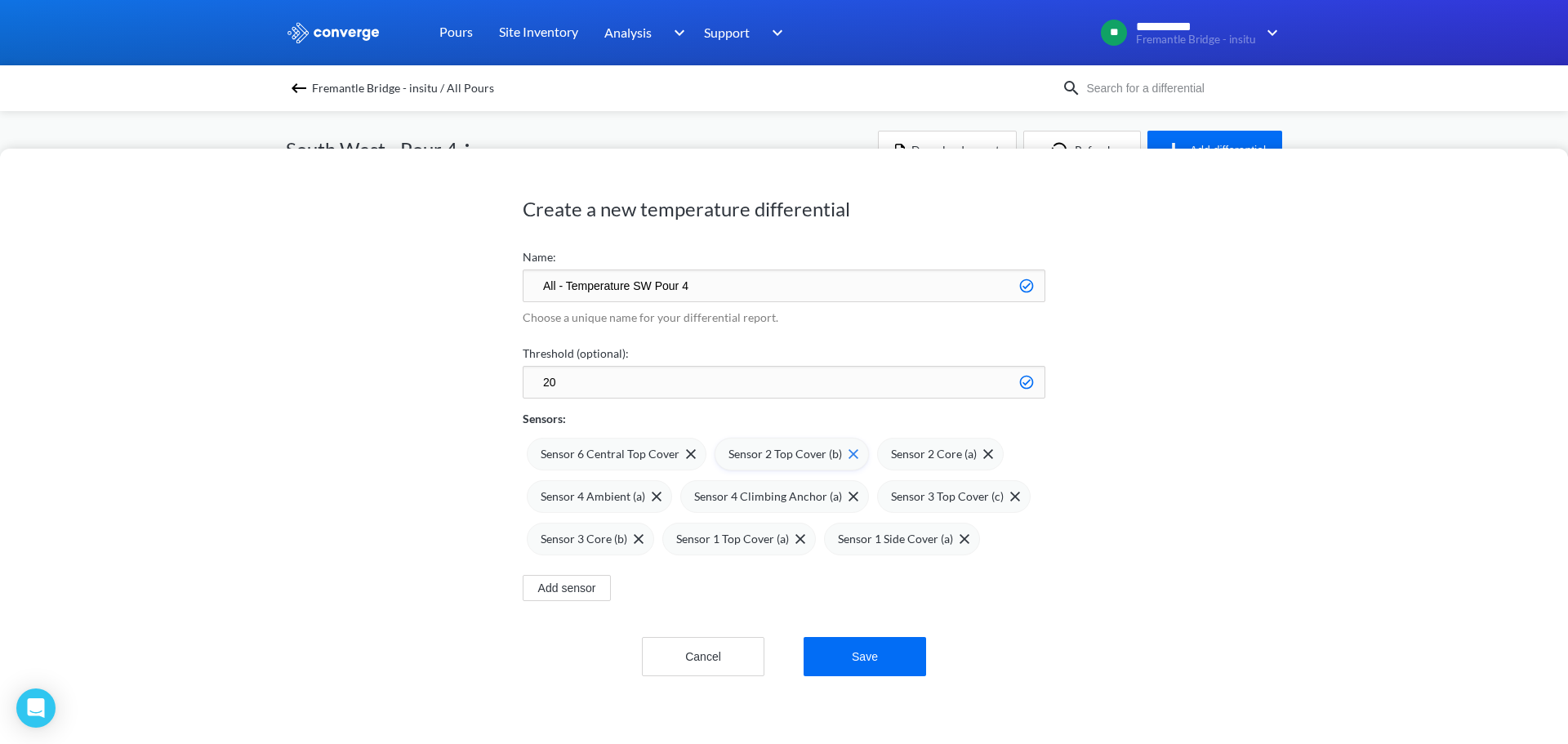
click at [842, 456] on span at bounding box center [851, 455] width 17 height 10
click at [974, 450] on img at bounding box center [979, 455] width 10 height 10
click at [1018, 451] on img at bounding box center [1023, 455] width 10 height 10
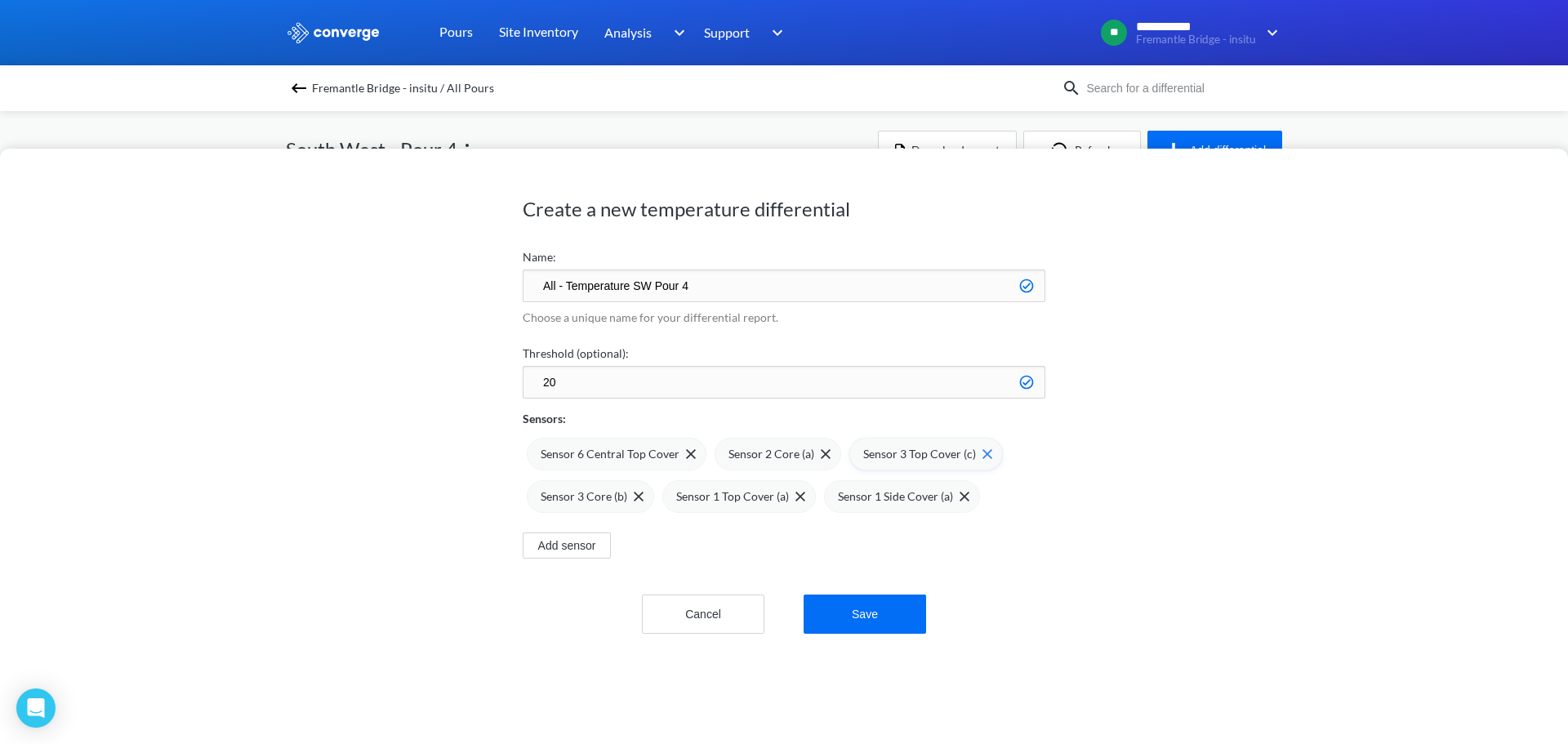
click at [983, 454] on img at bounding box center [988, 455] width 10 height 10
click at [653, 499] on span at bounding box center [661, 497] width 17 height 10
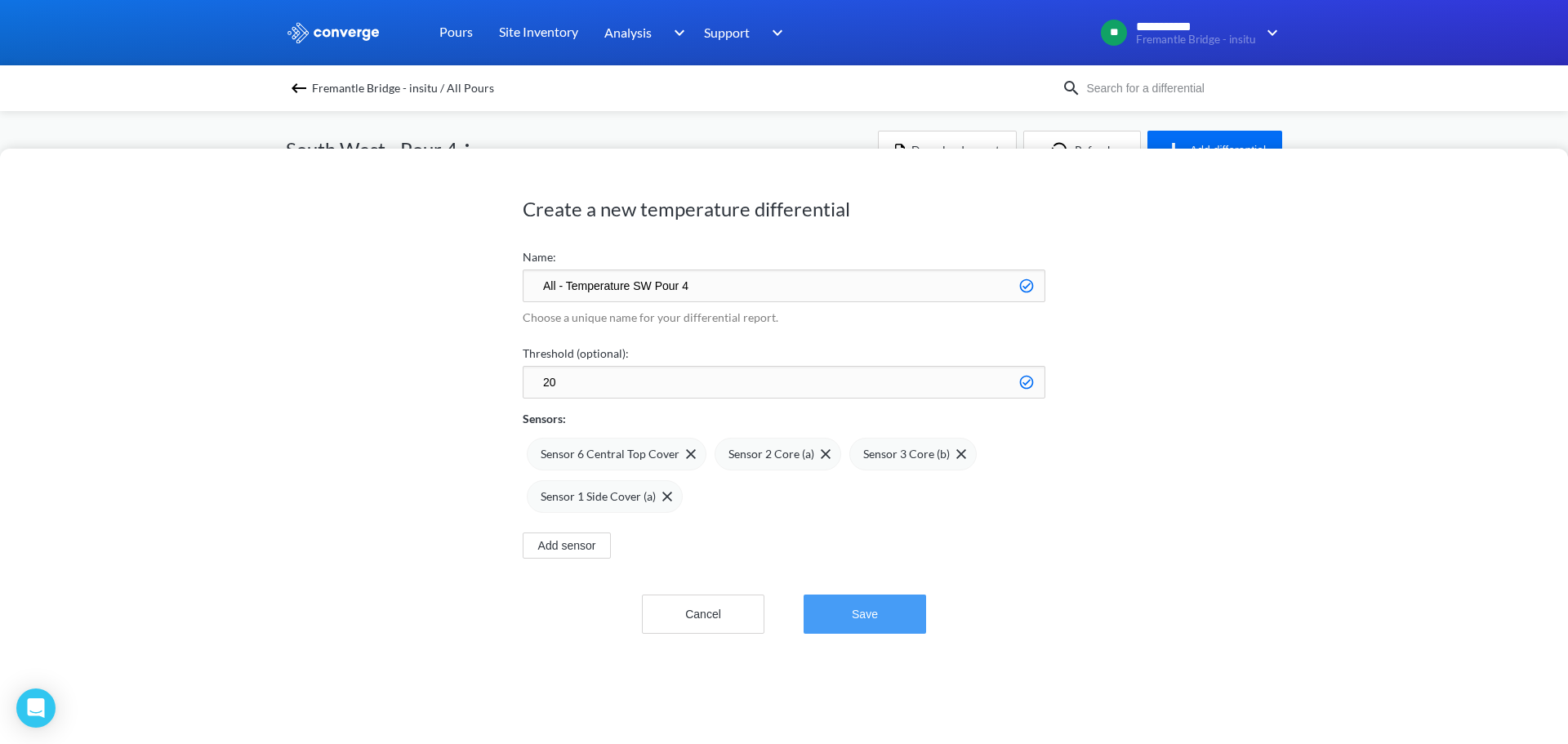
click at [844, 612] on button "Save" at bounding box center [865, 614] width 123 height 39
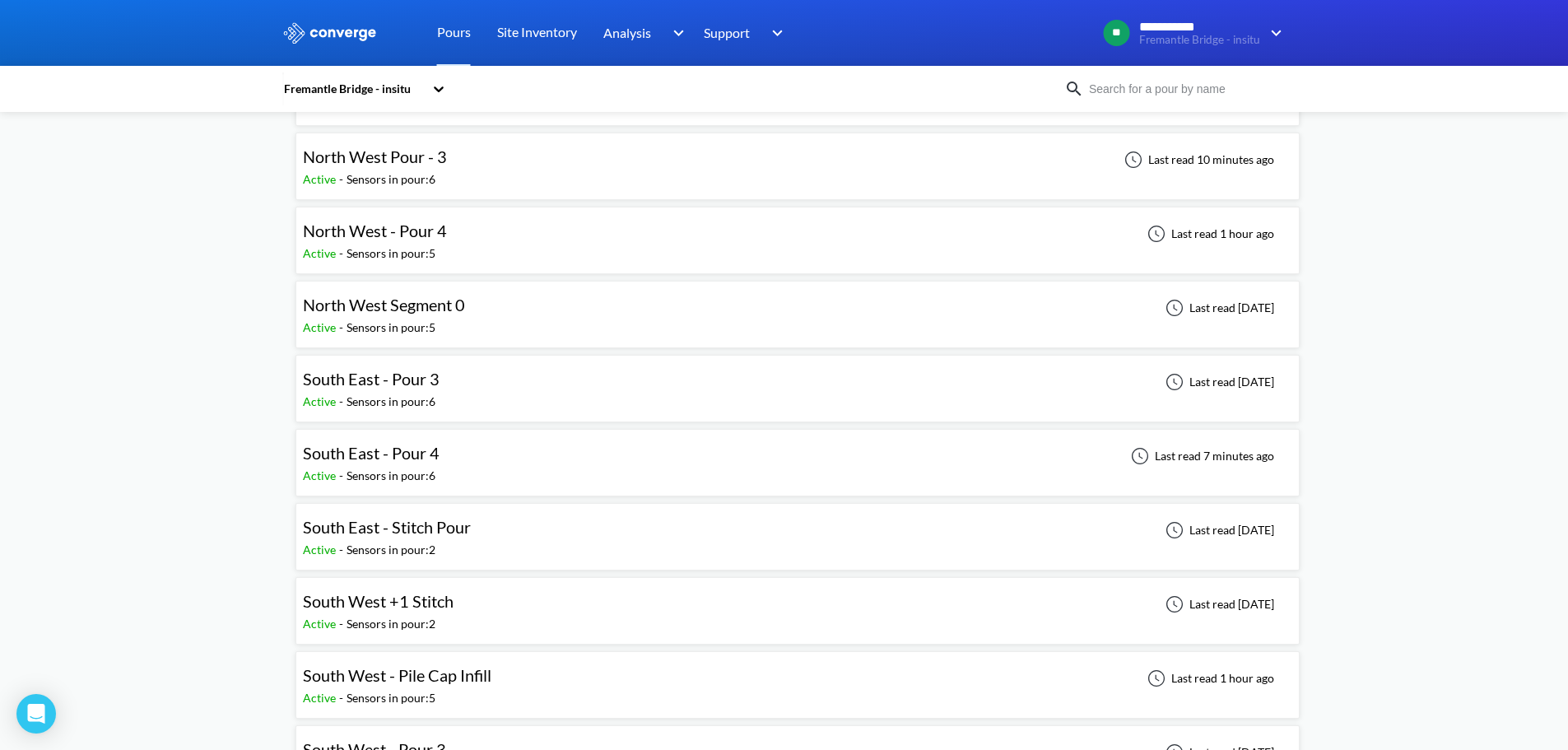
scroll to position [412, 0]
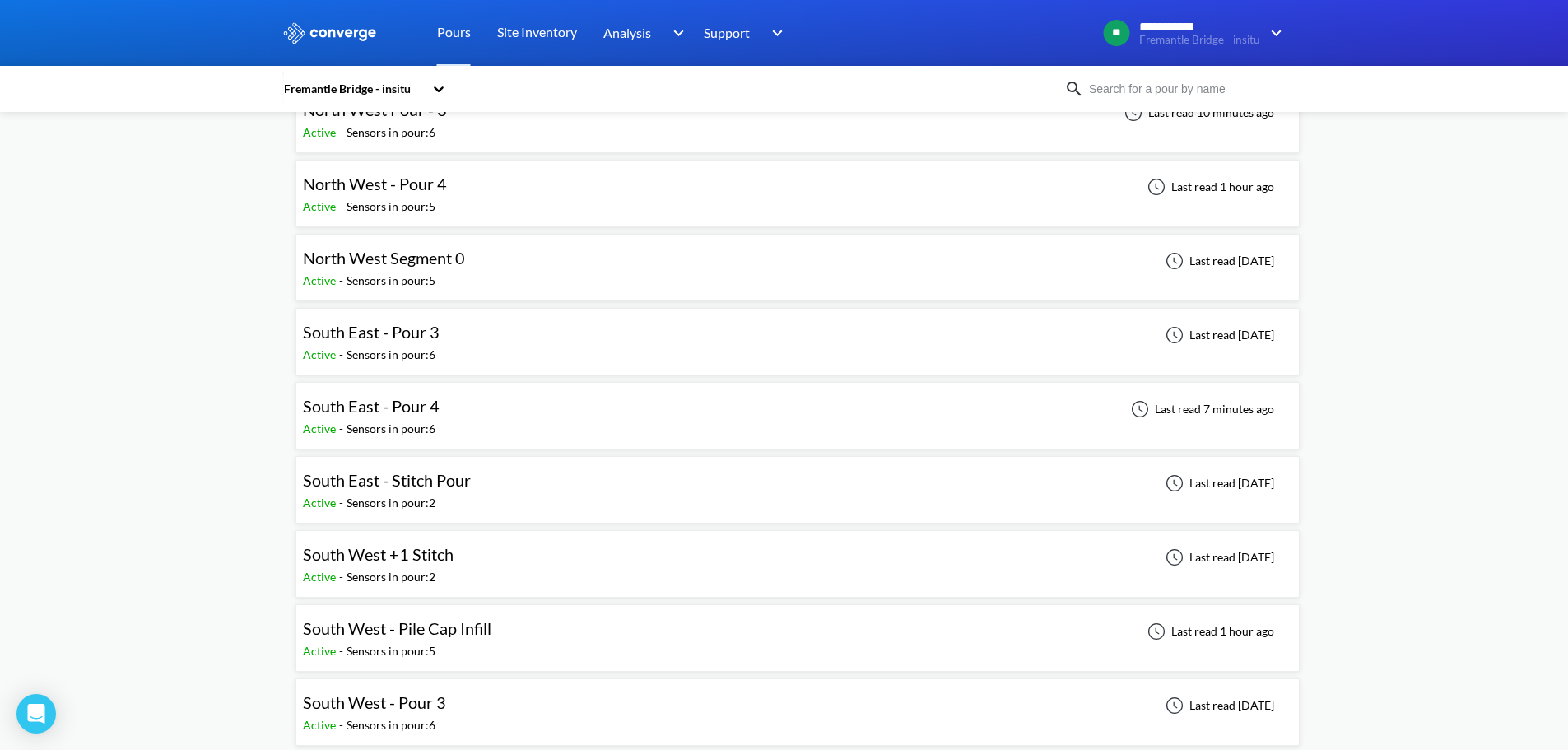
click at [461, 340] on div "South East - Pour 3 Active - Sensors in pour: 6 Last read [DATE]" at bounding box center [797, 341] width 989 height 53
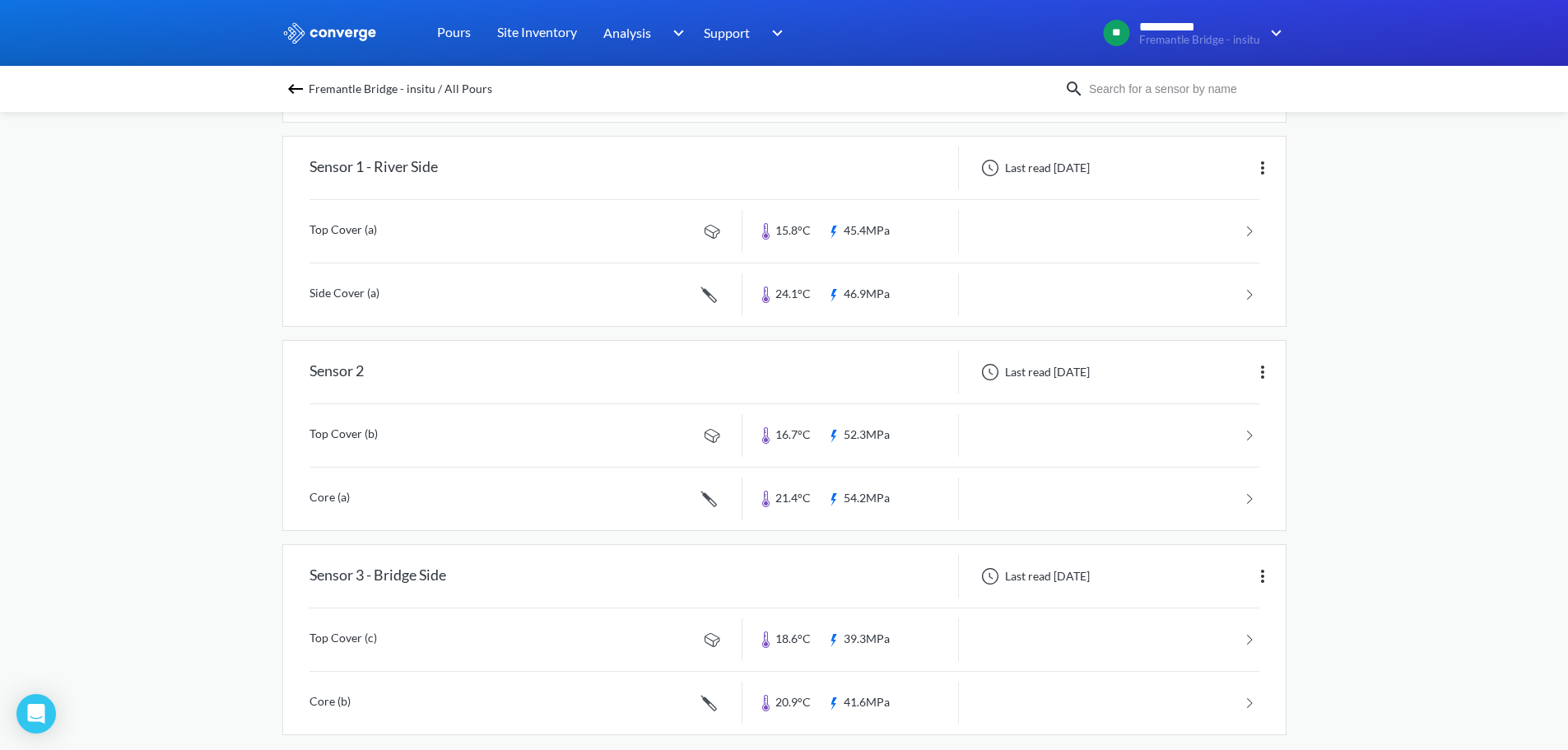
scroll to position [769, 0]
